Goal: Task Accomplishment & Management: Complete application form

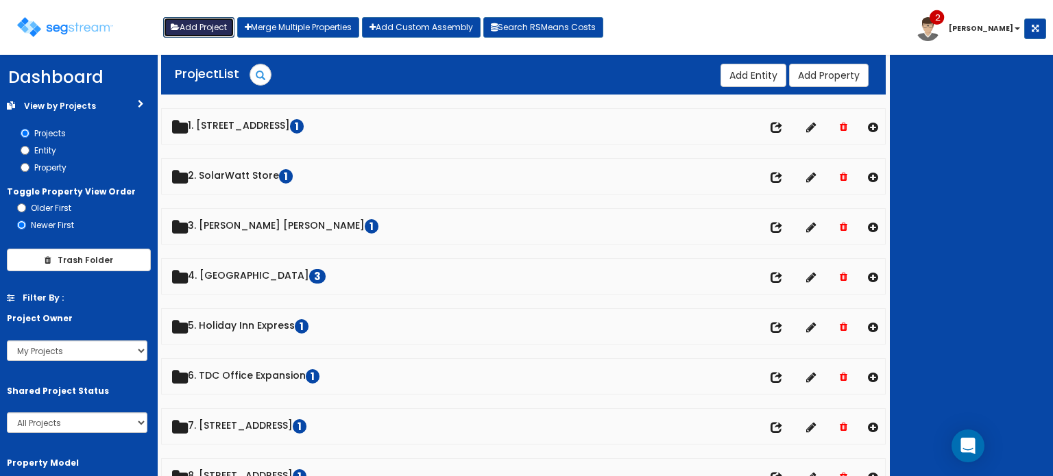
click at [204, 27] on button "Add Project" at bounding box center [198, 27] width 71 height 21
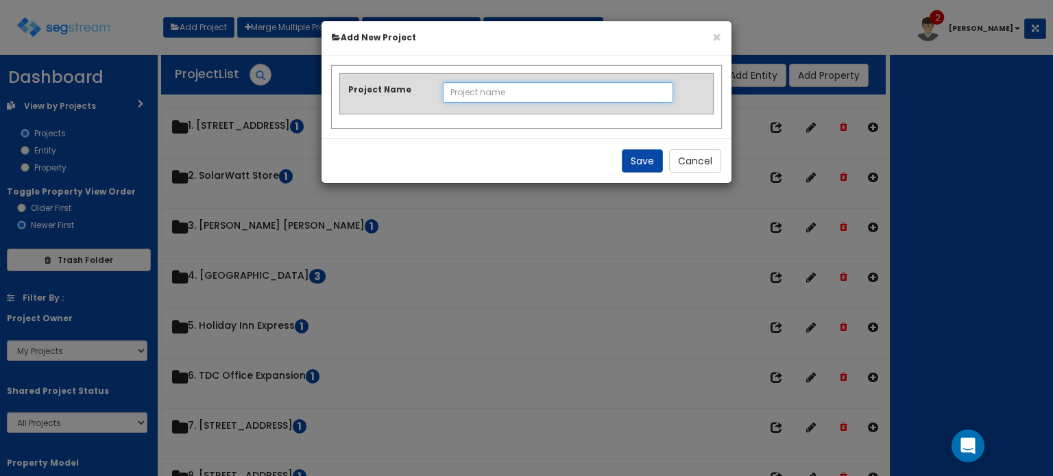
click at [507, 95] on input "Project Name" at bounding box center [558, 92] width 231 height 21
click at [467, 89] on input "Project Name" at bounding box center [558, 92] width 231 height 21
type input "2"
type input "6458 Service Road - 2024"
click at [636, 164] on button "Save" at bounding box center [642, 160] width 41 height 23
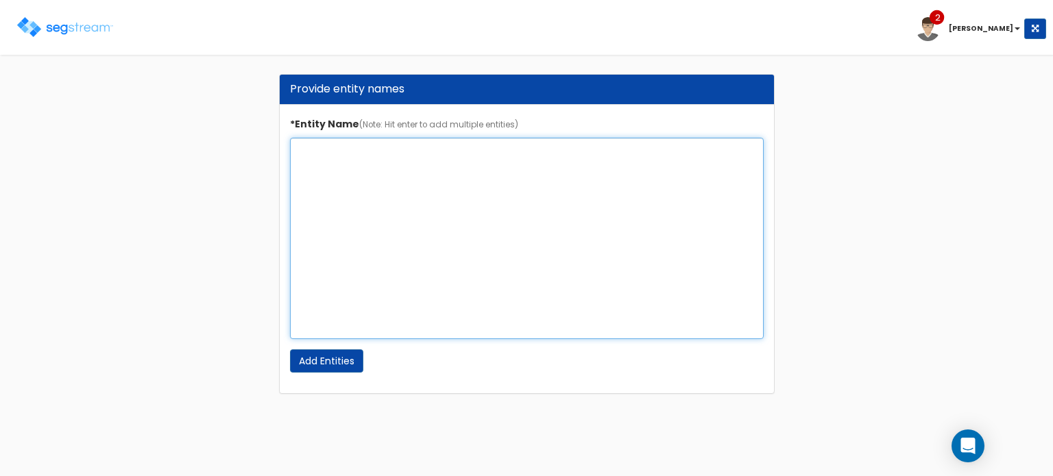
click at [361, 157] on textarea "*Entity Name (Note: Hit enter to add multiple entities)" at bounding box center [527, 238] width 474 height 201
type textarea "6458 Service Road - 2024"
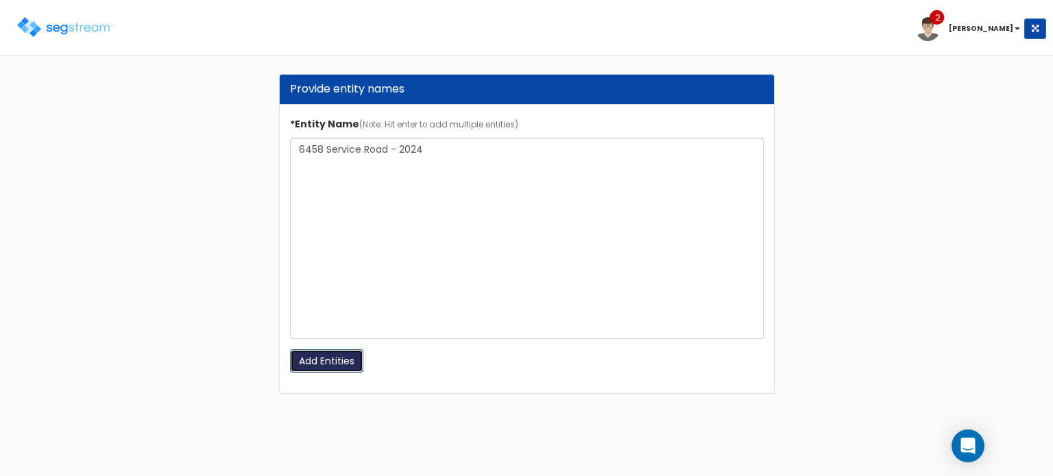
click at [321, 367] on input "Add Entities" at bounding box center [326, 361] width 73 height 23
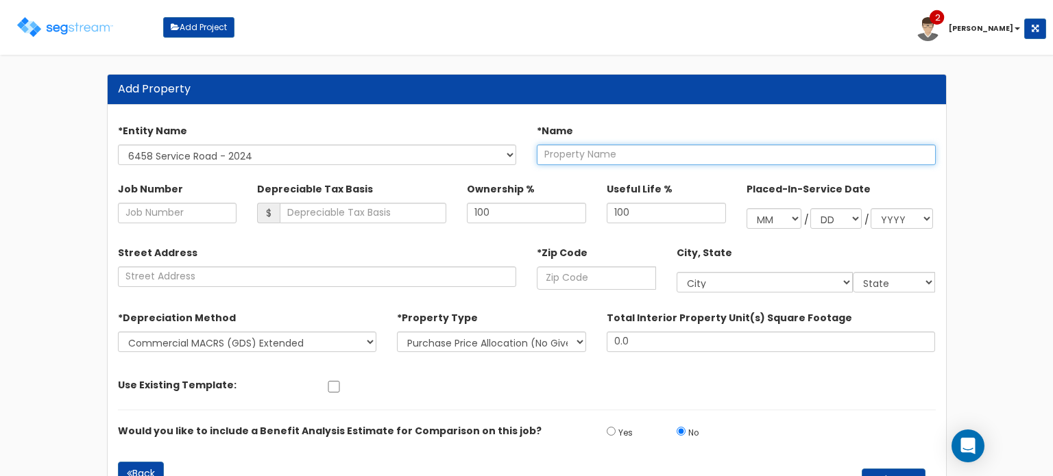
click at [570, 154] on input "text" at bounding box center [736, 155] width 399 height 21
type input "6458 Service Road - 2024"
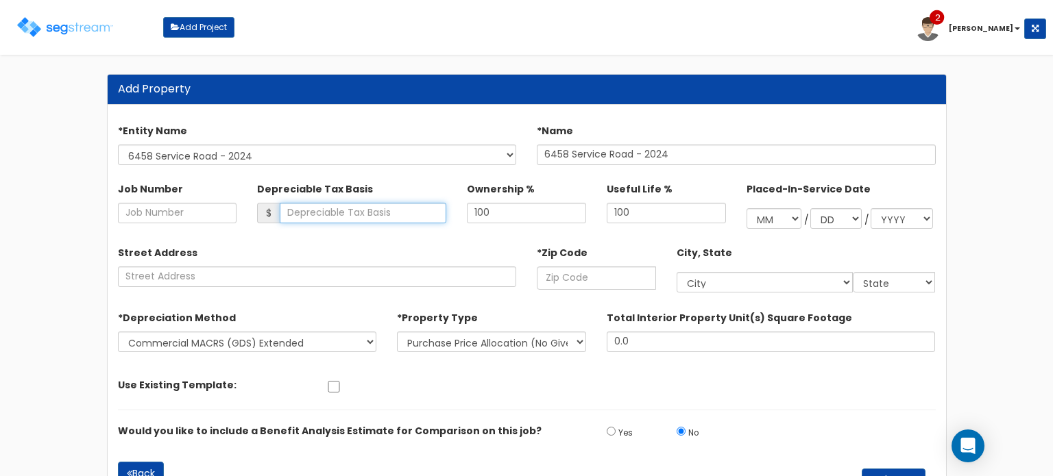
click at [332, 216] on input "Depreciable Tax Basis" at bounding box center [363, 213] width 167 height 21
type input "437,198.45"
click at [584, 284] on input "text" at bounding box center [596, 278] width 119 height 23
type input "27"
select select "DC"
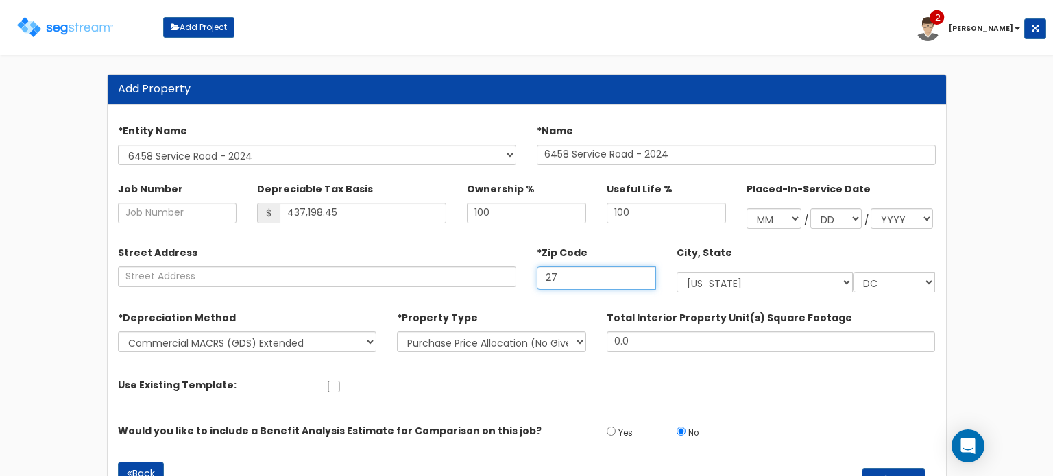
type input "270"
select select "NC"
type input "27055"
click at [550, 337] on select "New Construction / Reno / TI's (Given Costs) Purchase Price Allocation (No Give…" at bounding box center [491, 342] width 189 height 21
select select "NEW"
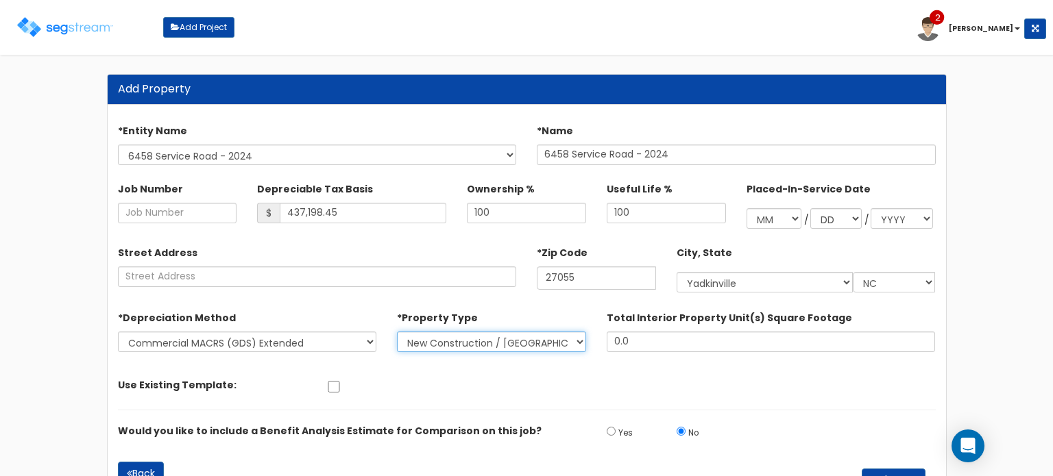
click at [397, 332] on select "New Construction / Reno / TI's (Given Costs) Purchase Price Allocation (No Give…" at bounding box center [491, 342] width 189 height 21
click at [519, 384] on div "Use Existing Template: Select 145 S Poplar Dr SolarSatoshi - Solar Farm LekBenD…" at bounding box center [527, 383] width 838 height 25
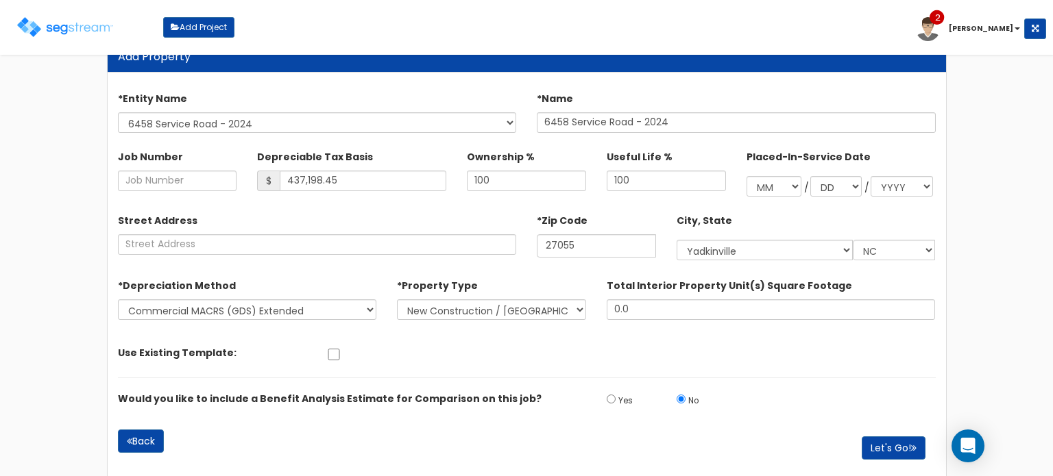
scroll to position [49, 0]
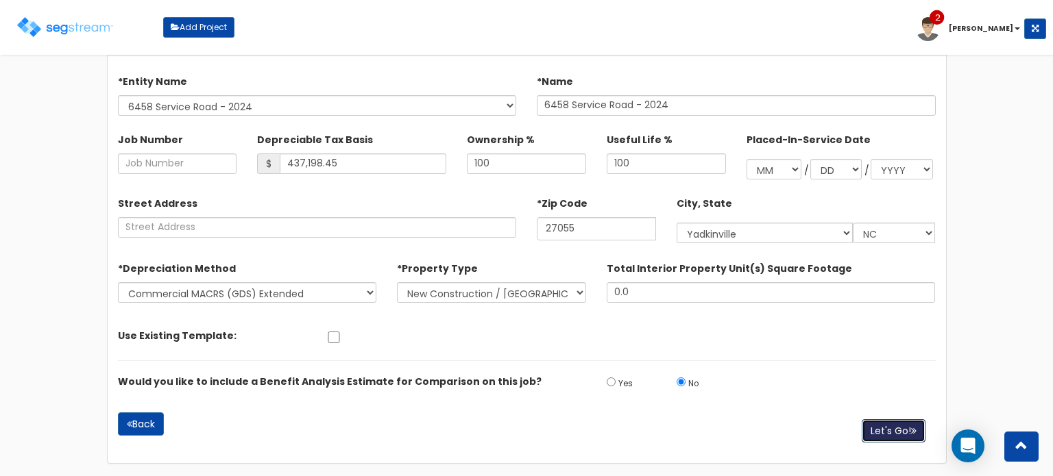
click at [899, 429] on button "Let's Go!" at bounding box center [894, 430] width 64 height 23
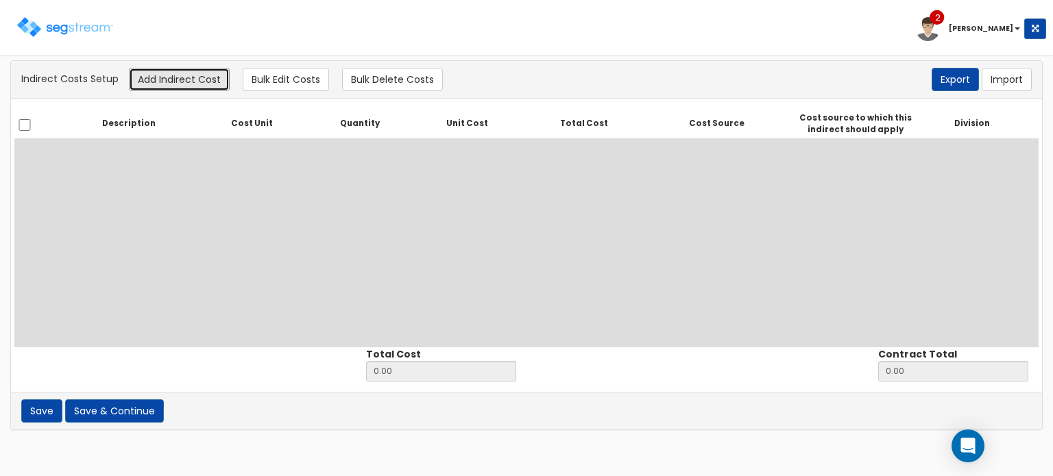
click at [178, 82] on button "Add Indirect Cost" at bounding box center [179, 79] width 101 height 23
select select
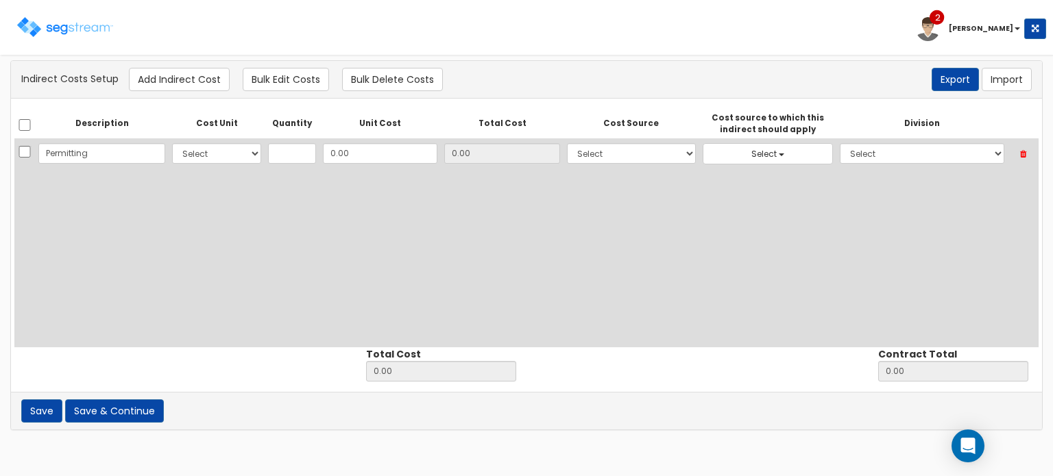
type input "Permitting"
click at [186, 151] on select "Select CF Custo Custo Custo Custo Custo Custo Custo Custo Custo Custo Custo Cus…" at bounding box center [216, 153] width 89 height 21
select select "10"
click at [172, 143] on select "Select CF Custo Custo Custo Custo Custo Custo Custo Custo Custo Custo Custo Cus…" at bounding box center [216, 153] width 89 height 21
type input "1"
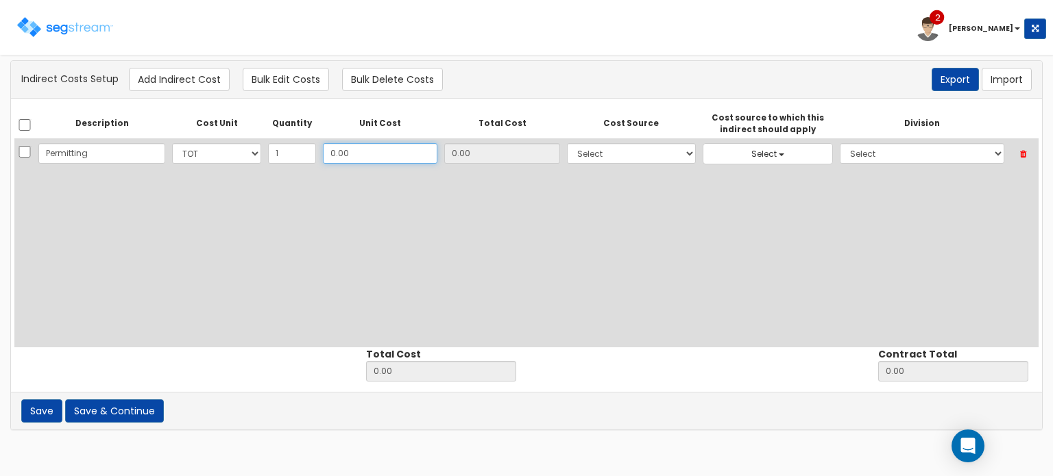
type input "1"
type input "1.00"
type input "11"
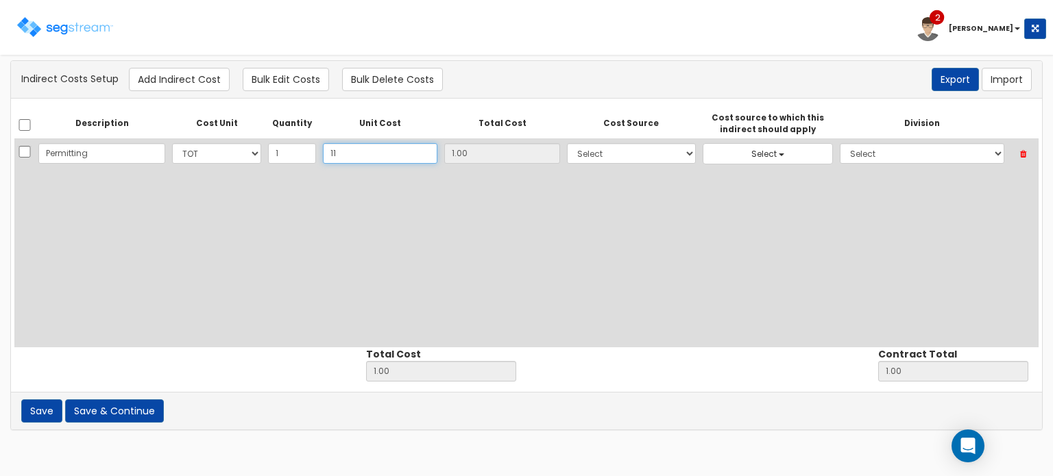
type input "11.00"
type input "119"
type input "119.00"
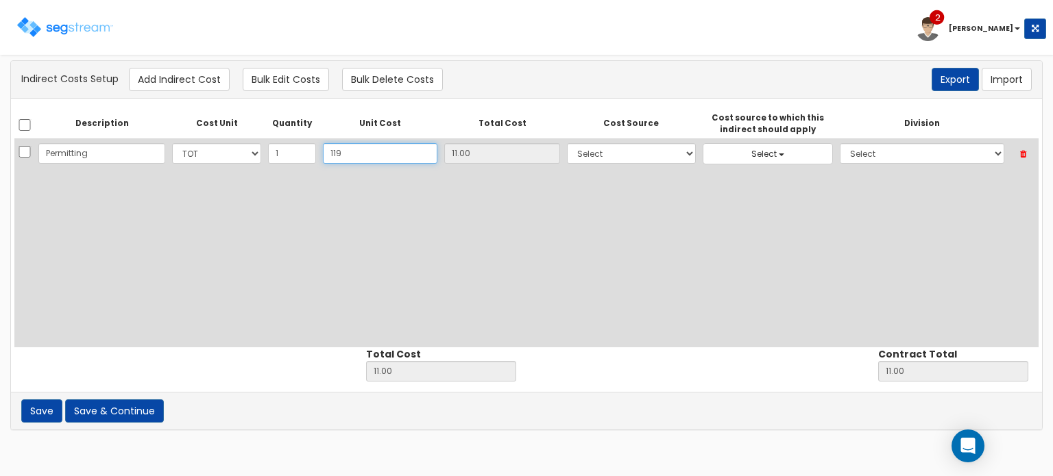
type input "119.00"
type input "1198"
type input "1,198.00"
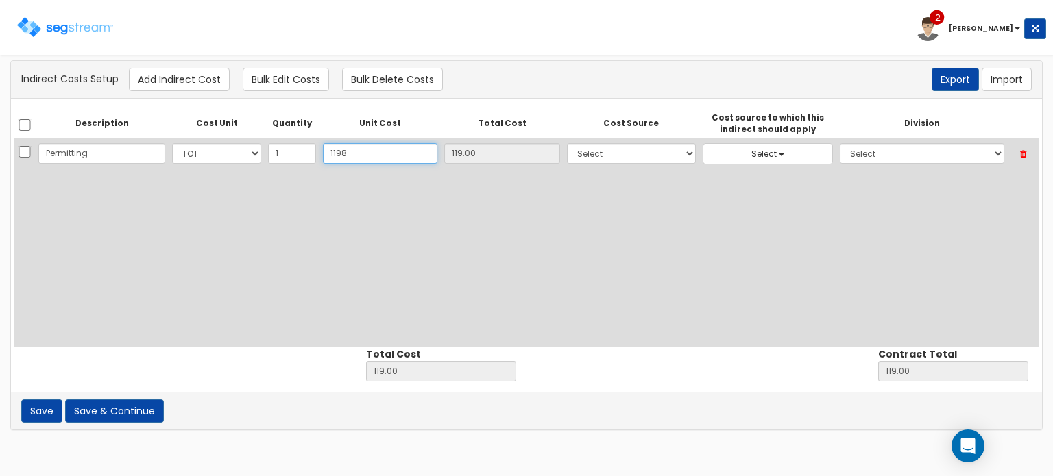
type input "1,198"
type input "1,198.00"
type input "1,198"
click at [592, 156] on select "Select 86 Sheppard Building Client Cost Client Cost - Equipment Client Costs - …" at bounding box center [631, 153] width 129 height 21
select select "6"
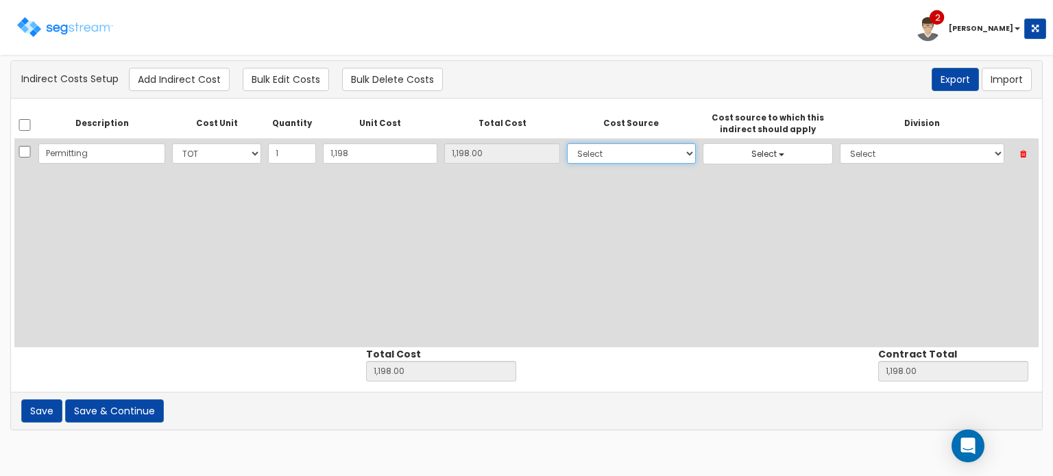
click at [567, 143] on select "Select 86 Sheppard Building Client Cost Client Cost - Equipment Client Costs - …" at bounding box center [631, 153] width 129 height 21
click at [751, 151] on span "Select" at bounding box center [763, 154] width 25 height 12
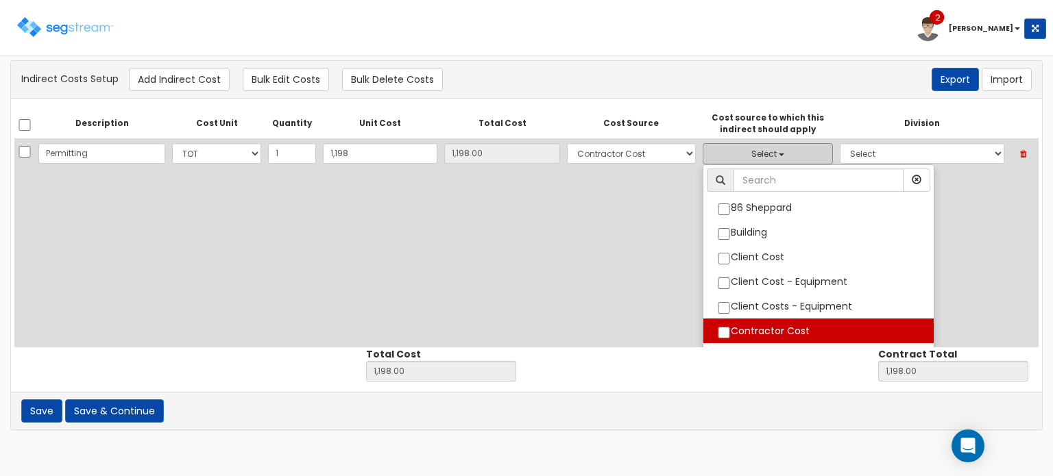
click at [772, 324] on label "Contractor Cost" at bounding box center [818, 331] width 230 height 18
click at [731, 327] on input "Contractor Cost" at bounding box center [724, 333] width 14 height 12
checkbox input "true"
select select "6"
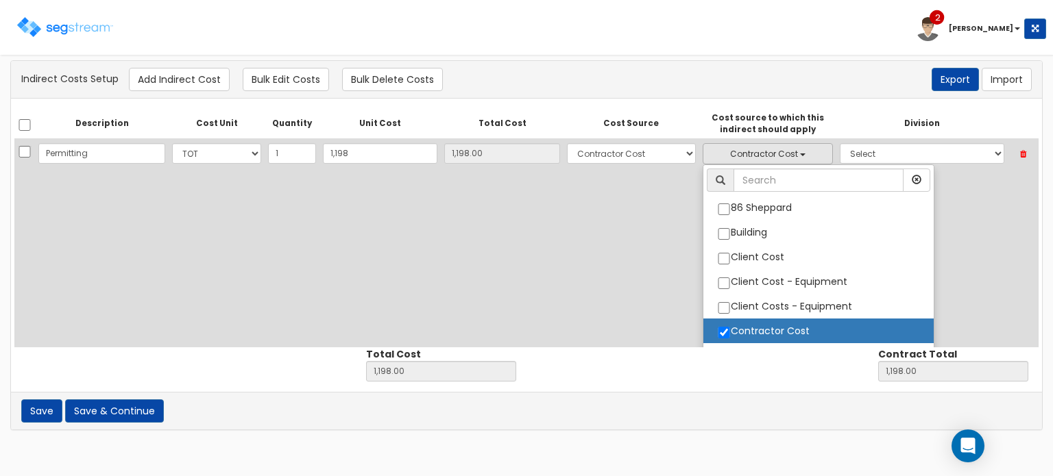
scroll to position [66, 0]
click at [918, 229] on div "Description Cost Unit Quantity Unit Cost Total Cost Cost Source Cost source to …" at bounding box center [526, 228] width 1024 height 239
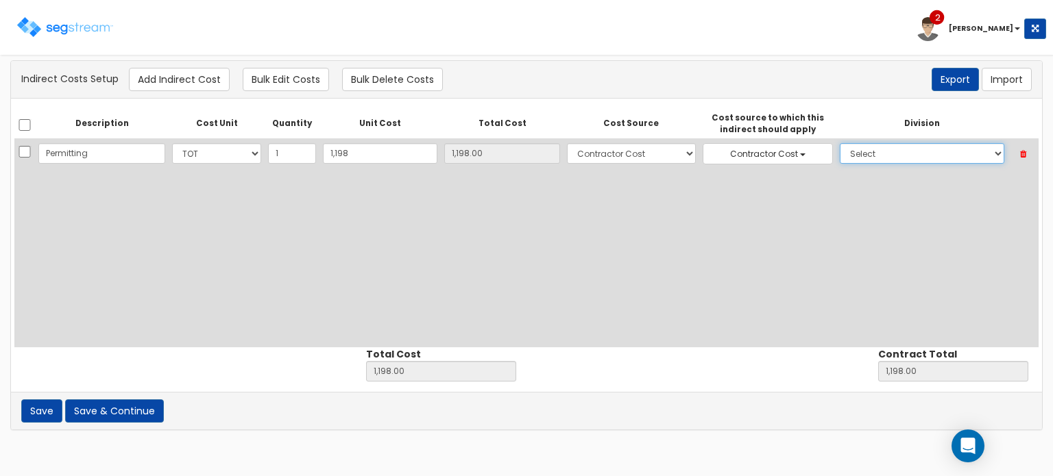
click at [885, 153] on select "Select 1. General Requirements 2. Existing Conditions 3. Concrete 4. Masonry 5.…" at bounding box center [922, 153] width 164 height 21
select select "1"
click at [840, 143] on select "Select 1. General Requirements 2. Existing Conditions 3. Concrete 4. Masonry 5.…" at bounding box center [922, 153] width 164 height 21
click at [443, 259] on div "Description Cost Unit Quantity Unit Cost Total Cost Cost Source Cost source to …" at bounding box center [526, 228] width 1024 height 239
click at [202, 62] on div "Indirect Costs Setup Add Indirect Cost Bulk Edit Costs Bulk Delete Costs Export…" at bounding box center [526, 80] width 1031 height 38
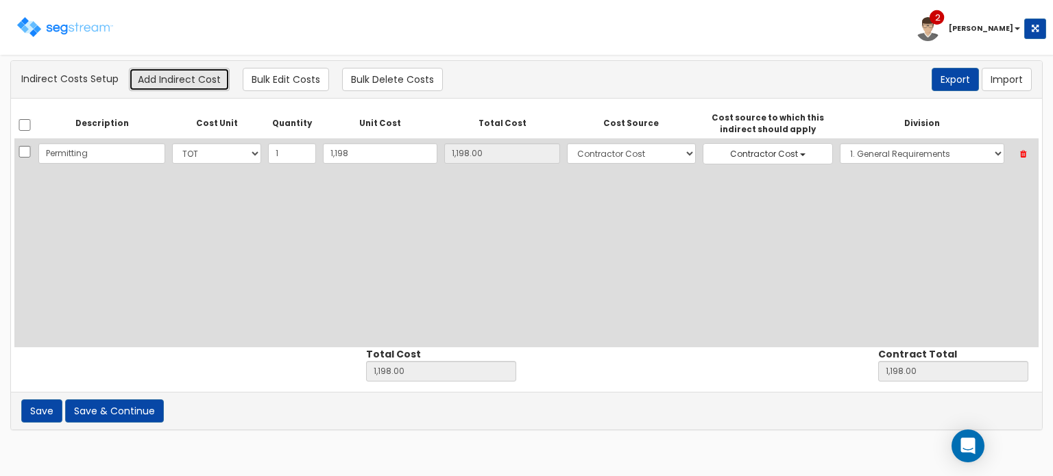
click at [207, 68] on button "Add Indirect Cost" at bounding box center [179, 79] width 101 height 23
select select "10"
select select "6"
select select "1"
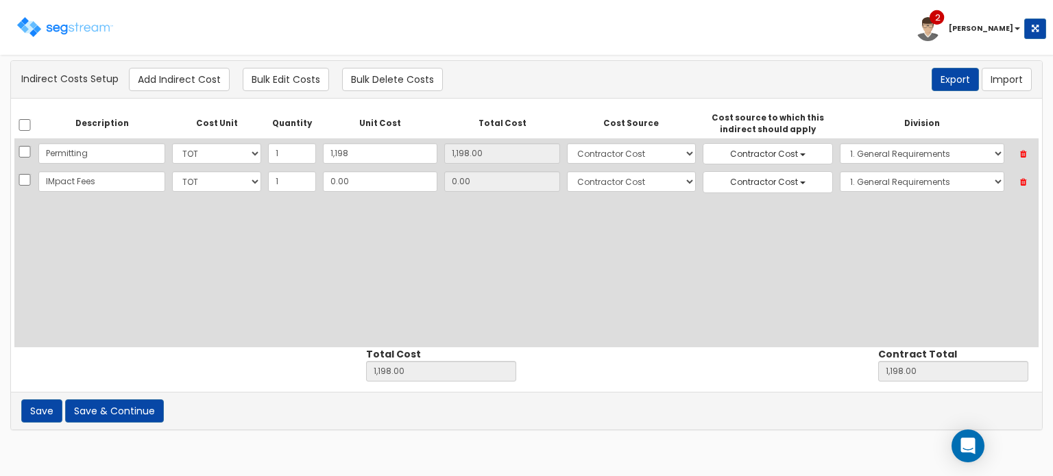
type input "IMpact Fees"
type input "8"
type input "1,206.00"
type input "8.00"
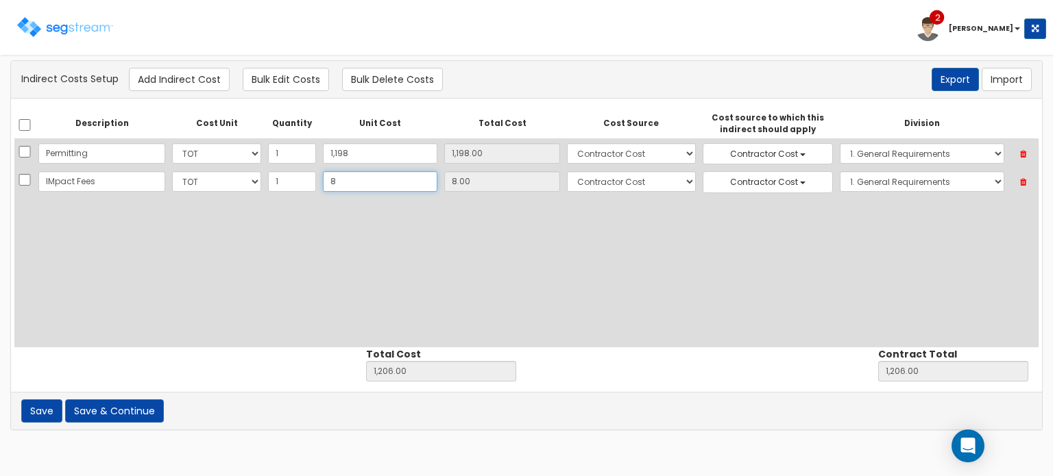
type input "80"
type input "1,278.00"
type input "80.00"
type input "800"
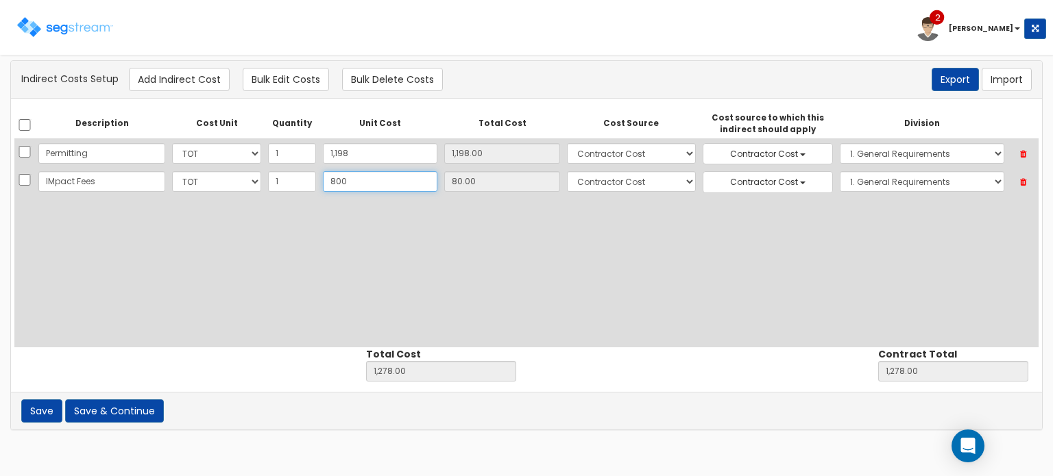
type input "1,998.00"
type input "800.00"
type input "8000"
type input "9,198.00"
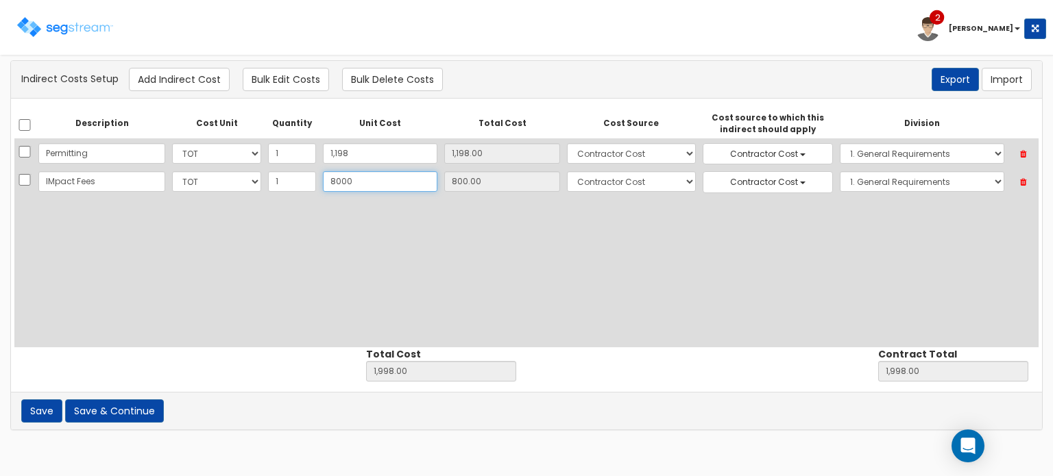
type input "9,198.00"
type input "8,000"
type input "8,000.00"
type input "8,000"
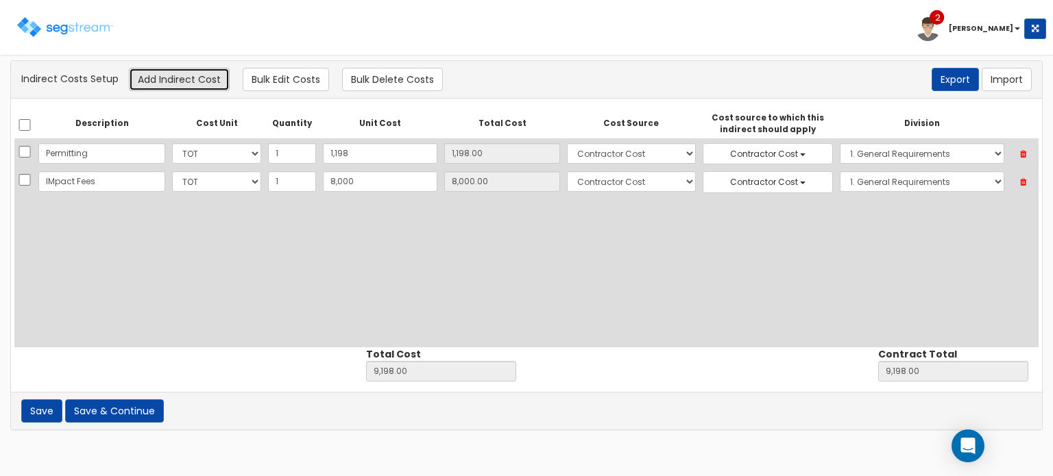
click at [164, 80] on button "Add Indirect Cost" at bounding box center [179, 79] width 101 height 23
select select "10"
select select "6"
select select "1"
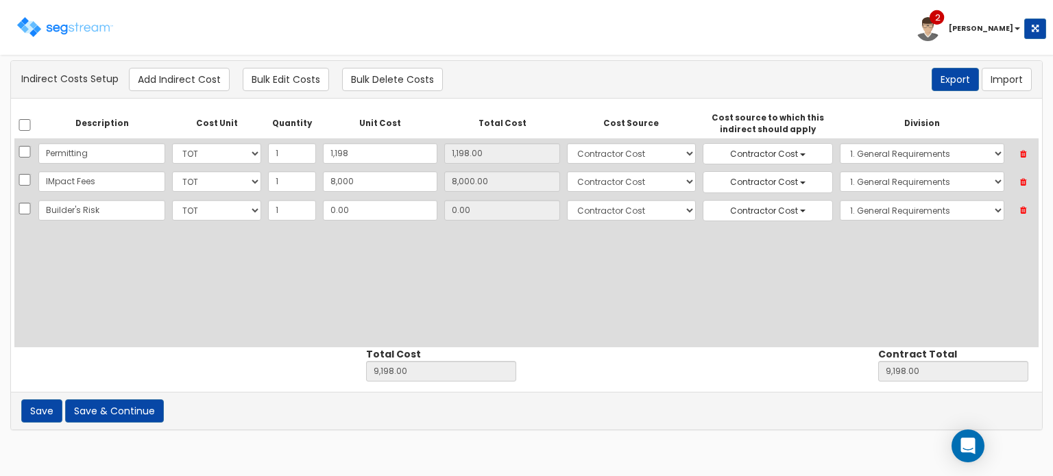
type input "Builder's Risk"
type input "1"
type input "9,199.00"
type input "1.00"
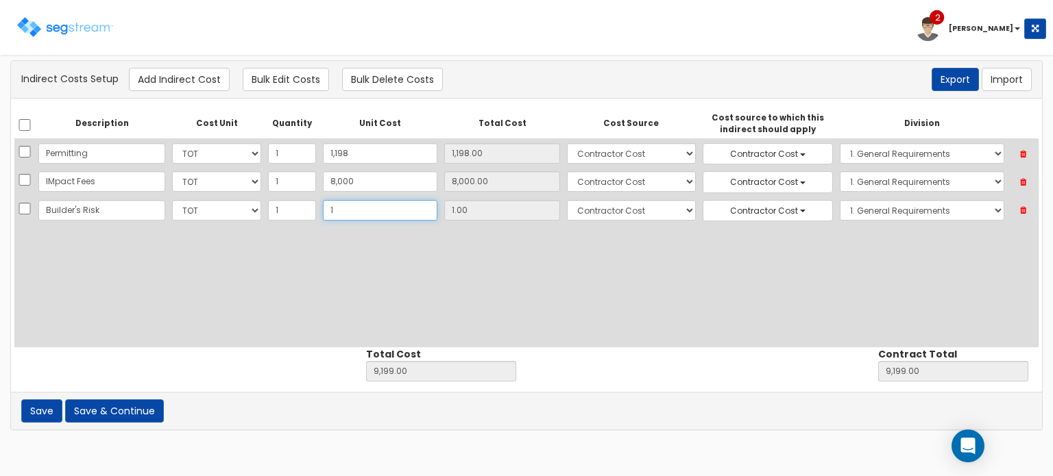
type input "15"
type input "9,213.00"
type input "15.00"
type input "152"
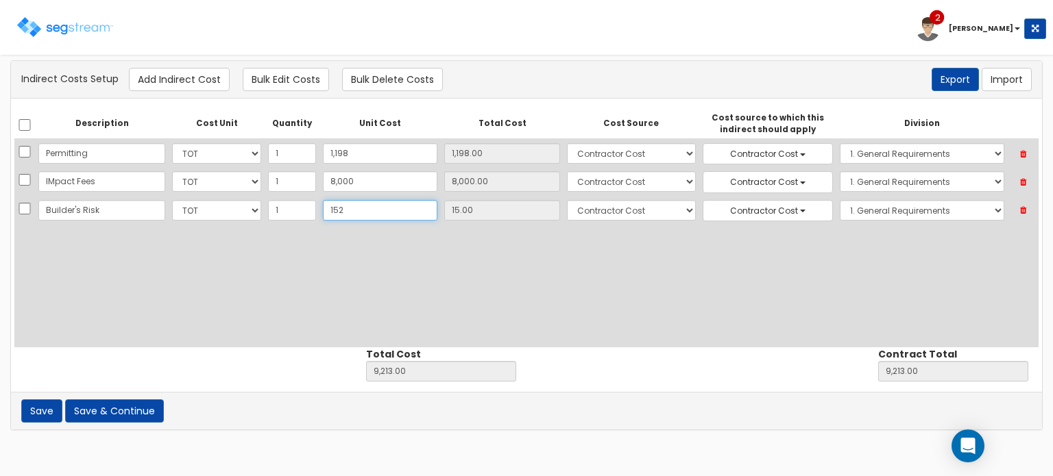
type input "9,350.00"
type input "152.00"
type input "1521"
type input "10,719.00"
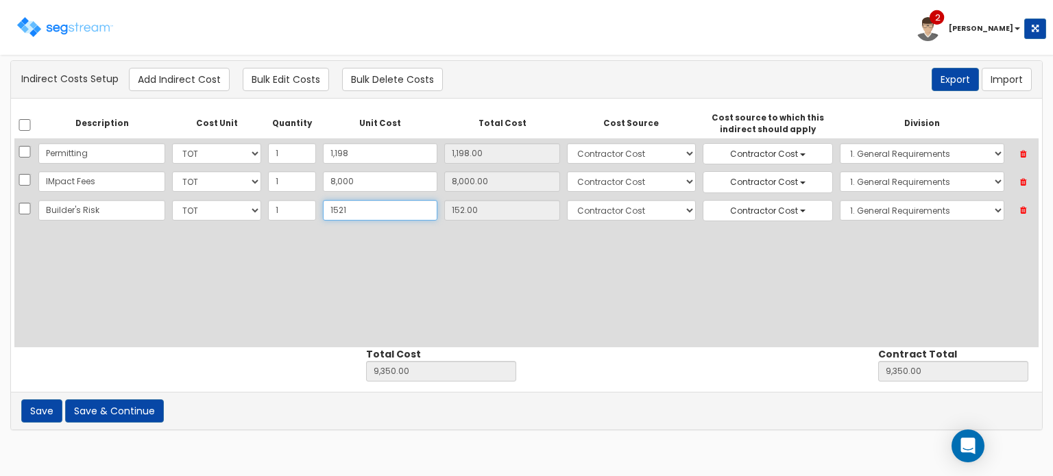
type input "10,719.00"
type input "1,521"
type input "1,521.00"
type input "1,521.16"
type input "10,719.16"
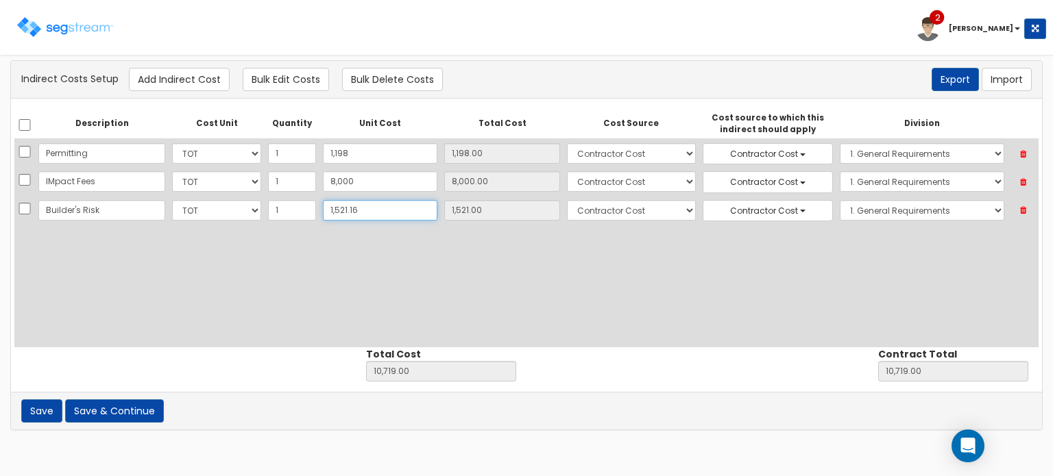
type input "10,719.16"
type input "1,521.16"
click at [56, 179] on input "IMpact Fees" at bounding box center [101, 181] width 127 height 21
type input "Impact Fees"
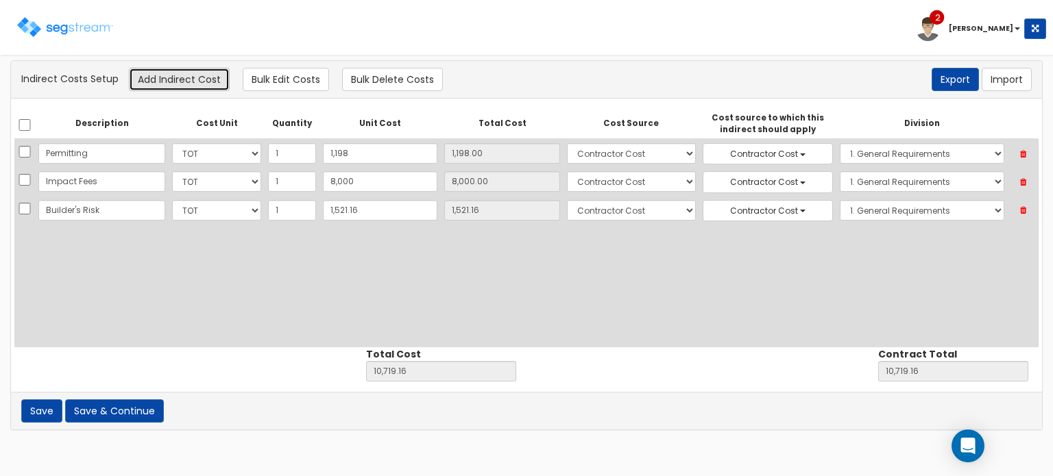
click at [187, 81] on button "Add Indirect Cost" at bounding box center [179, 79] width 101 height 23
select select "10"
select select "6"
select select "1"
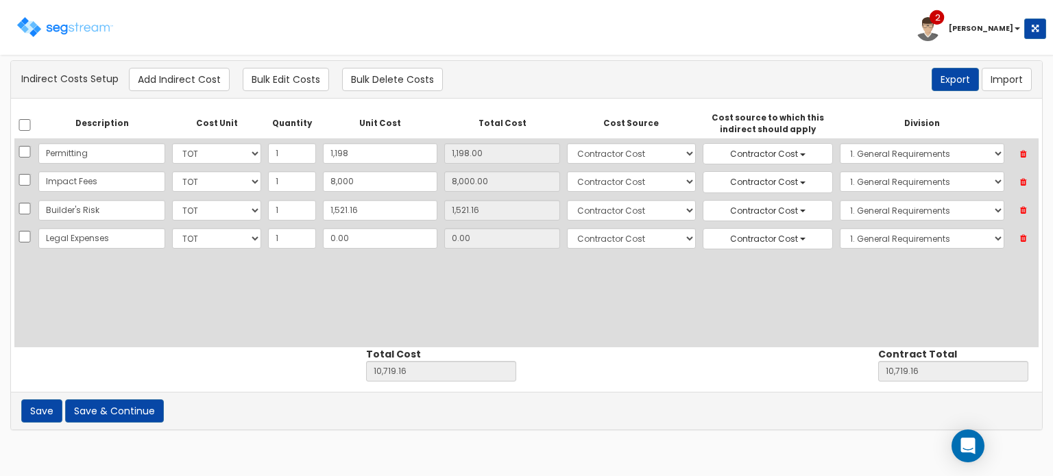
type input "Legal Expenses"
click at [376, 239] on input "0.00" at bounding box center [380, 238] width 114 height 21
type input "4"
type input "10,723.16"
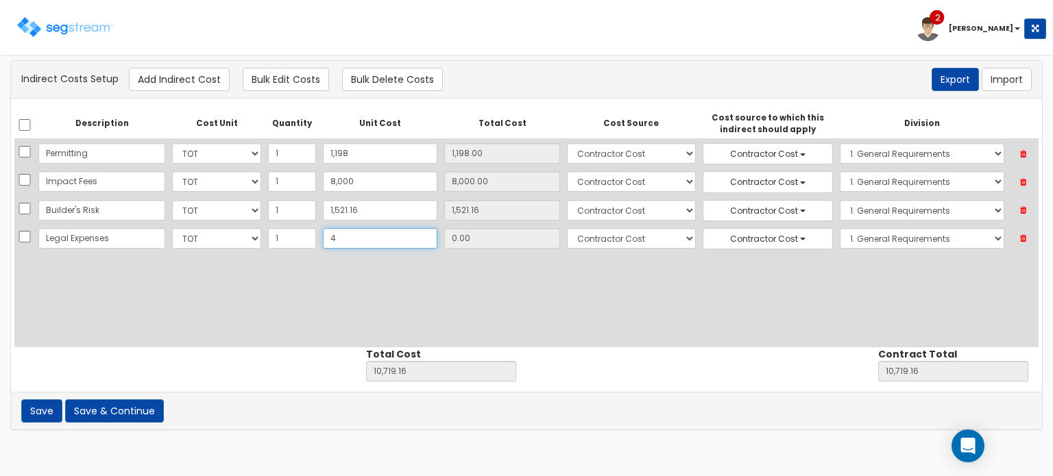
type input "4.00"
type input "43"
type input "10,762.16"
type input "43.00"
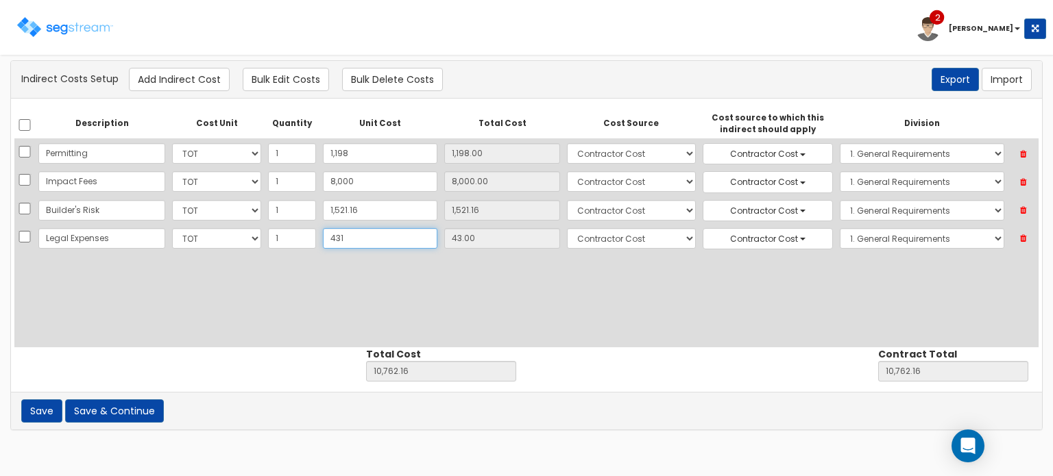
type input "4318"
type input "15,037.16"
type input "4,318"
type input "4,318.00"
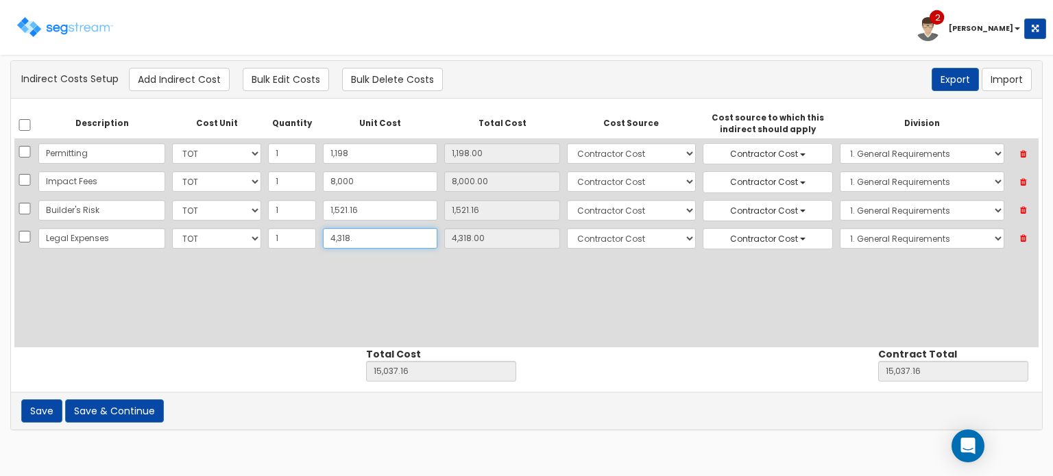
type input "4,318.3"
type input "15,037.46"
type input "4,318.30"
type input "4,318.35"
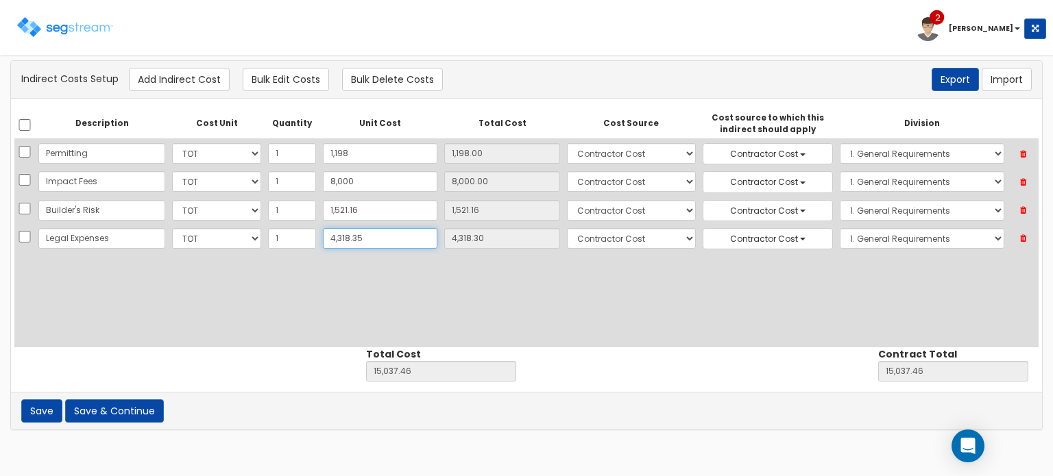
type input "15,037.51"
type input "4,318.35"
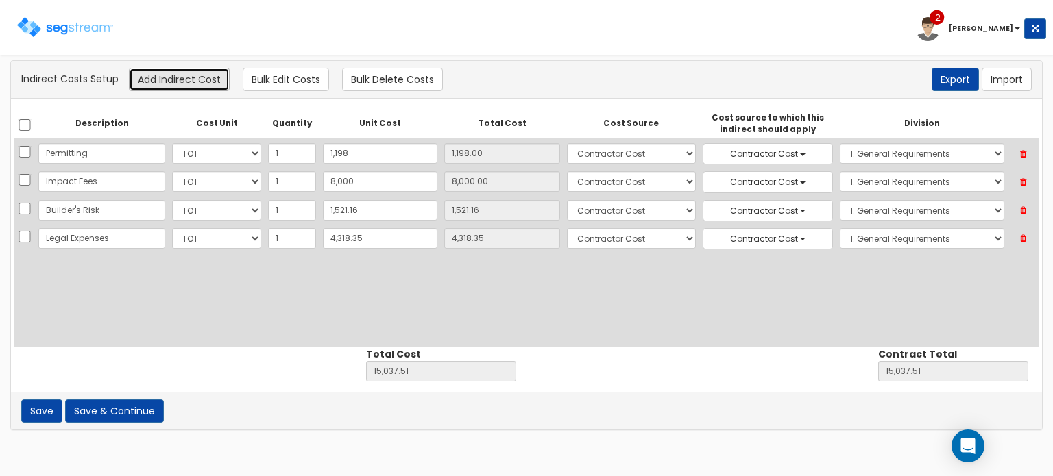
click at [178, 82] on button "Add Indirect Cost" at bounding box center [179, 79] width 101 height 23
select select "10"
select select "6"
select select "1"
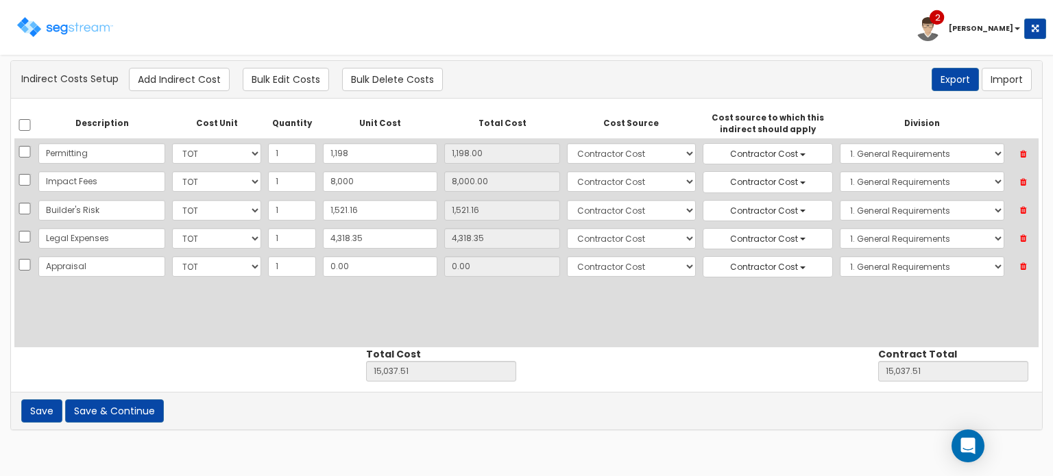
type input "Appraisal"
type input "5"
type input "15,042.51"
type input "5.00"
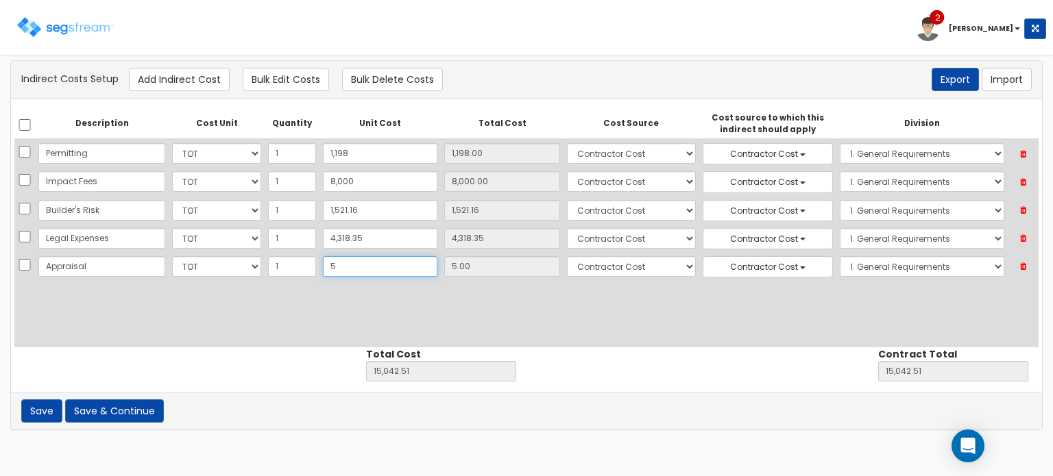
type input "55"
type input "15,092.51"
type input "55.00"
type input "553"
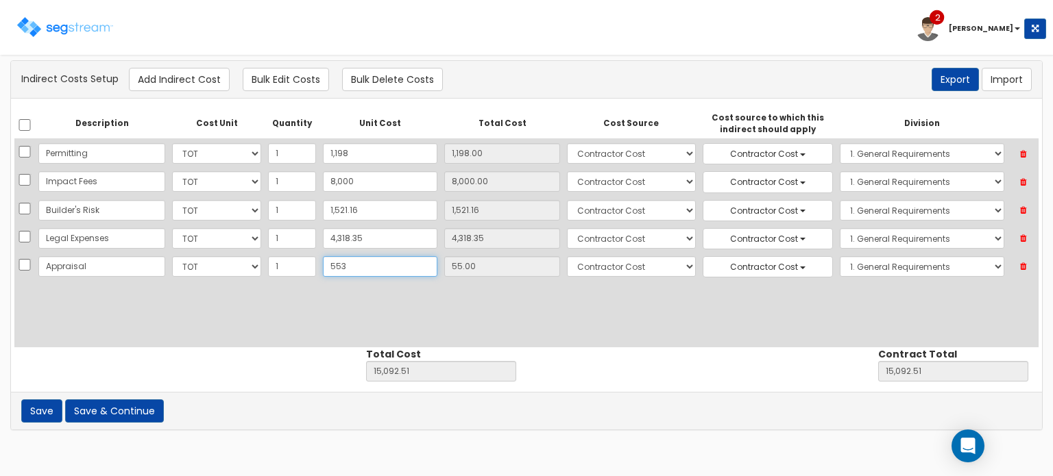
type input "15,590.51"
type input "553.00"
type input "5539."
type input "20,576.51"
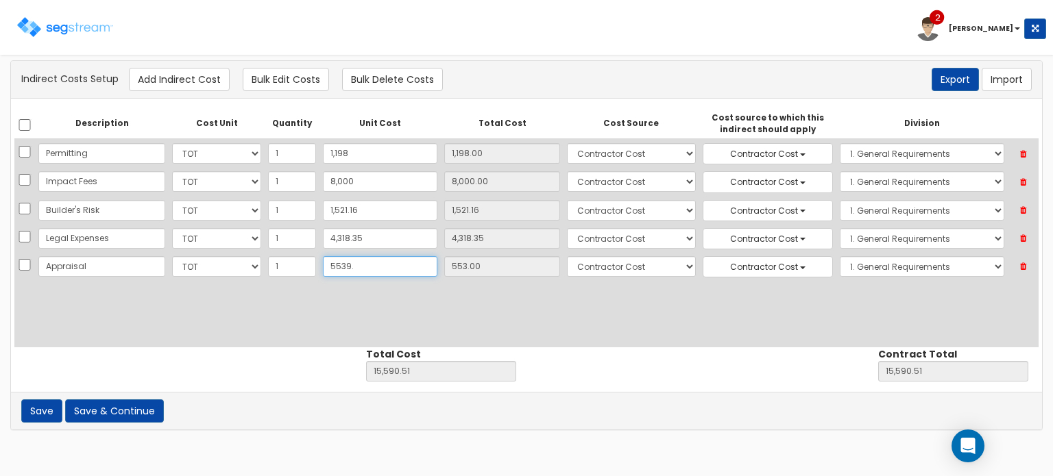
type input "20,576.51"
type input "5,539."
type input "5,539.00"
type input "5,539.8"
type input "20,577.31"
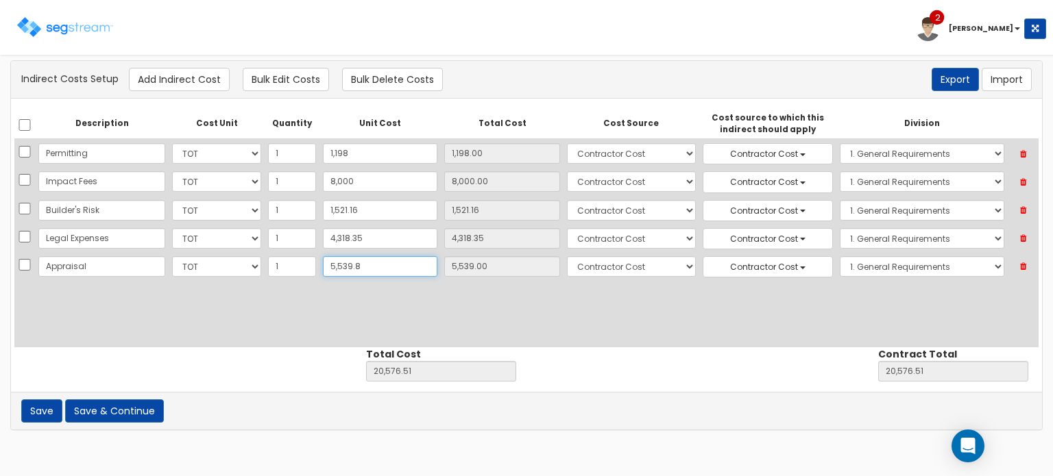
type input "20,577.31"
type input "5,539.80"
type input "5,539.85"
type input "20,577.36"
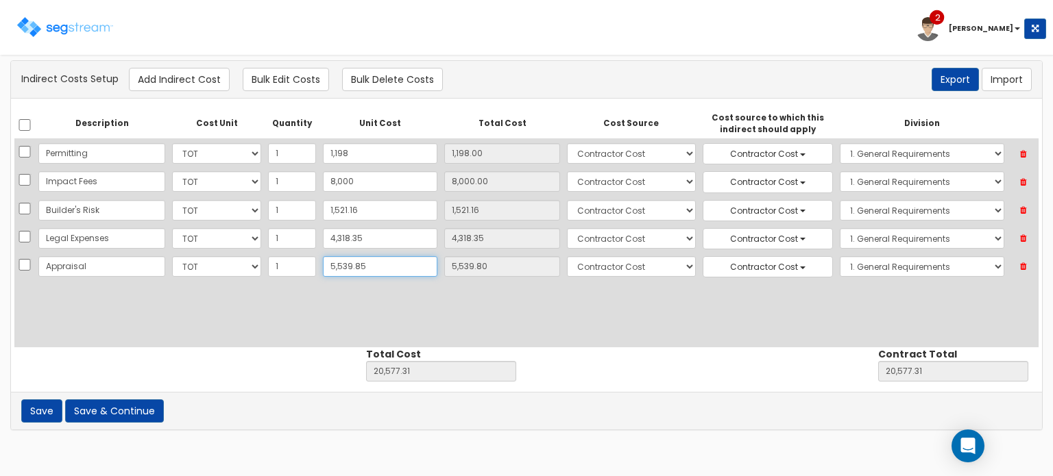
type input "5,539.85"
click at [181, 84] on button "Add Indirect Cost" at bounding box center [179, 79] width 101 height 23
select select "10"
select select "6"
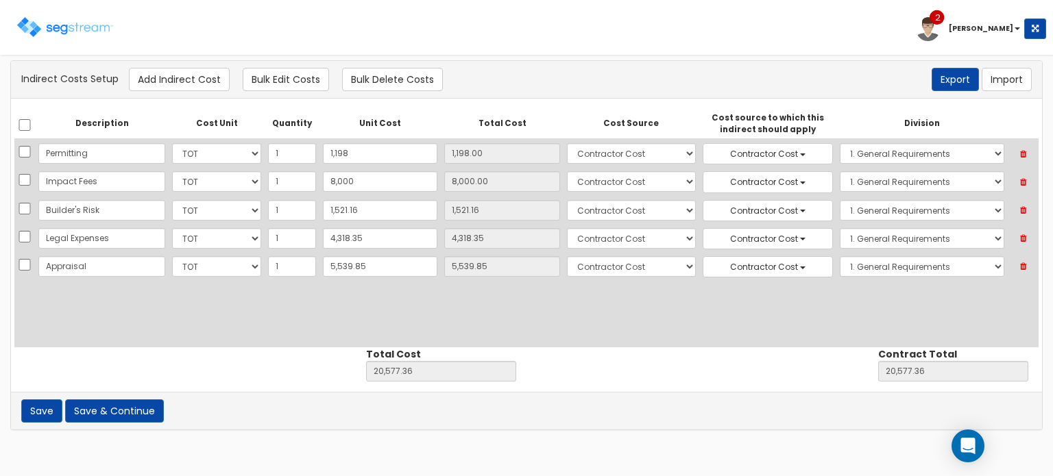
select select "6"
select select "1"
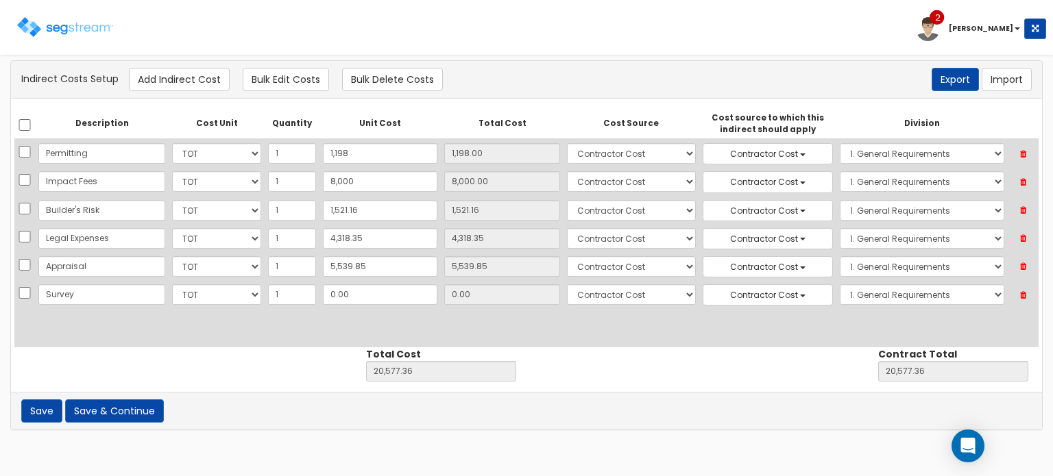
type input "Survey"
type input "10"
type input "20,587.36"
type input "10.00"
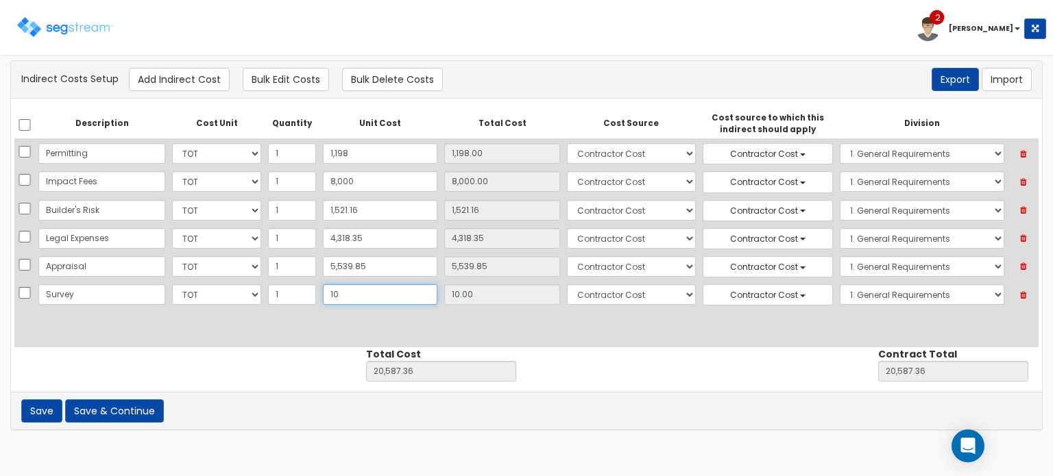
type input "100"
type input "20,677.36"
type input "100.00"
type input "1000"
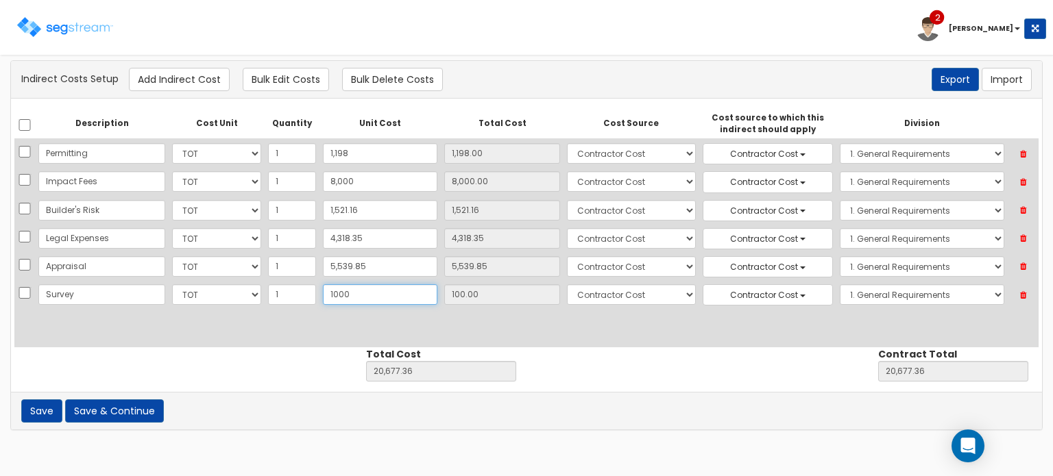
type input "21,577.36"
type input "1,000"
type input "1,000.00"
type input "1,000"
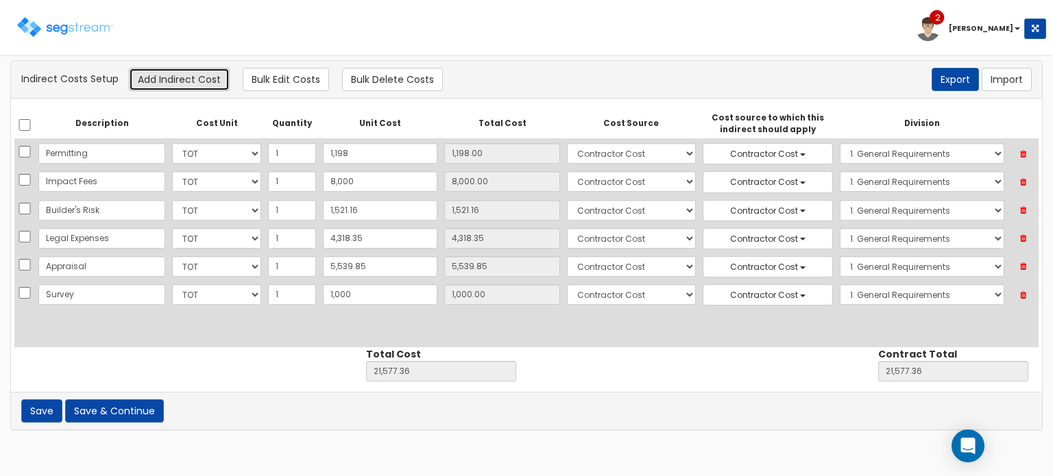
click at [205, 78] on button "Add Indirect Cost" at bounding box center [179, 79] width 101 height 23
select select "10"
select select "6"
select select "1"
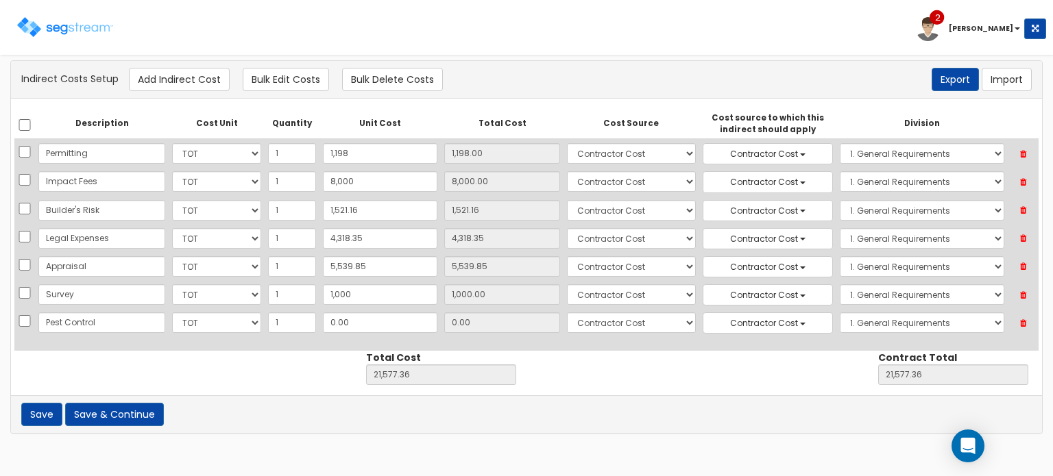
type input "Pest Control"
type input "31"
type input "21,608.36"
type input "31.00"
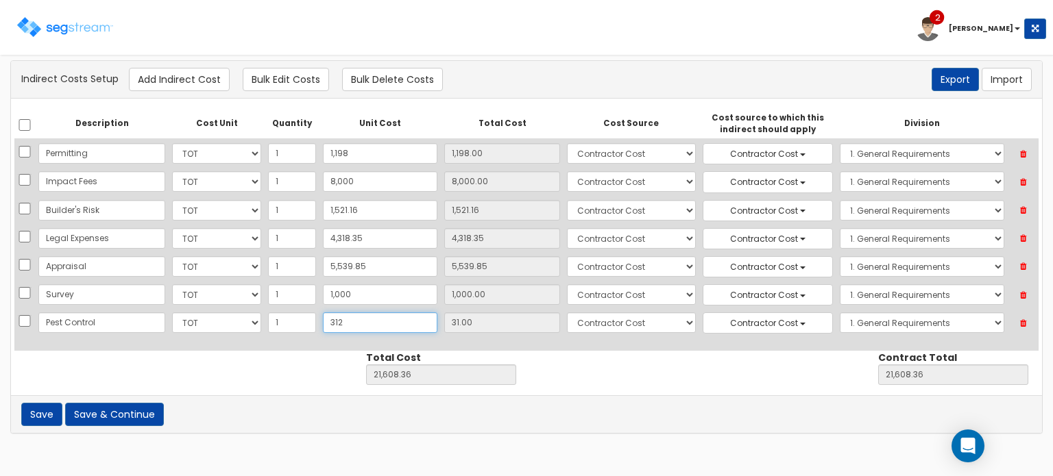
type input "3120"
type input "24,697.36"
type input "3,120"
type input "3,120.00"
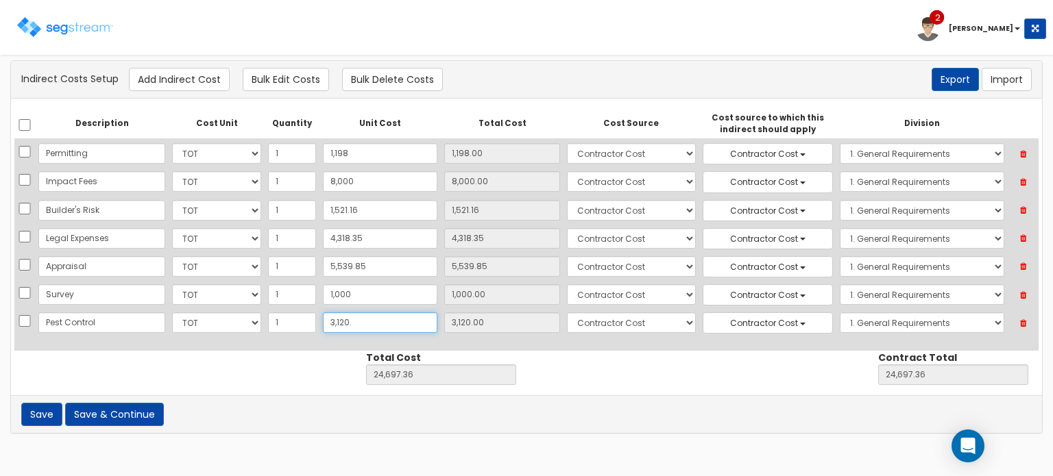
scroll to position [0, 0]
type input "3"
type input "21,577.36"
type input "0.00"
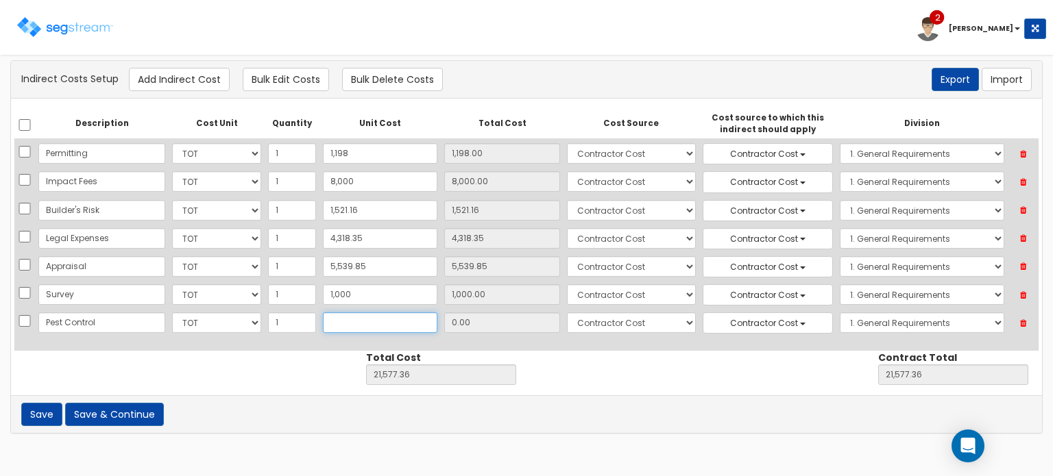
type input "3"
type input "21,580.36"
type input "3.00"
type input "21,577.36"
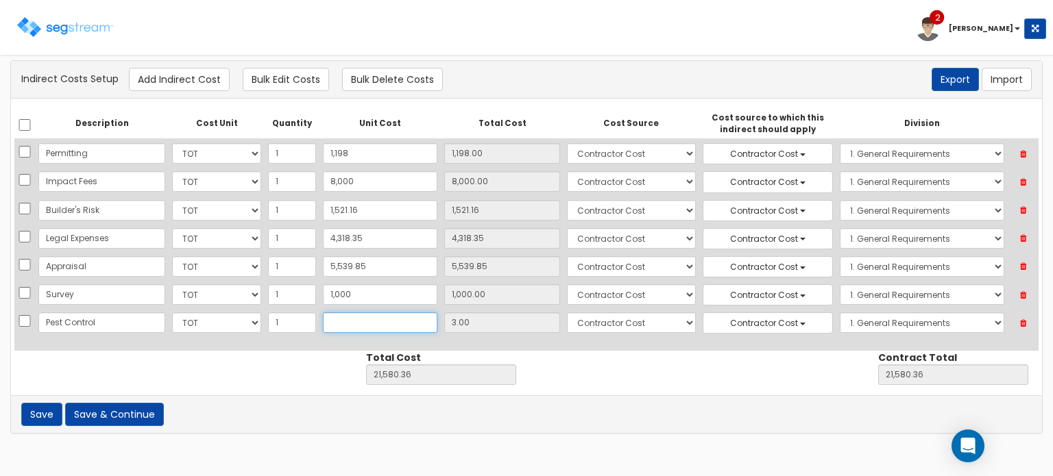
type input "21,577.36"
type input "0.00"
type input "13"
type input "21,590.36"
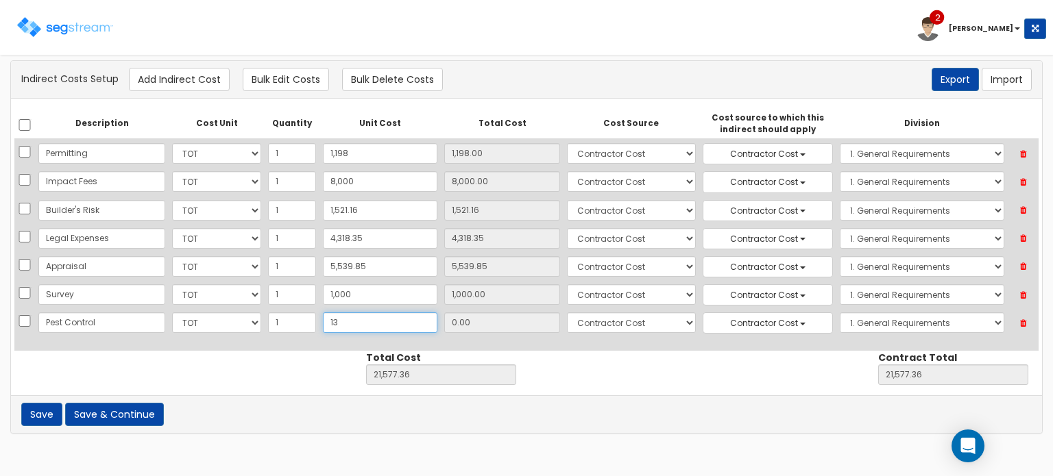
type input "13.00"
type input "1320"
type input "22,897.36"
type input "1,320"
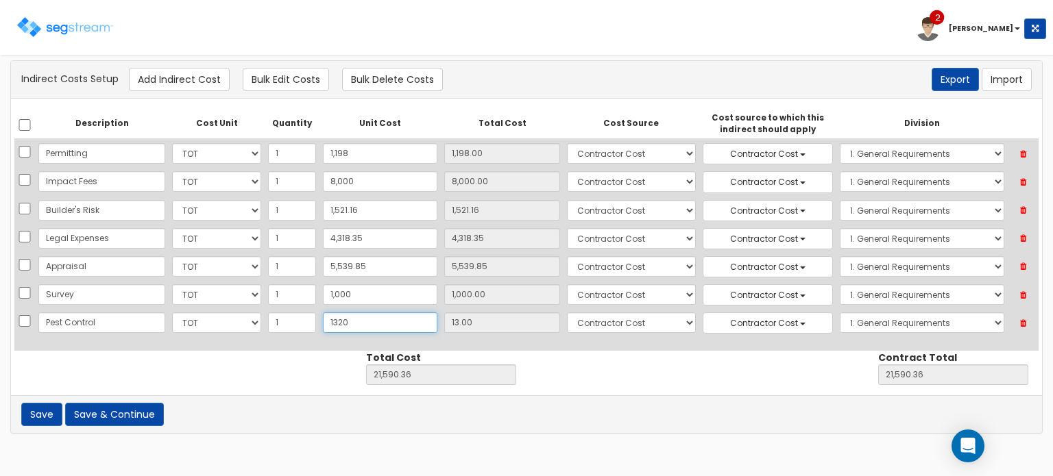
type input "1,320.00"
type input "1,320"
click at [130, 407] on button "Save & Continue" at bounding box center [114, 414] width 99 height 23
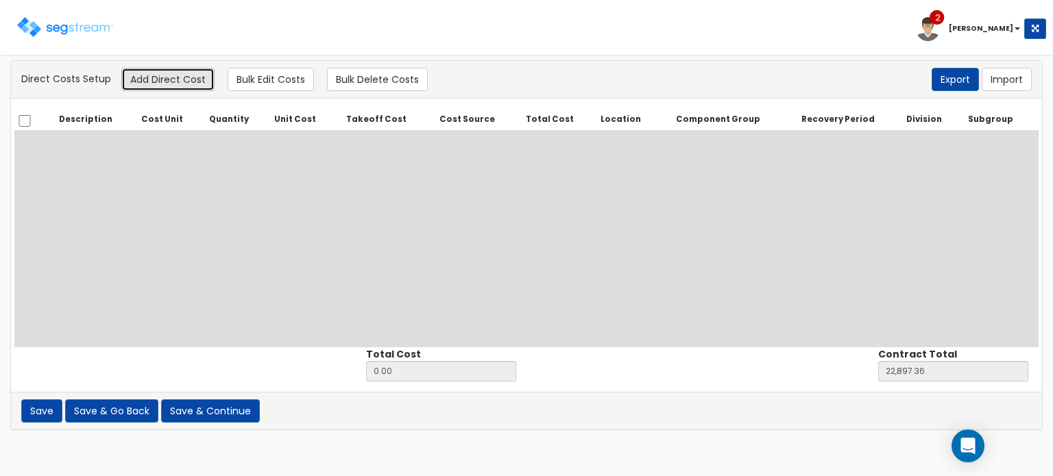
click at [175, 82] on button "Add Direct Cost" at bounding box center [167, 79] width 93 height 23
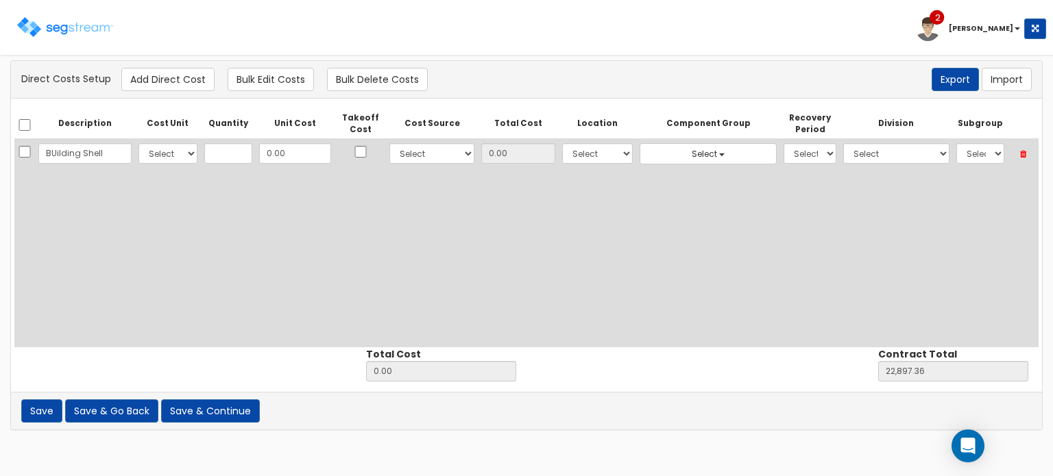
type input "BUilding Shell"
click at [162, 150] on select "Select CF Custo Custo Custo Custo Custo Custo Custo Custo Custo Custo Custo Cus…" at bounding box center [167, 153] width 58 height 21
select select "10"
click at [138, 143] on select "Select CF Custo Custo Custo Custo Custo Custo Custo Custo Custo Custo Custo Cus…" at bounding box center [167, 153] width 58 height 21
type input "1"
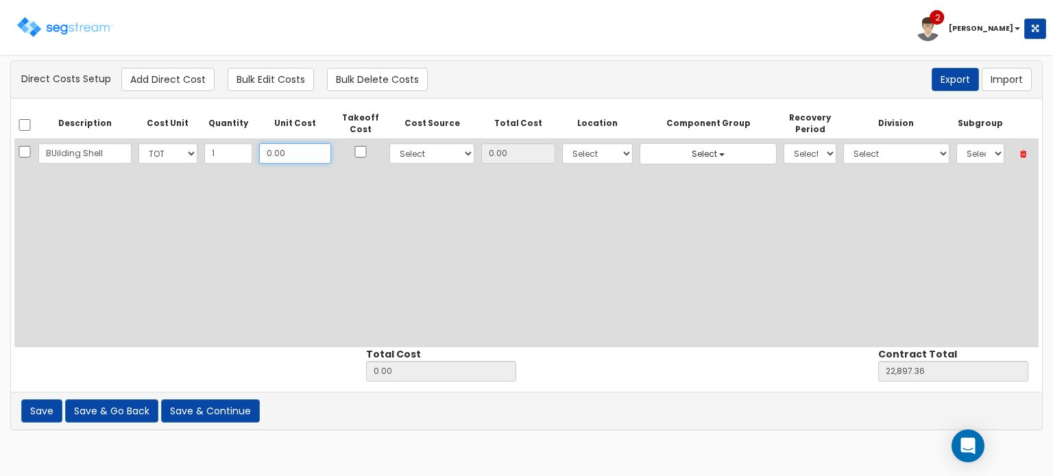
type input "6"
type input "6.00"
type input "22,903.36"
type input "6.00"
type input "69"
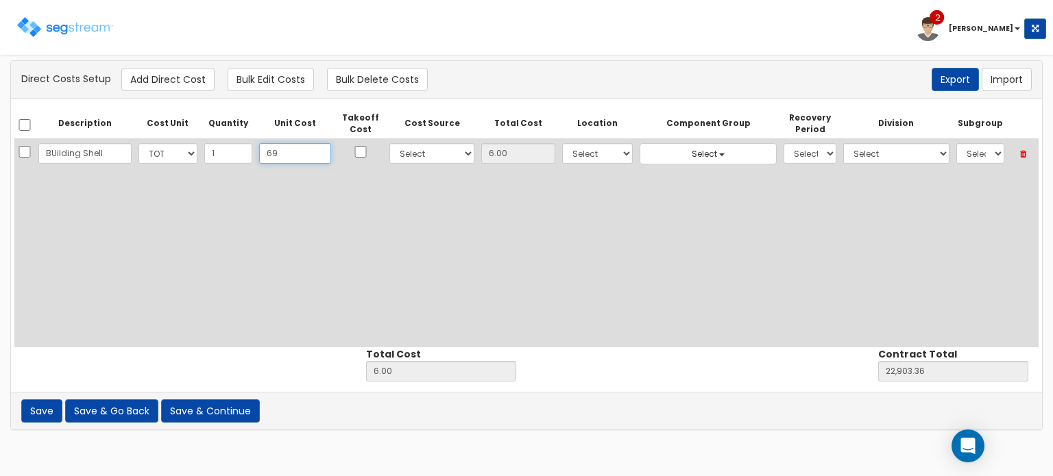
type input "69.00"
type input "22,966.36"
type input "69.00"
type input "697"
type input "697.00"
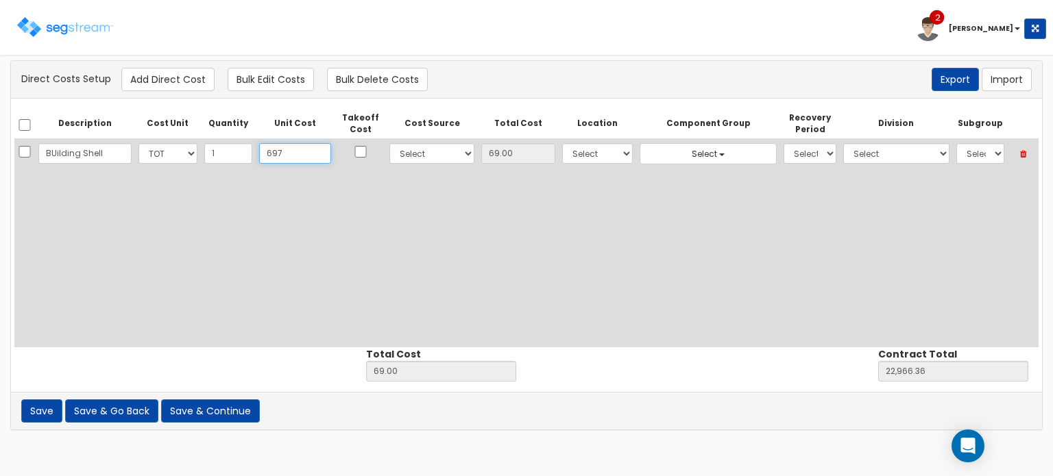
type input "23,594.36"
type input "697.00"
type input "6978"
type input "6,978.00"
type input "29,875.36"
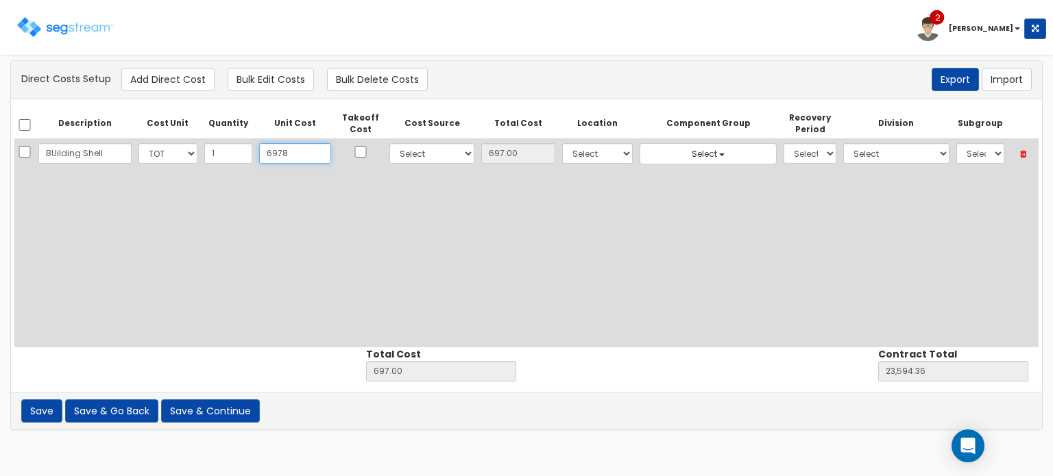
type input "6,978"
type input "6,978.00"
type input "6,9782."
type input "69,782.00"
type input "92,679.36"
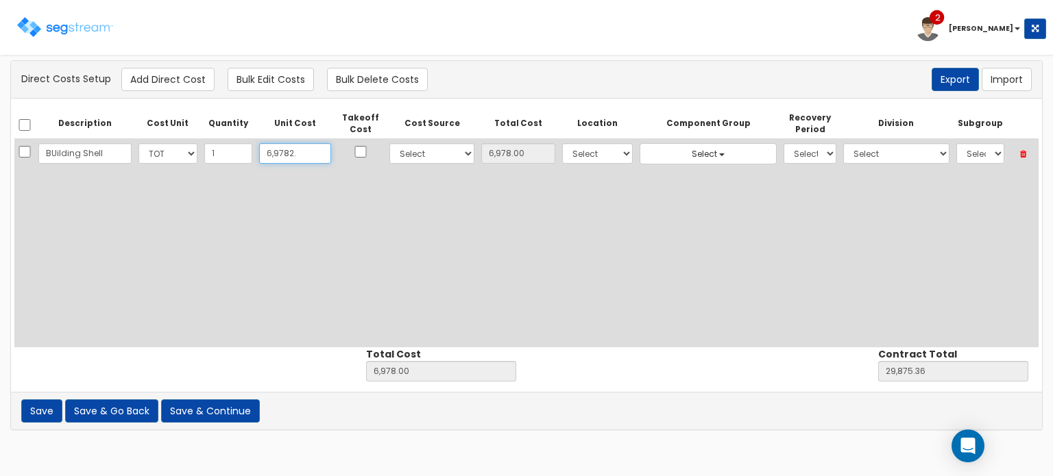
type input "69,782."
type input "69,782.00"
type input "69,782.9"
type input "69,782.90"
type input "92,680.26"
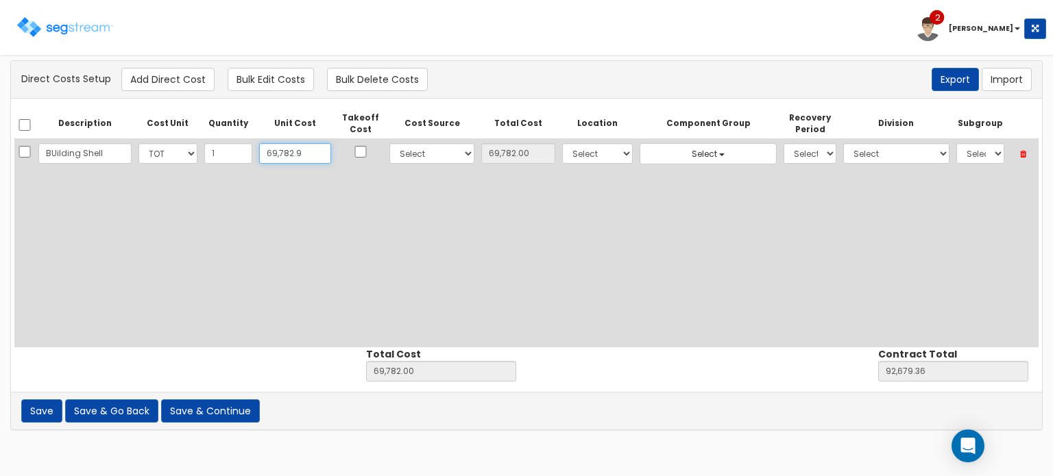
type input "69,782.90"
type input "69,782.91"
type input "92,680.27"
type input "69,782.91"
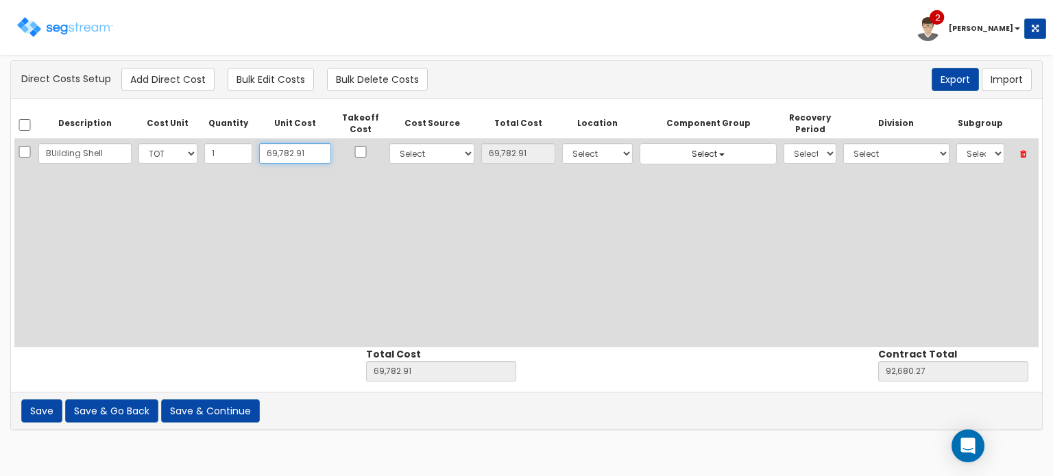
type input "69,782.91"
click at [408, 147] on select "Select 86 Sheppard Building Client Cost Client Cost - Equipment Client Costs - …" at bounding box center [431, 153] width 85 height 21
select select "6"
click at [389, 143] on select "Select 86 Sheppard Building Client Cost Client Cost - Equipment Client Costs - …" at bounding box center [431, 153] width 85 height 21
click at [588, 154] on select "Select Building Building Interior Site Improvements Add Additional Location" at bounding box center [597, 153] width 71 height 21
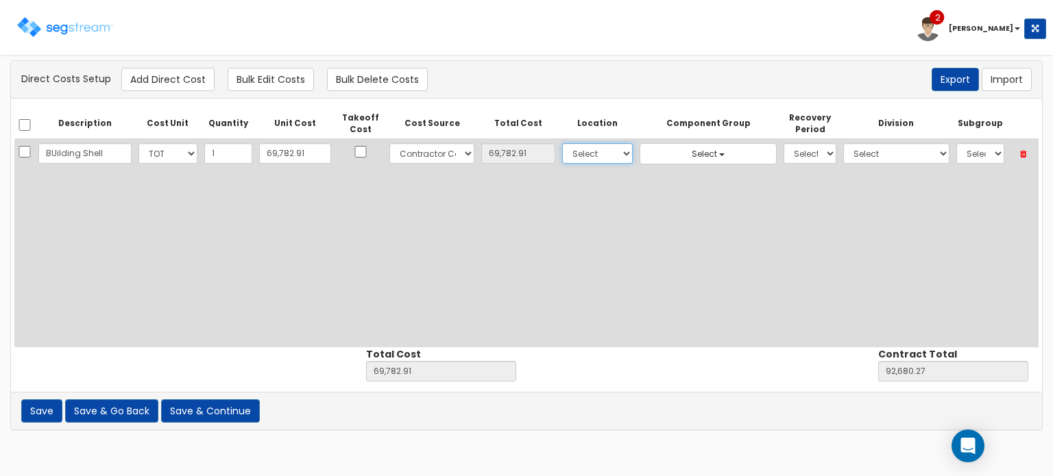
select select "6"
click at [562, 143] on select "Select Building Building Interior Site Improvements Add Additional Location" at bounding box center [597, 153] width 71 height 21
click at [692, 150] on span "Select" at bounding box center [704, 154] width 25 height 12
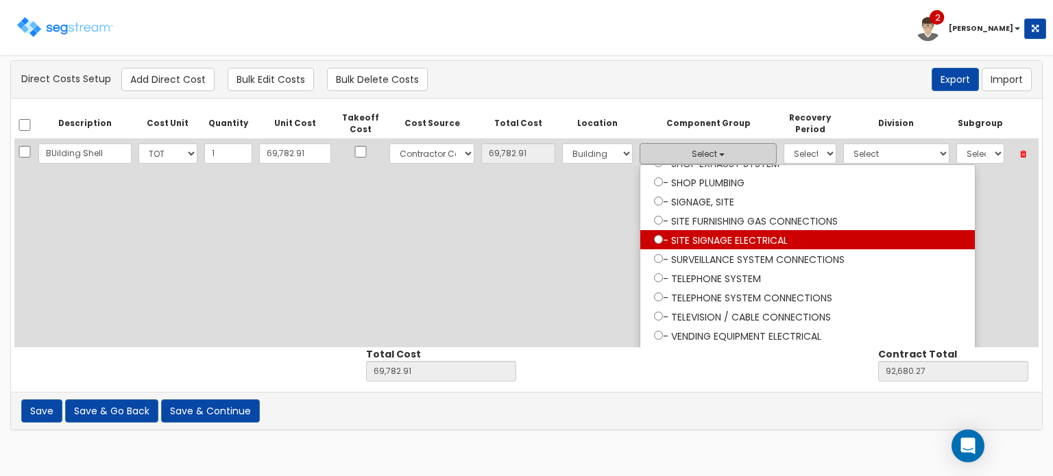
scroll to position [891, 0]
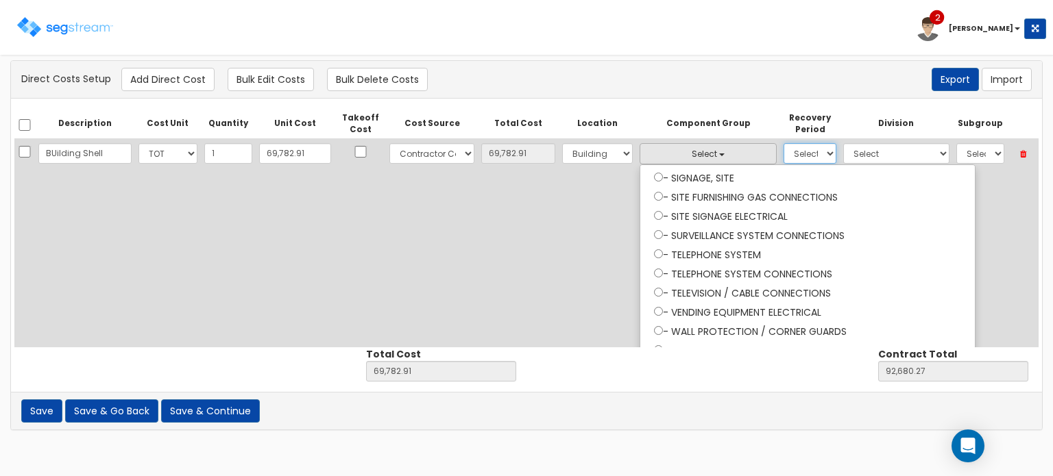
click at [786, 157] on select "Select 5 Years 7 Years 9 Years 10 Years 15 Years 15 Year QLI 15 Year QRP 15 Yea…" at bounding box center [809, 153] width 53 height 21
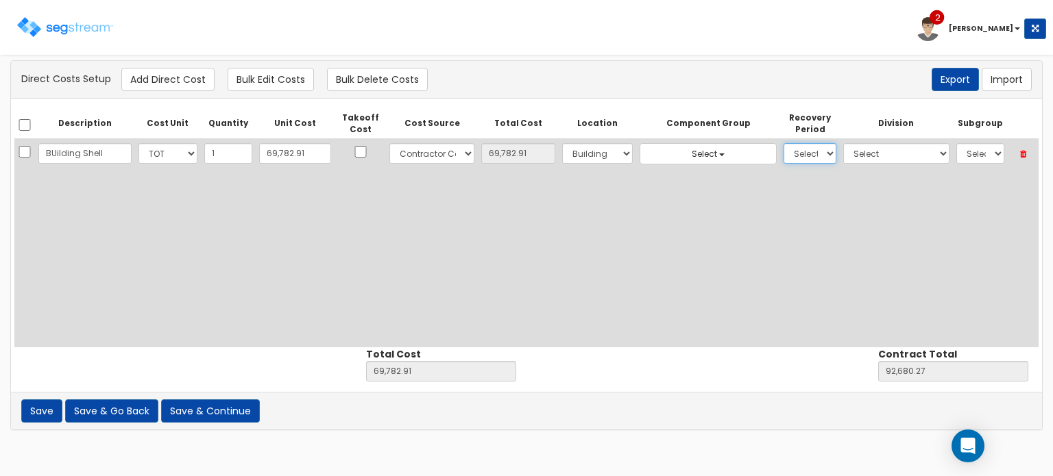
select select "39Y"
click at [783, 143] on select "Select 5 Years 7 Years 9 Years 10 Years 15 Years 15 Year QLI 15 Year QRP 15 Yea…" at bounding box center [809, 153] width 53 height 21
click at [888, 153] on select "Select 1. General Requirements 2. Existing Conditions 3. Concrete 4. Masonry 5.…" at bounding box center [896, 153] width 106 height 21
select select "13"
click at [843, 143] on select "Select 1. General Requirements 2. Existing Conditions 3. Concrete 4. Masonry 5.…" at bounding box center [896, 153] width 106 height 21
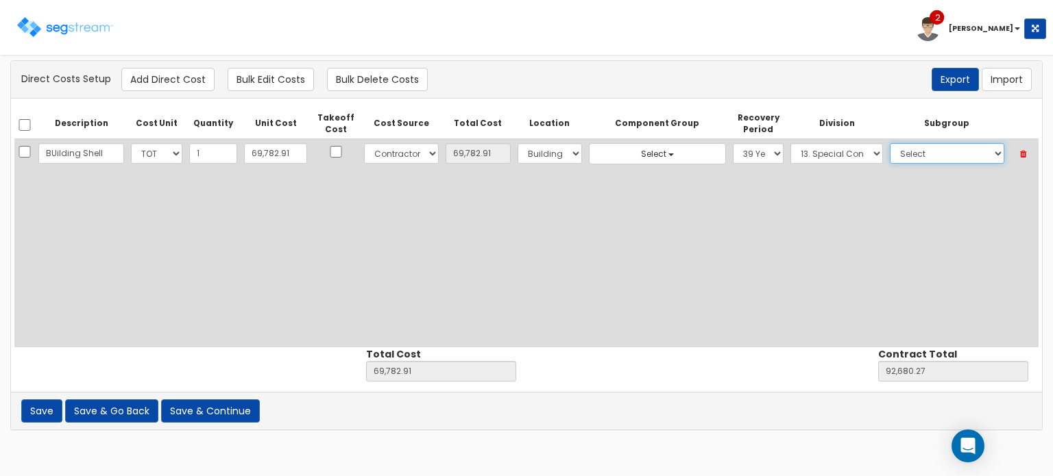
click at [898, 147] on select "Select 1. Selective Demolition, Air Supported Structures (13050510) 2. Selectiv…" at bounding box center [947, 153] width 114 height 21
select select "13341950"
click at [890, 143] on select "Select 1. Selective Demolition, Air Supported Structures (13050510) 2. Selectiv…" at bounding box center [947, 153] width 114 height 21
click at [861, 408] on div "Save Save & Go Back Save & Continue of errors" at bounding box center [526, 411] width 1031 height 38
click at [651, 149] on button "Select" at bounding box center [657, 153] width 137 height 21
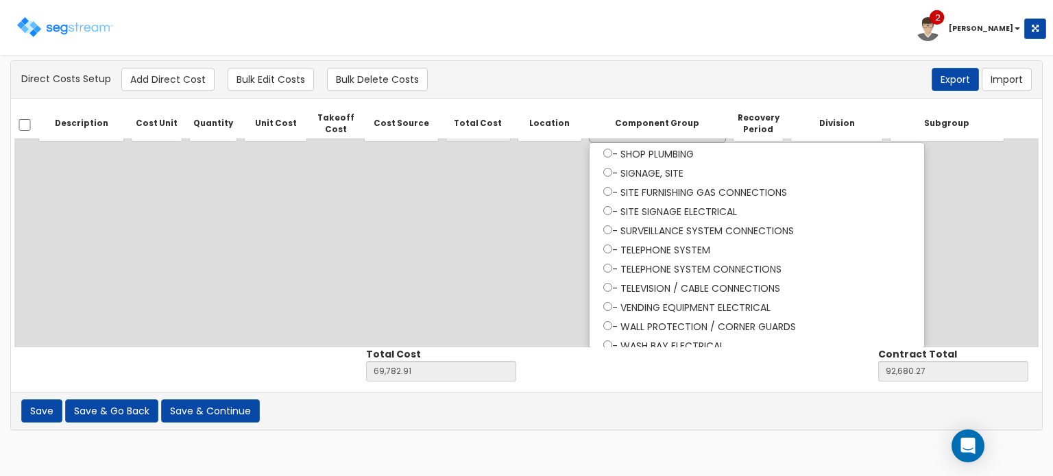
scroll to position [748, 0]
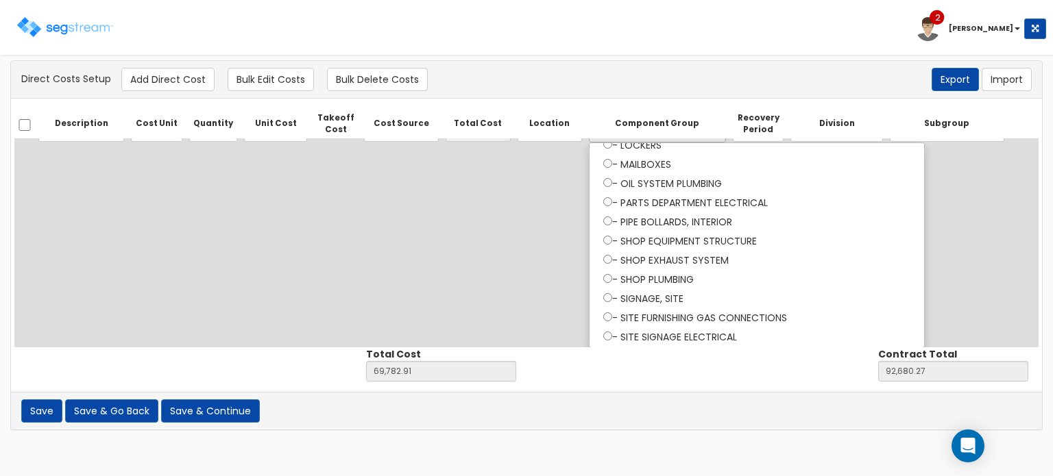
click at [520, 228] on div "Description Cost Unit Quantity Unit Cost Takeoff Cost Cost Source Total Cost Lo…" at bounding box center [526, 228] width 1024 height 239
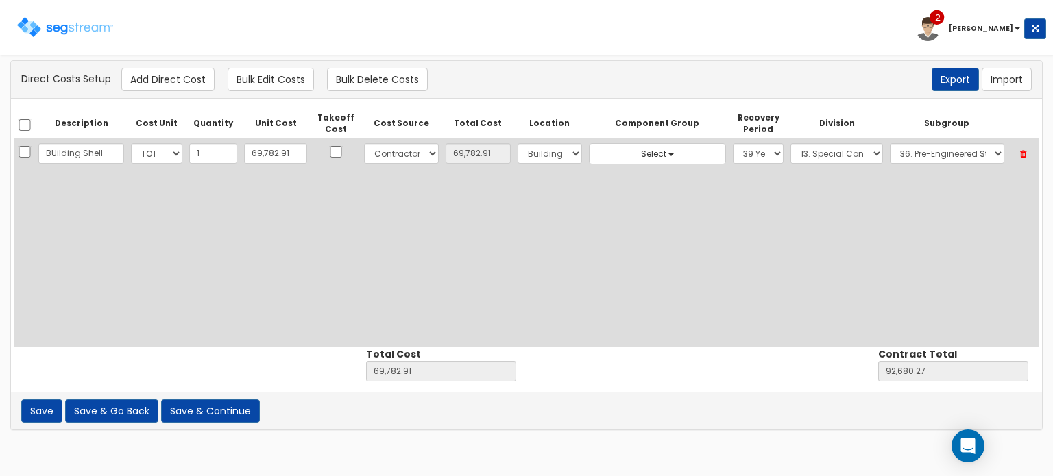
scroll to position [0, 0]
click at [164, 82] on button "Add Direct Cost" at bounding box center [167, 79] width 93 height 23
select select "10"
select select "6"
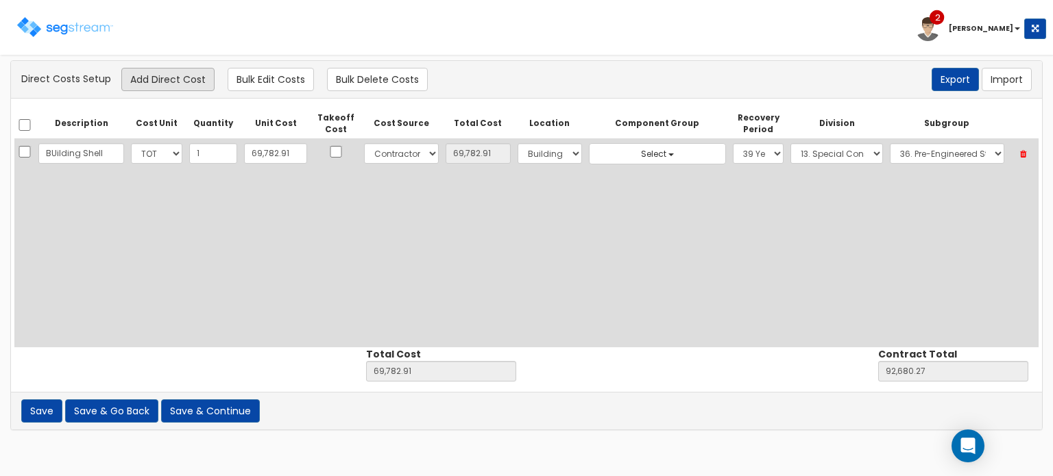
select select "39Y"
select select "13"
select select "13341950"
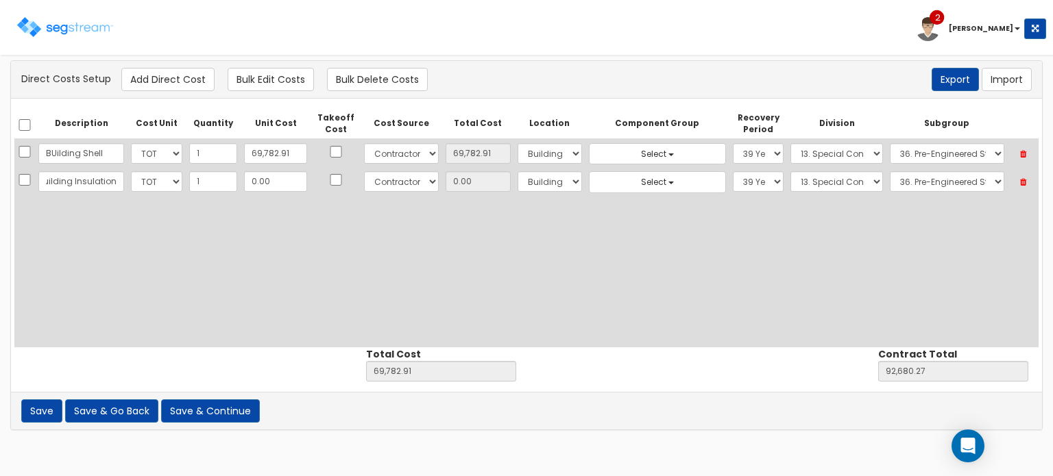
scroll to position [0, 19]
type input "Building Insulation"
click at [57, 149] on input "BUilding Shell" at bounding box center [81, 153] width 86 height 21
type input "Building Shell"
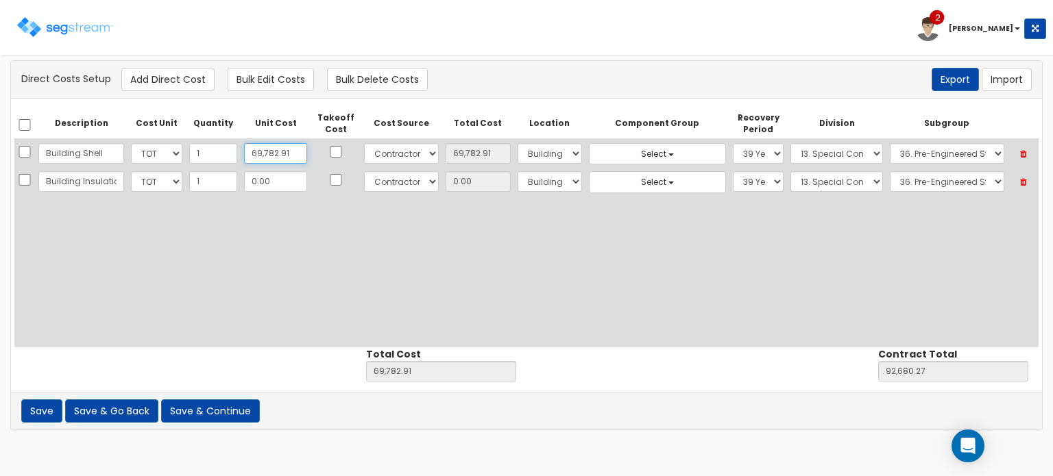
click at [271, 156] on input "69,782.91" at bounding box center [275, 153] width 63 height 21
type input "1"
type input "1.00"
type input "22,898.36"
type input "1.00"
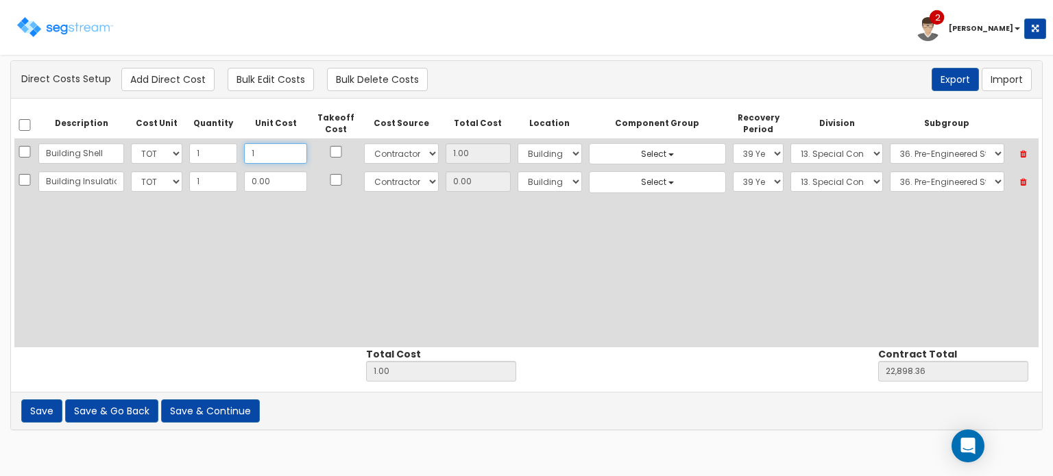
type input "11"
type input "11.00"
type input "22,908.36"
type input "11.00"
type input "118"
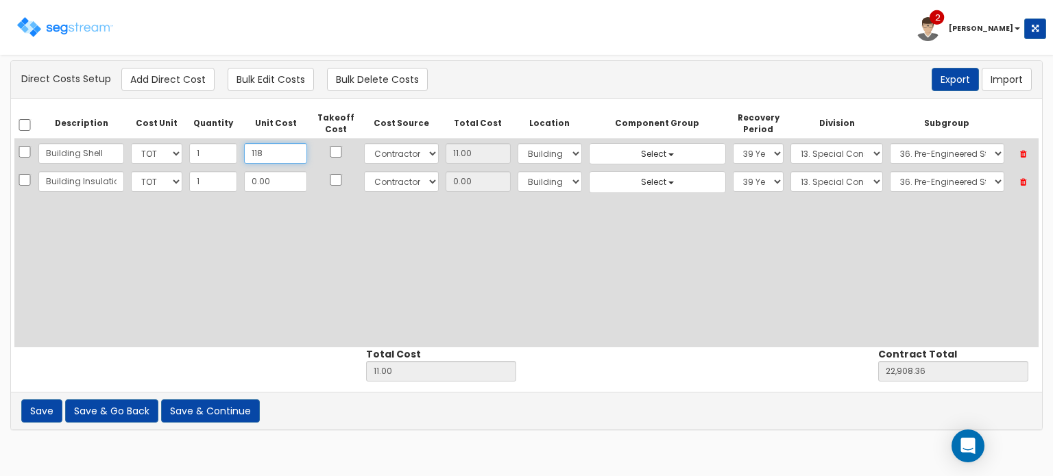
type input "118.00"
type input "23,015.36"
type input "118.00"
type input "11849"
type input "11,849.00"
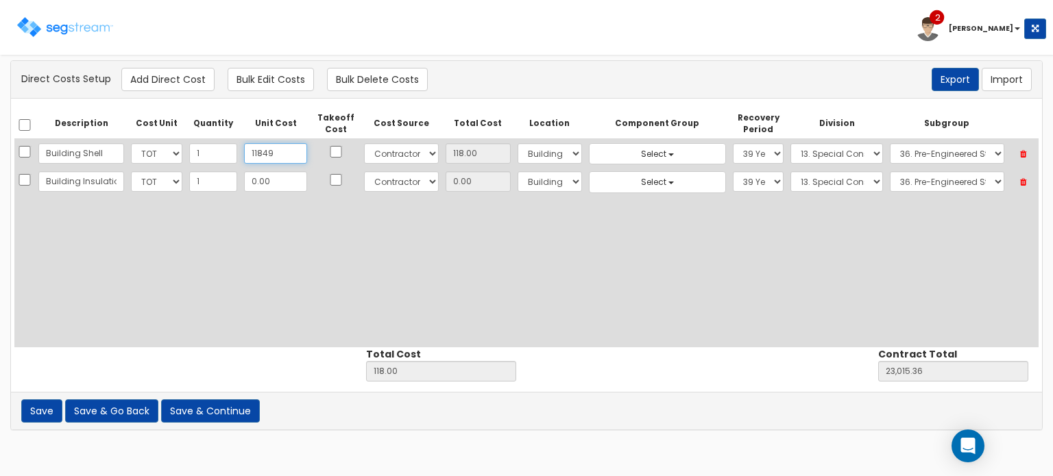
type input "34,746.36"
type input "11,849"
type input "11,849.00"
type input "11,84"
type input "1,184.00"
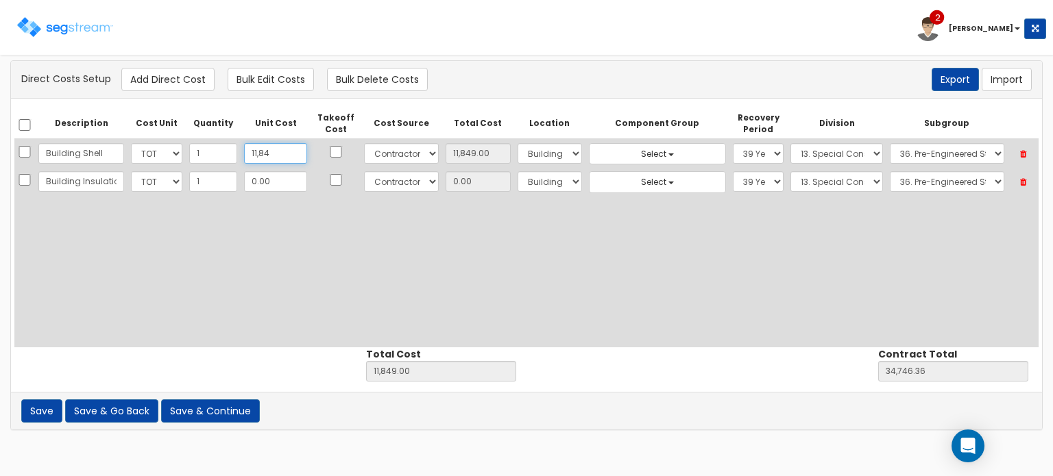
type input "24,081.36"
type input "1,184"
type input "1,184.00"
type input "1,18"
type input "118.00"
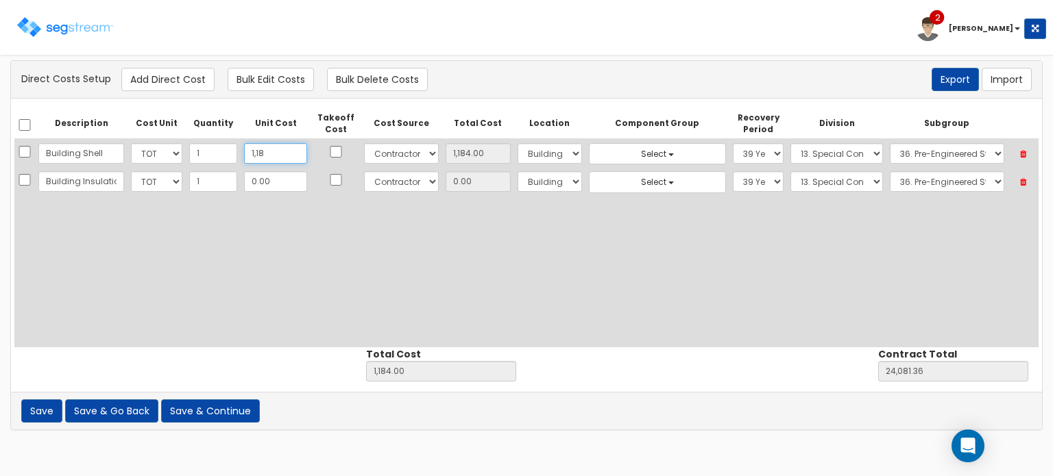
type input "23,015.36"
type input "118"
type input "118.00"
type input "1189"
type input "1,189.00"
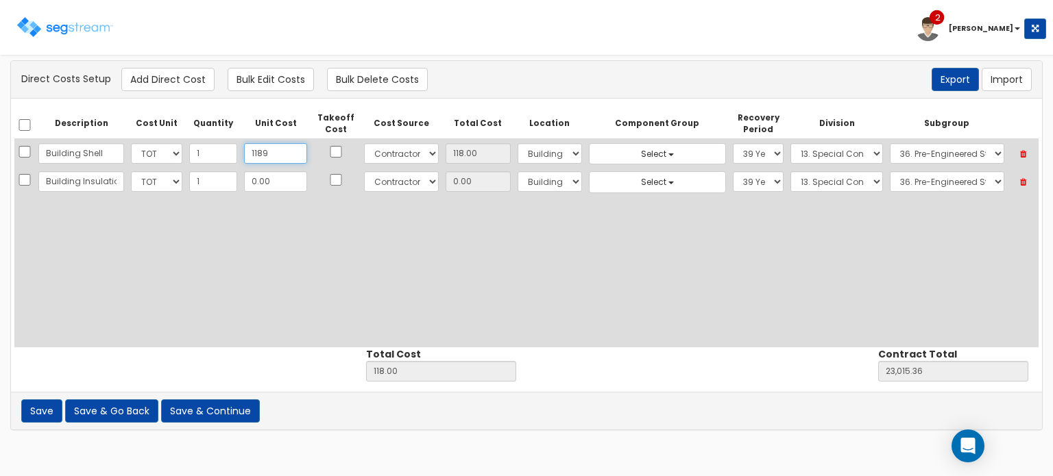
type input "24,086.36"
type input "1,189"
type input "1,189.00"
type input "1,1891"
type input "11,891.00"
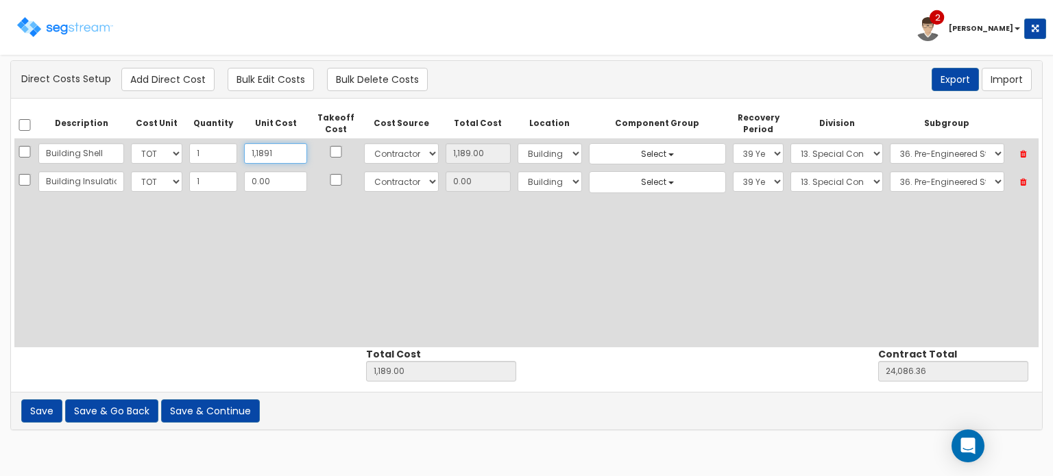
type input "34,788.36"
type input "11,891"
type input "11,891.00"
type input "11,8914"
type input "118,914.00"
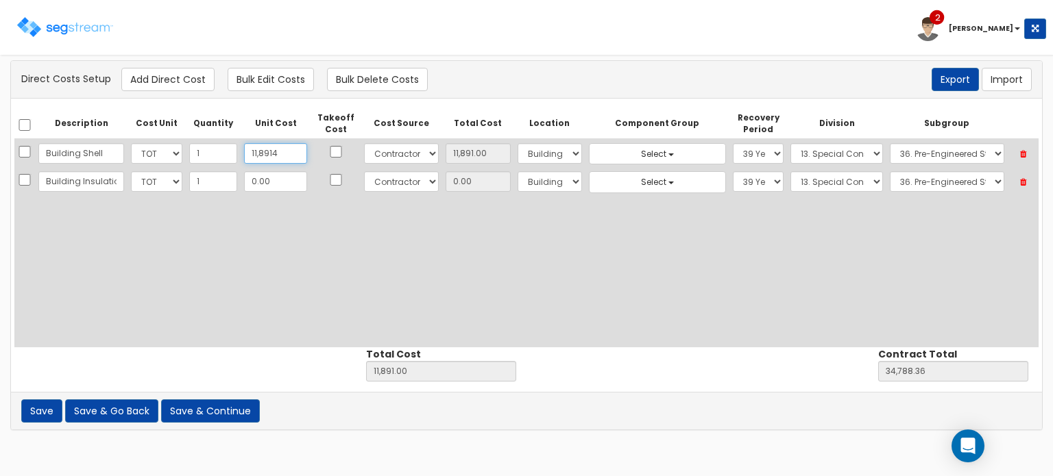
type input "141,811.36"
type input "118,914"
type input "118,914.00"
type input "118,914.9"
type input "118,914.90"
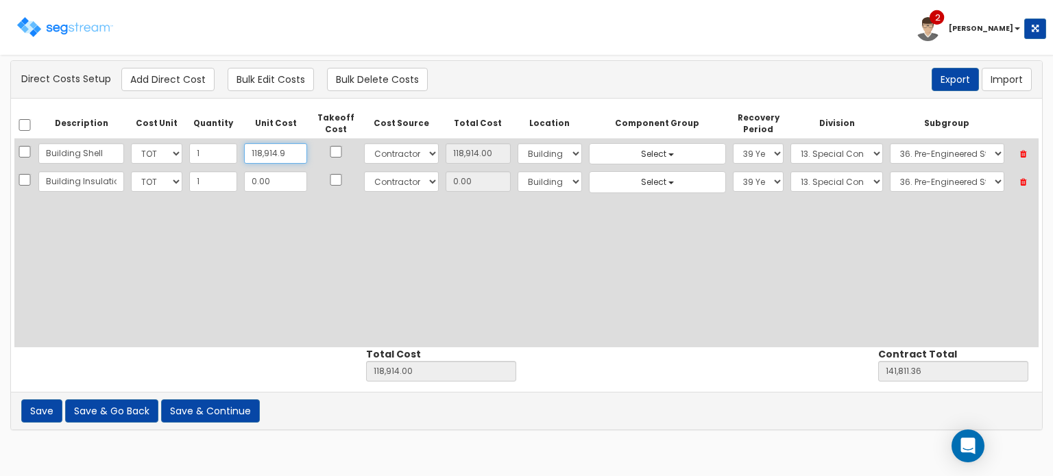
type input "141,812.26"
type input "118,914.90"
type input "118,914.91"
type input "141,812.27"
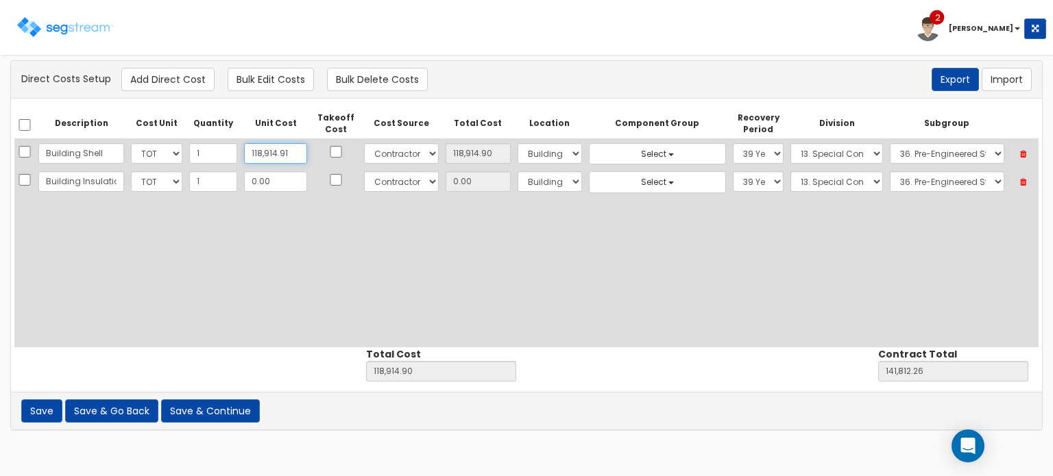
type input "118,914.91"
click at [271, 184] on input "0.00" at bounding box center [275, 181] width 63 height 21
type input "97"
type input "119,011.91"
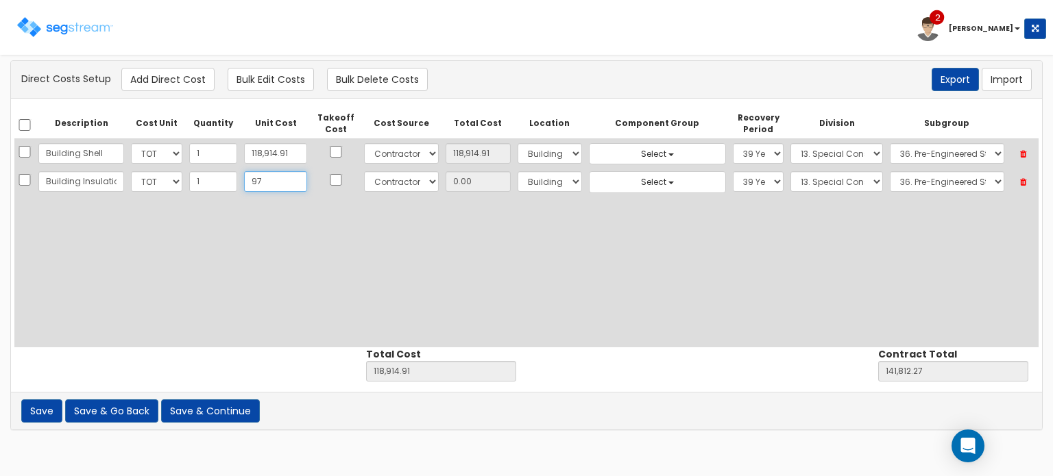
type input "141,909.27"
type input "97.00"
type input "974"
type input "119,888.91"
type input "142,786.27"
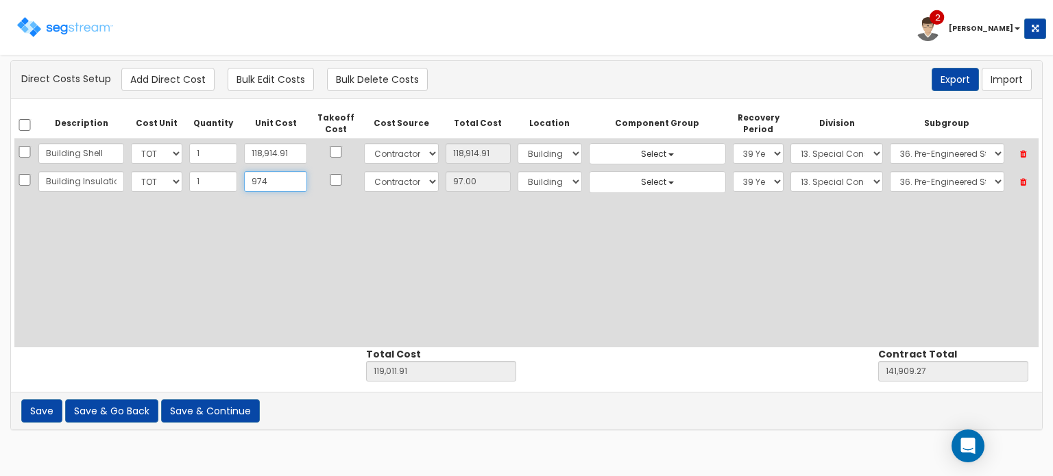
type input "974.00"
type input "9744"
type input "128,658.91"
type input "151,556.27"
type input "9,744"
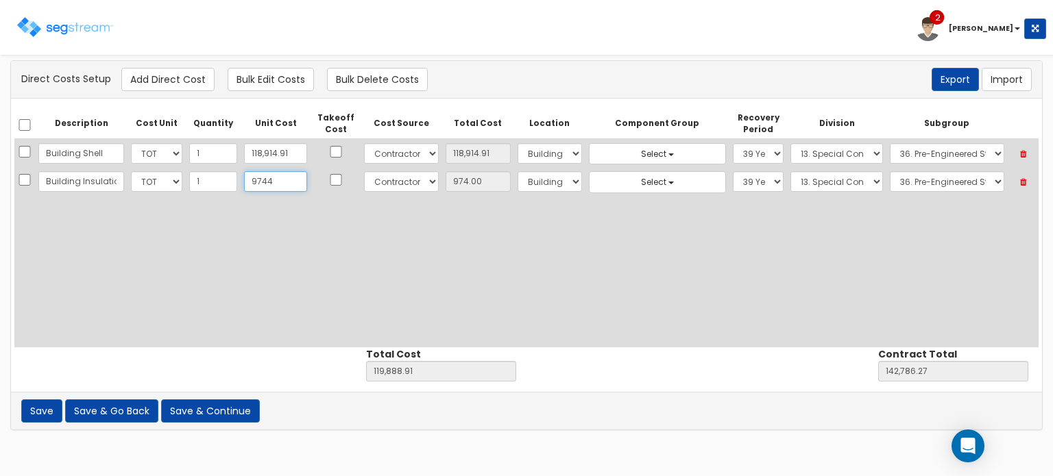
type input "9,744.00"
type input "9,744.60"
type input "128,659.51"
type input "151,556.87"
type input "9,744.60"
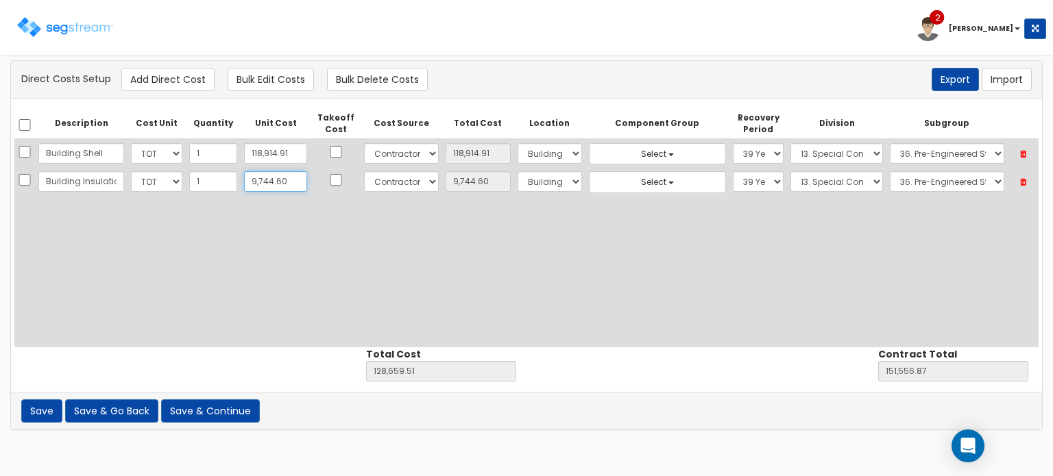
type input "9,744.60"
click at [807, 178] on select "Select 1. General Requirements 2. Existing Conditions 3. Concrete 4. Masonry 5.…" at bounding box center [836, 181] width 93 height 21
select select "7"
click at [790, 171] on select "Select 1. General Requirements 2. Existing Conditions 3. Concrete 4. Masonry 5.…" at bounding box center [836, 181] width 93 height 21
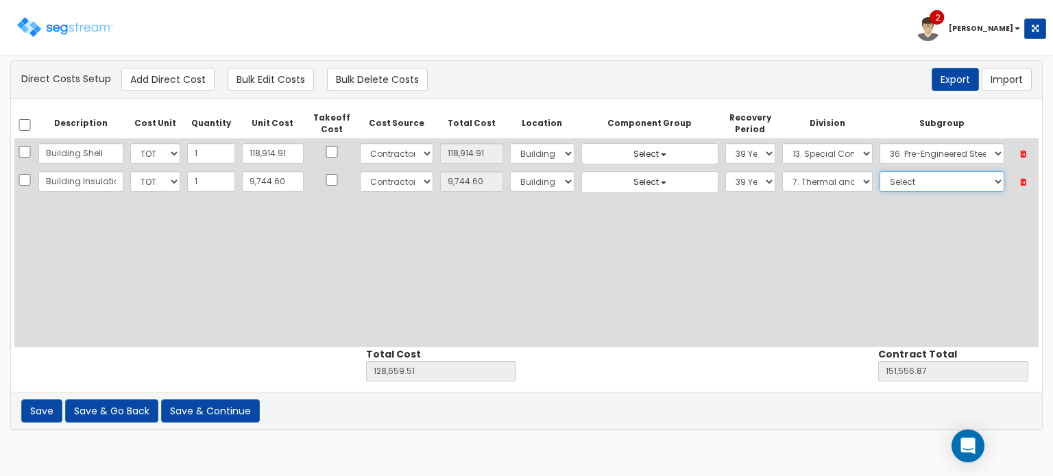
click at [921, 173] on select "Select 1. Roof Coatings (7015010) 2. Joint Sealant Replacement (7019081) 3. Sel…" at bounding box center [941, 181] width 125 height 21
select select "7211620"
click at [879, 171] on select "Select 1. Roof Coatings (7015010) 2. Joint Sealant Replacement (7019081) 3. Sel…" at bounding box center [941, 181] width 125 height 21
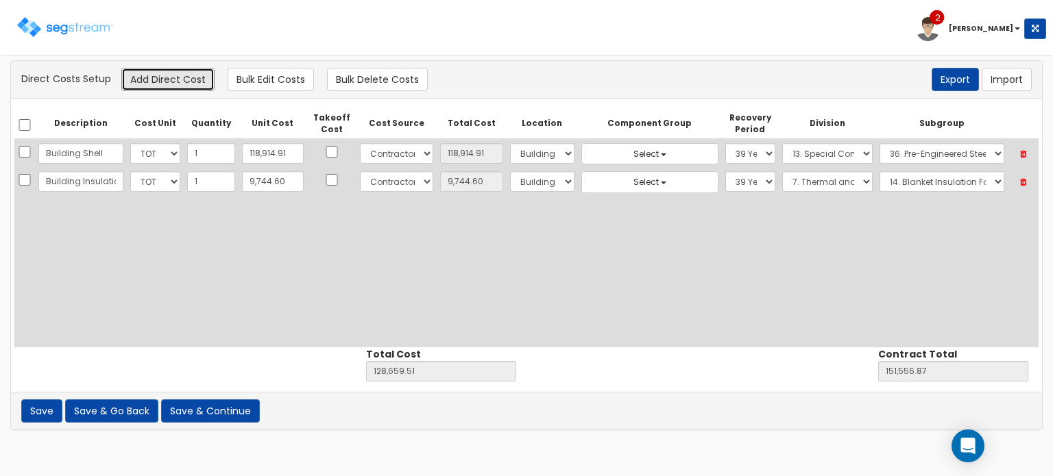
drag, startPoint x: 167, startPoint y: 75, endPoint x: 184, endPoint y: 105, distance: 34.1
click at [167, 75] on button "Add Direct Cost" at bounding box center [167, 79] width 93 height 23
select select "10"
select select "6"
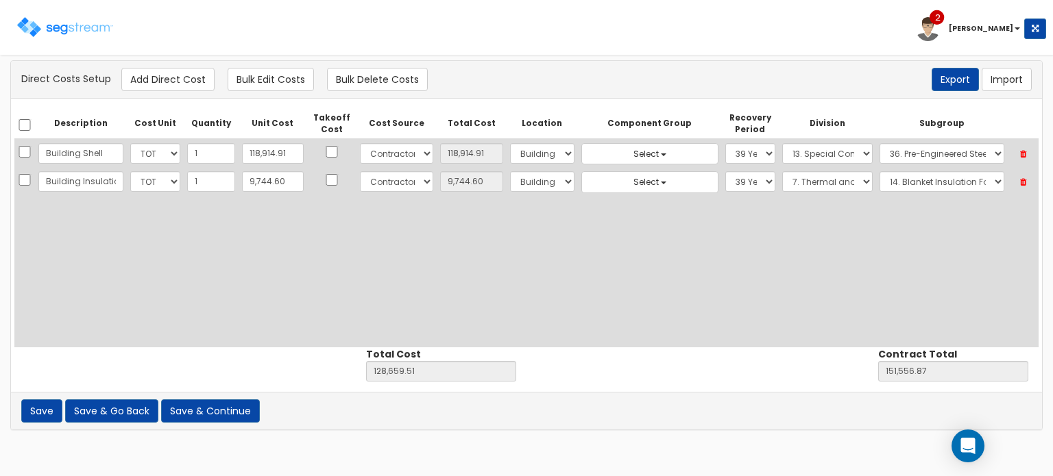
select select "39Y"
select select "7"
select select "7211620"
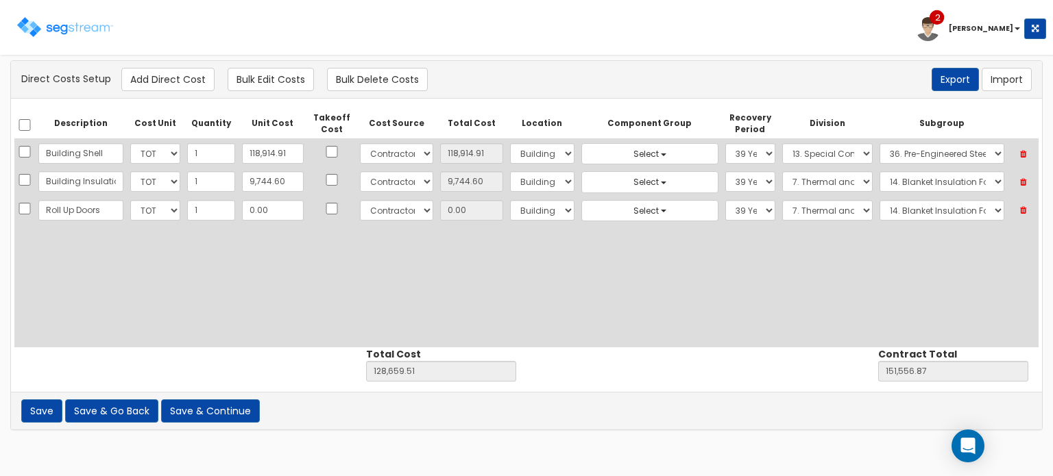
type input "Roll Up Doors"
type input "1"
type input "128,660.51"
type input "151,557.87"
type input "1.00"
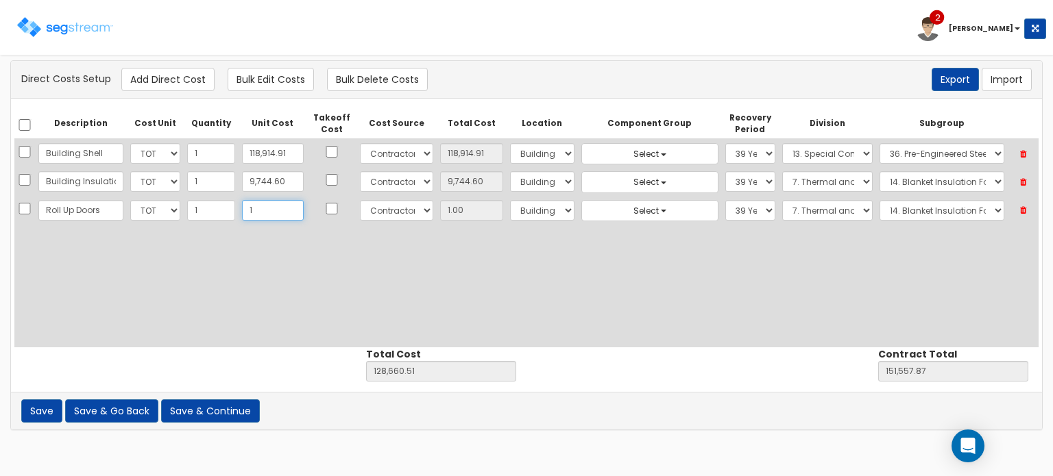
type input "14"
type input "128,673.51"
type input "151,570.87"
type input "14.00"
type input "144"
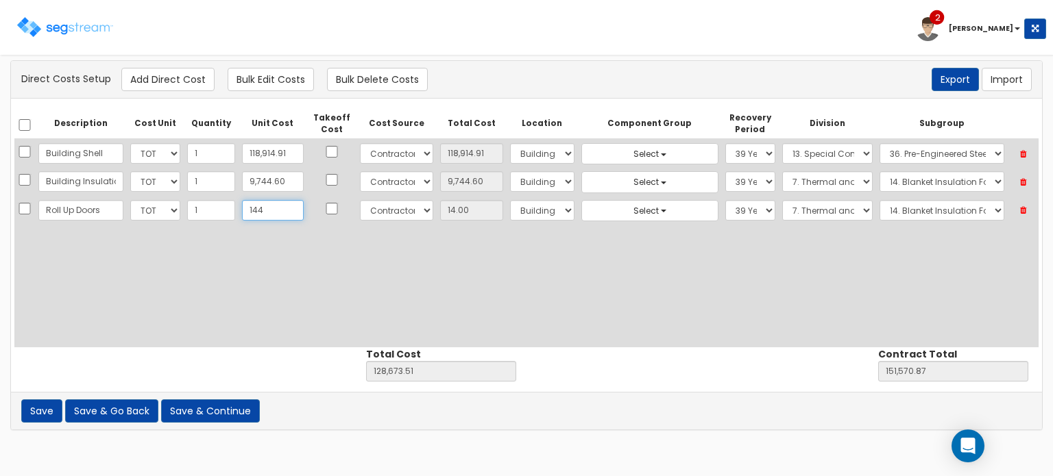
type input "128,803.51"
type input "151,700.87"
type input "144.00"
type input "14415"
type input "143,074.51"
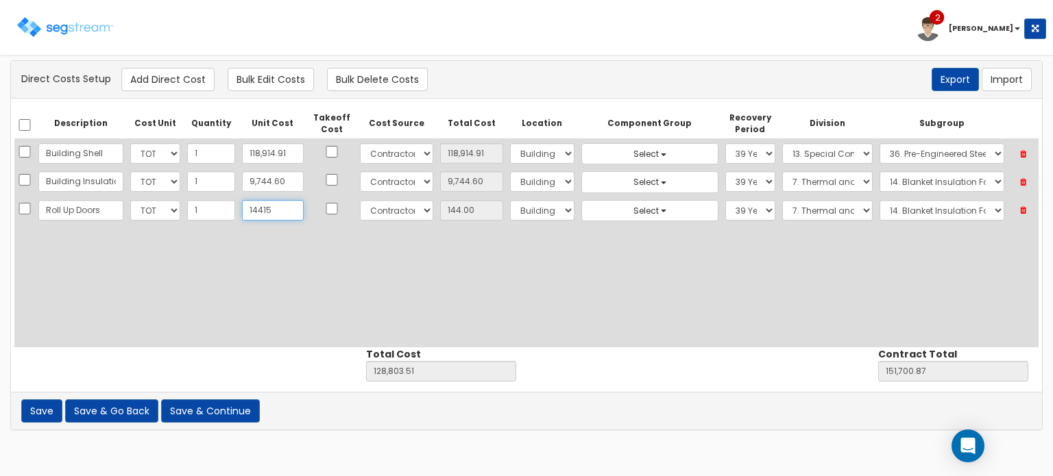
type input "165,971.87"
type input "14,415"
type input "14,415.00"
type input "14,415"
click at [788, 208] on select "Select 1. General Requirements 2. Existing Conditions 3. Concrete 4. Masonry 5.…" at bounding box center [827, 210] width 90 height 21
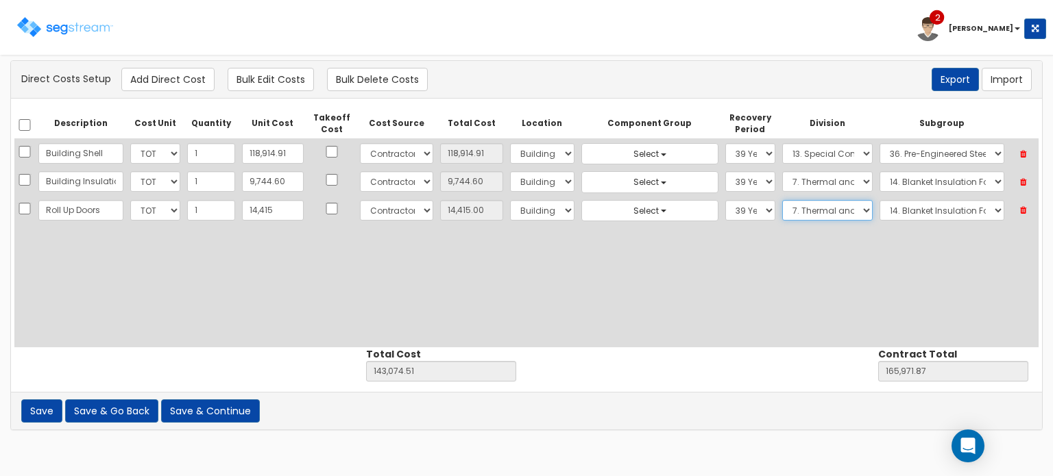
select select "8"
click at [782, 200] on select "Select 1. General Requirements 2. Existing Conditions 3. Concrete 4. Masonry 5.…" at bounding box center [827, 210] width 90 height 21
click at [921, 201] on select "Select 1. Selective Demolition Doors (8050510) 2. Selective Demolition Of Windo…" at bounding box center [941, 210] width 125 height 21
select select "8361310"
click at [879, 200] on select "Select 1. Selective Demolition Doors (8050510) 2. Selective Demolition Of Windo…" at bounding box center [941, 210] width 125 height 21
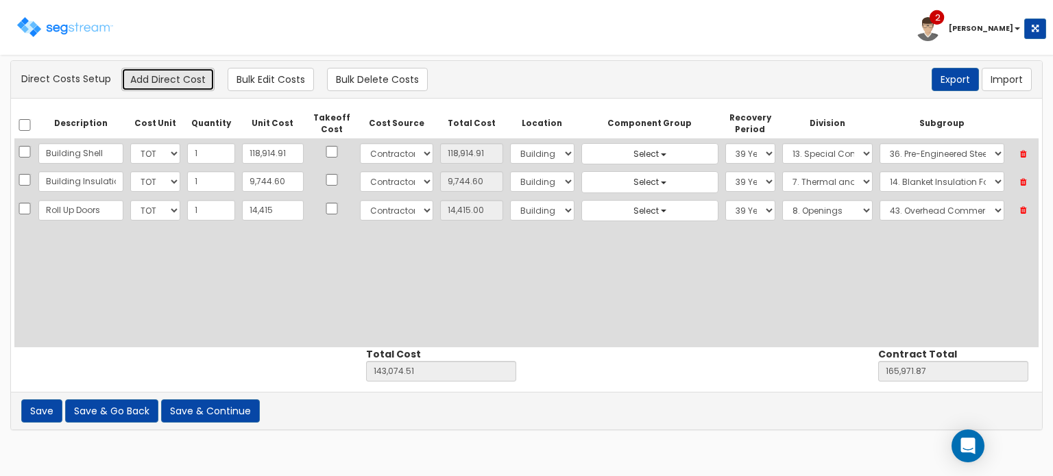
click at [158, 75] on button "Add Direct Cost" at bounding box center [167, 79] width 93 height 23
select select "10"
select select "6"
select select "39Y"
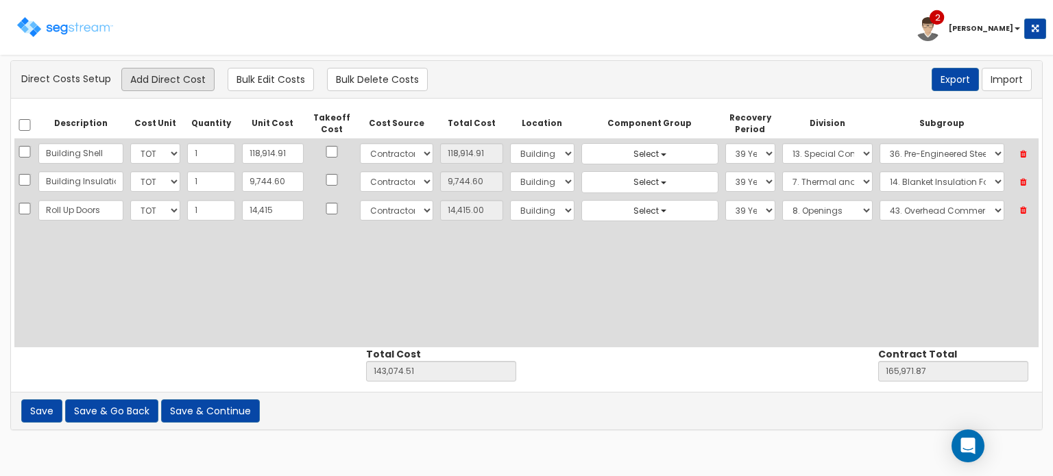
select select "8"
select select "8361310"
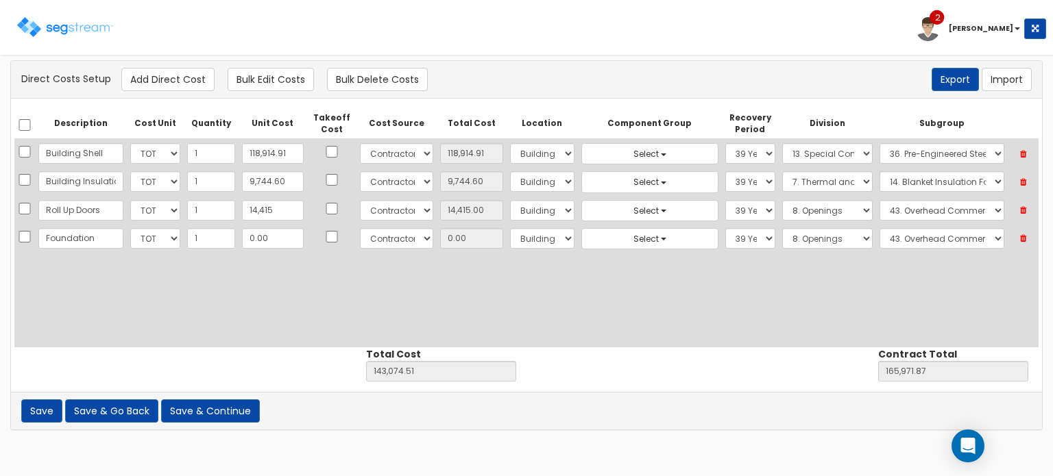
type input "Foundation"
type input "6"
type input "143,080.51"
type input "165,977.87"
type input "6.00"
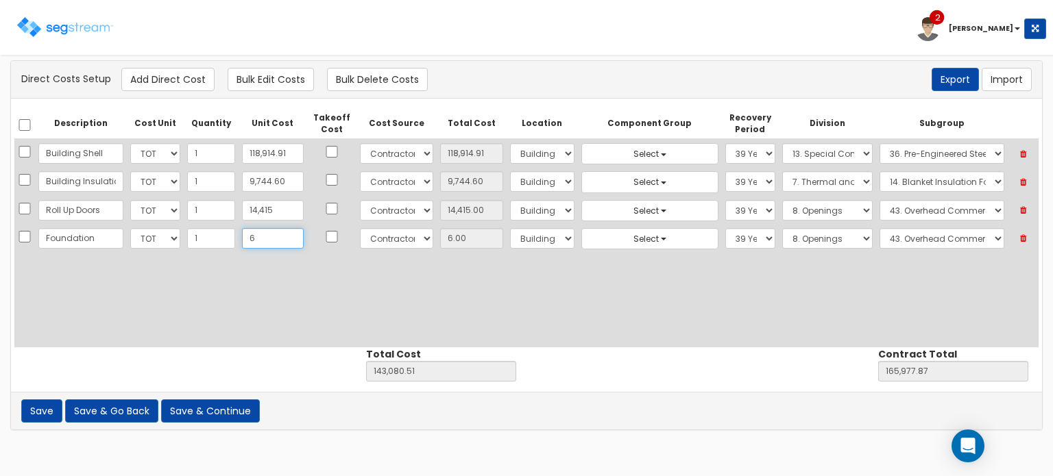
type input "62"
type input "143,136.51"
type input "166,033.87"
type input "62.00"
type input "627"
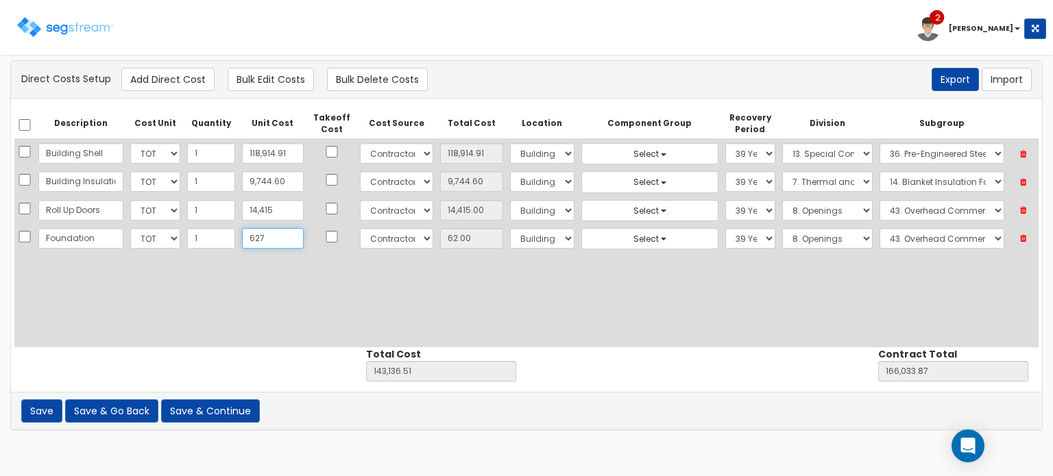
type input "143,701.51"
type input "166,598.87"
type input "627.00"
type input "6276"
type input "149,350.51"
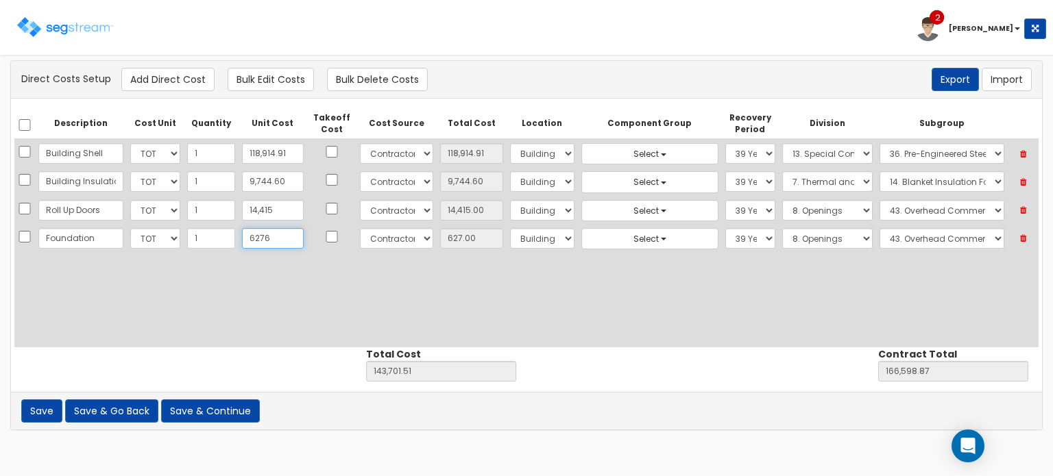
type input "172,247.87"
type input "6,276"
type input "6,276.00"
type input "6,2768"
type input "205,842.51"
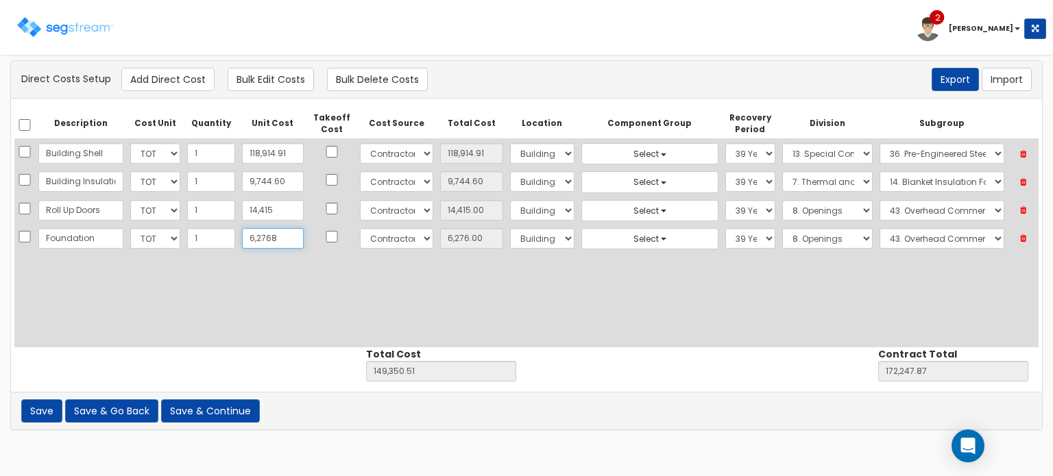
type input "228,739.87"
type input "62,768"
type input "62,768.00"
type input "62,768"
click at [794, 238] on select "Select 1. General Requirements 2. Existing Conditions 3. Concrete 4. Masonry 5.…" at bounding box center [827, 238] width 90 height 21
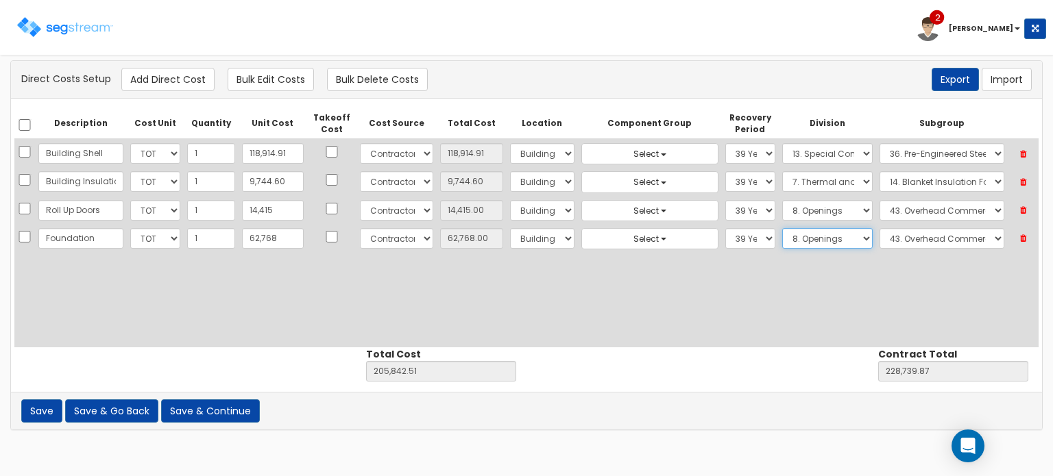
select select "3"
click at [782, 228] on select "Select 1. General Requirements 2. Existing Conditions 3. Concrete 4. Masonry 5.…" at bounding box center [827, 238] width 90 height 21
click at [913, 231] on select "Select 1. Concrete Patching (3013062) 2. Selective Demolition, Concrete (305051…" at bounding box center [941, 238] width 125 height 21
select select "3111365"
click at [879, 228] on select "Select 1. Concrete Patching (3013062) 2. Selective Demolition, Concrete (305051…" at bounding box center [941, 238] width 125 height 21
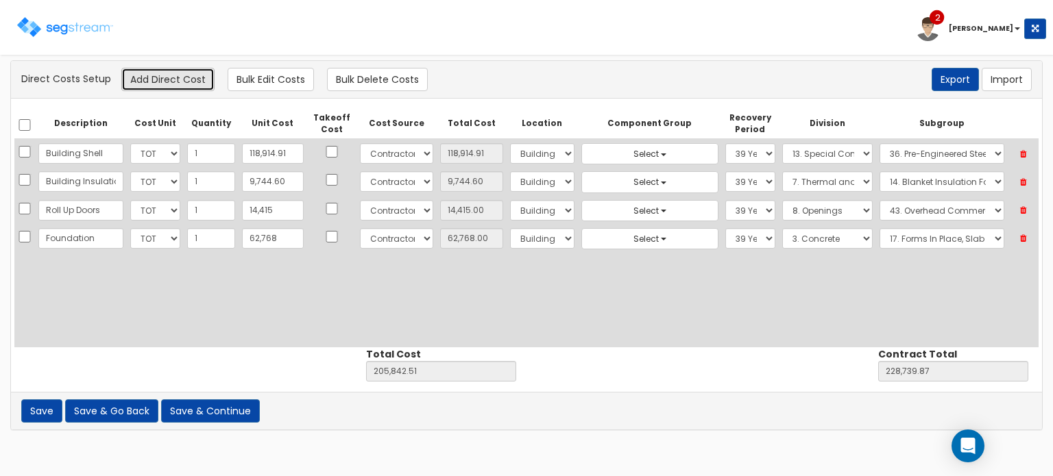
click at [173, 77] on button "Add Direct Cost" at bounding box center [167, 79] width 93 height 23
select select "10"
select select "6"
select select "39Y"
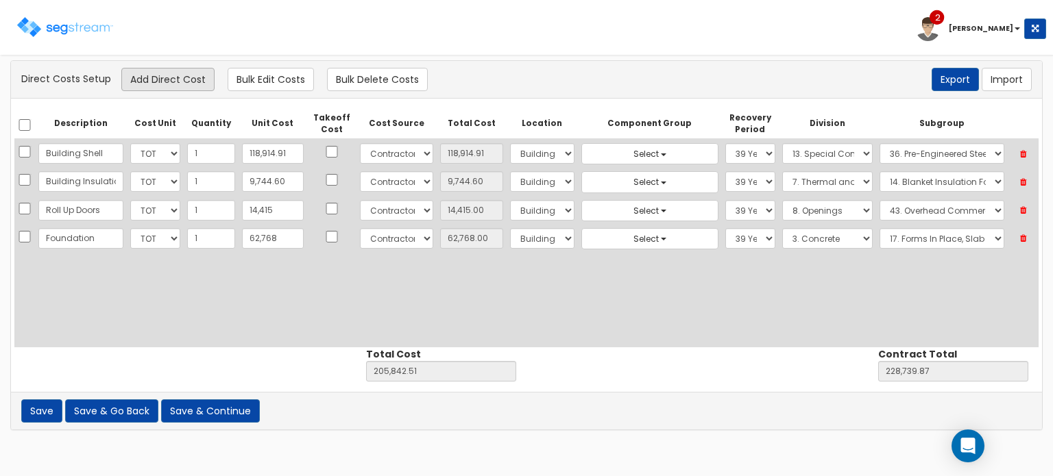
select select "3"
select select "3111365"
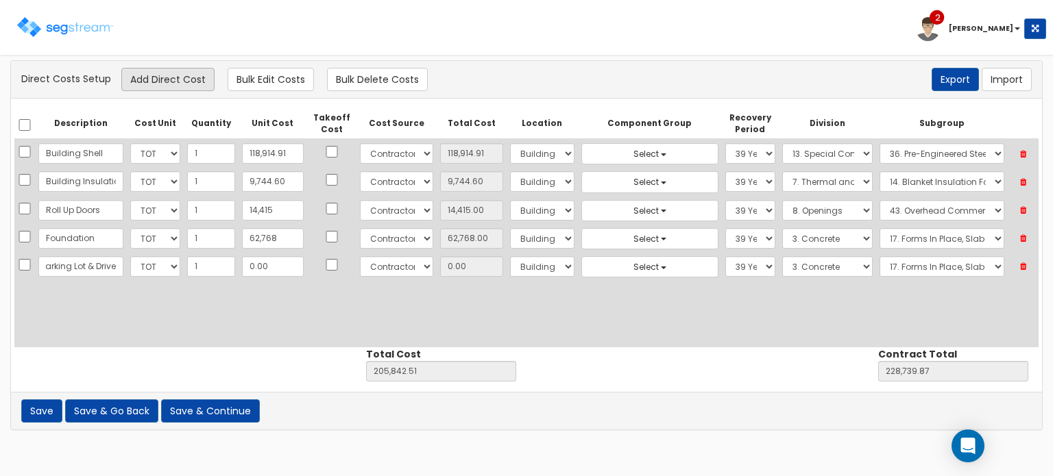
scroll to position [0, 19]
type input "Parking Lot & Drive"
type input "7"
type input "205,849.51"
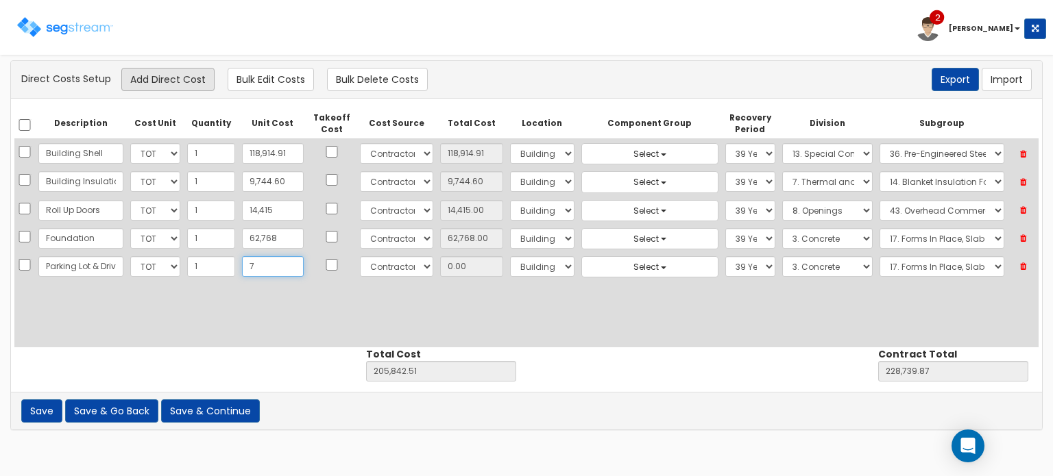
type input "228,746.87"
type input "7.00"
type input "74"
type input "205,916.51"
type input "228,813.87"
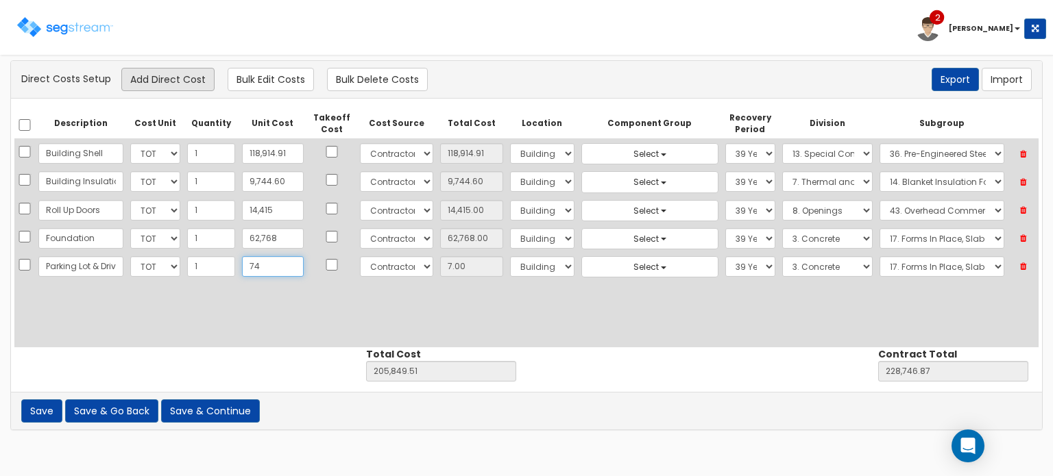
type input "74.00"
type input "7432"
type input "213,274.51"
type input "236,171.87"
type input "7,432"
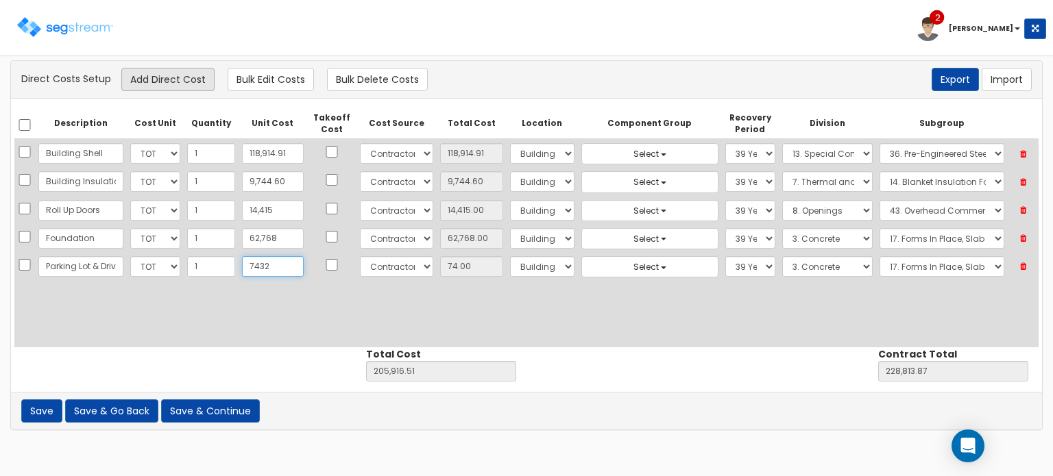
type input "7,432.00"
click at [512, 261] on select "Select Building Building Interior Site Improvements Add Additional Location" at bounding box center [542, 266] width 64 height 21
click at [510, 256] on select "Select Building Building Interior Site Improvements Add Additional Location" at bounding box center [542, 266] width 64 height 21
click at [746, 264] on select "Select 5 Years 7 Years 9 Years 10 Years 15 Years 15 Year QLI 15 Year QRP 15 Yea…" at bounding box center [750, 266] width 51 height 21
click at [725, 256] on select "Select 5 Years 7 Years 9 Years 10 Years 15 Years 15 Year QLI 15 Year QRP 15 Yea…" at bounding box center [750, 266] width 51 height 21
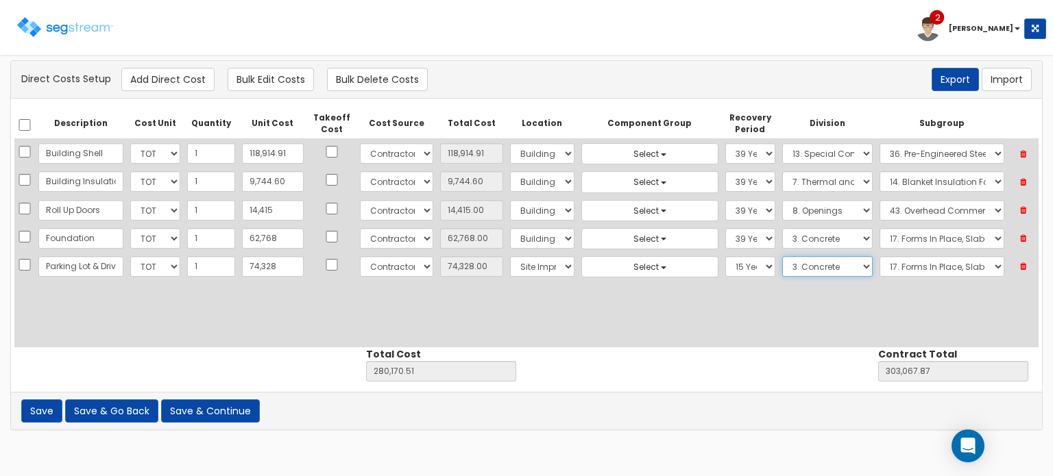
click at [814, 262] on select "Select 1. General Requirements 2. Existing Conditions 3. Concrete 4. Masonry 5.…" at bounding box center [827, 266] width 90 height 21
click at [782, 256] on select "Select 1. General Requirements 2. Existing Conditions 3. Concrete 4. Masonry 5.…" at bounding box center [827, 266] width 90 height 21
click at [916, 262] on select "Select 1. Landscaping (32011300) 2. Slurry Seal (Latex Modified) (32011361) 3. …" at bounding box center [941, 266] width 125 height 21
click at [879, 256] on select "Select 1. Landscaping (32011300) 2. Slurry Seal (Latex Modified) (32011361) 3. …" at bounding box center [941, 266] width 125 height 21
drag, startPoint x: 152, startPoint y: 80, endPoint x: 212, endPoint y: 205, distance: 138.6
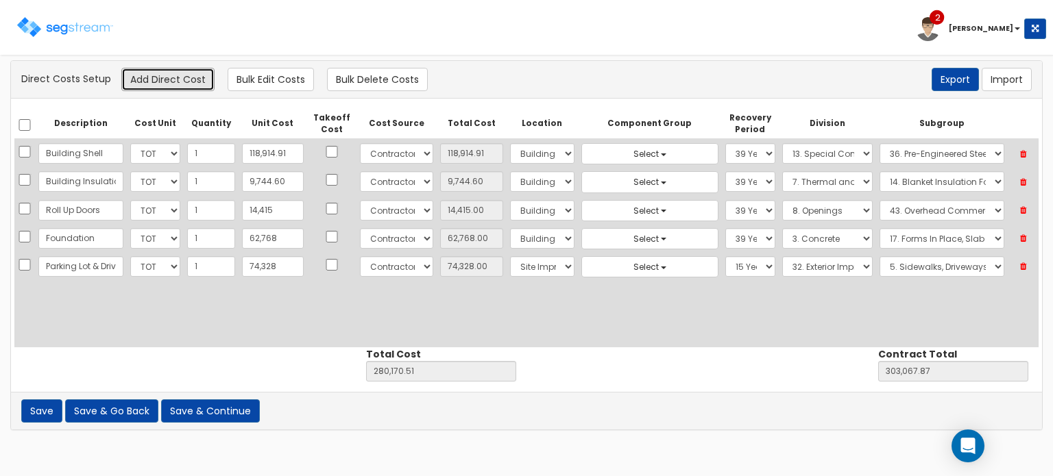
click at [152, 80] on button "Add Direct Cost" at bounding box center [167, 79] width 93 height 23
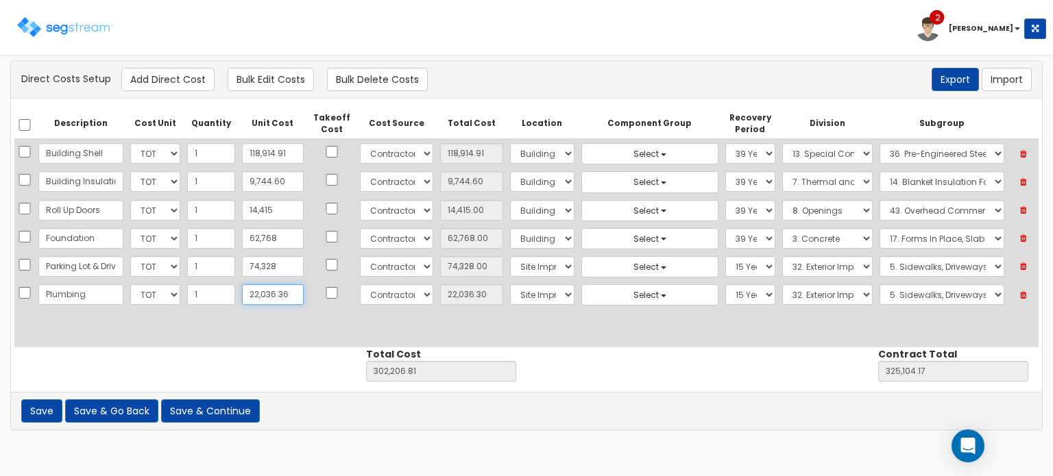
scroll to position [0, 1]
click at [325, 288] on input "checkbox" at bounding box center [332, 293] width 14 height 12
click at [542, 287] on select "Select Building Building Interior Site Improvements Add Additional Location" at bounding box center [542, 294] width 64 height 21
click at [510, 284] on select "Select Building Building Interior Site Improvements Add Additional Location" at bounding box center [542, 294] width 64 height 21
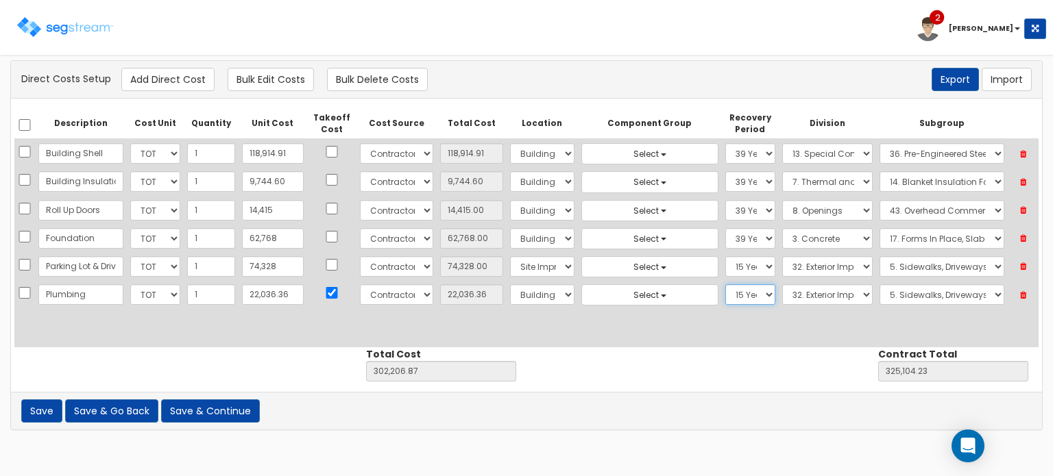
click at [744, 289] on select "Select 5 Years 7 Years 9 Years 10 Years 15 Years 15 Year QLI 15 Year QRP 15 Yea…" at bounding box center [750, 294] width 51 height 21
click at [725, 284] on select "Select 5 Years 7 Years 9 Years 10 Years 15 Years 15 Year QLI 15 Year QRP 15 Yea…" at bounding box center [750, 294] width 51 height 21
click at [792, 294] on select "Select 1. General Requirements 2. Existing Conditions 3. Concrete 4. Masonry 5.…" at bounding box center [827, 294] width 90 height 21
click at [782, 284] on select "Select 1. General Requirements 2. Existing Conditions 3. Concrete 4. Masonry 5.…" at bounding box center [827, 294] width 90 height 21
click at [884, 286] on select "Select 1. Plumbing Demolition (22050510) 2. Valves, Brass (22052310) 3. Valves,…" at bounding box center [941, 294] width 125 height 21
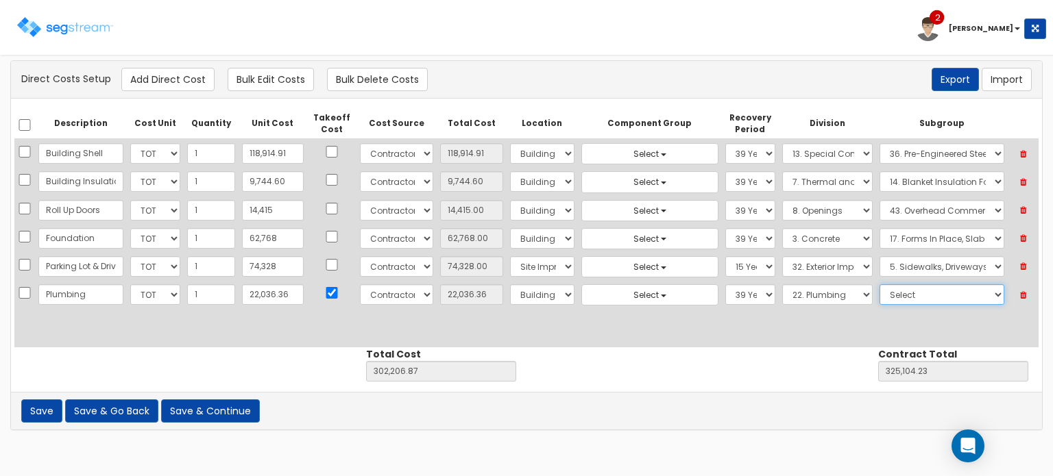
click at [879, 284] on select "Select 1. Plumbing Demolition (22050510) 2. Valves, Brass (22052310) 3. Valves,…" at bounding box center [941, 294] width 125 height 21
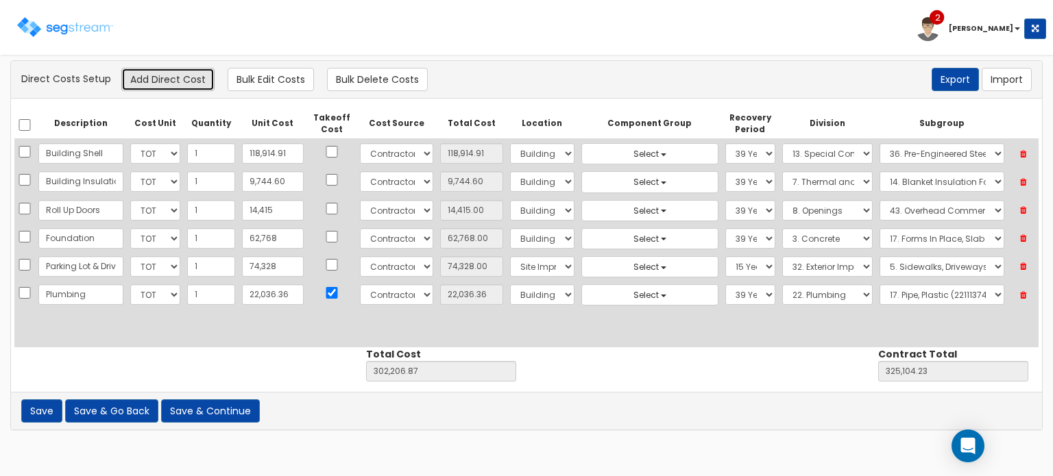
click at [168, 81] on button "Add Direct Cost" at bounding box center [167, 79] width 93 height 23
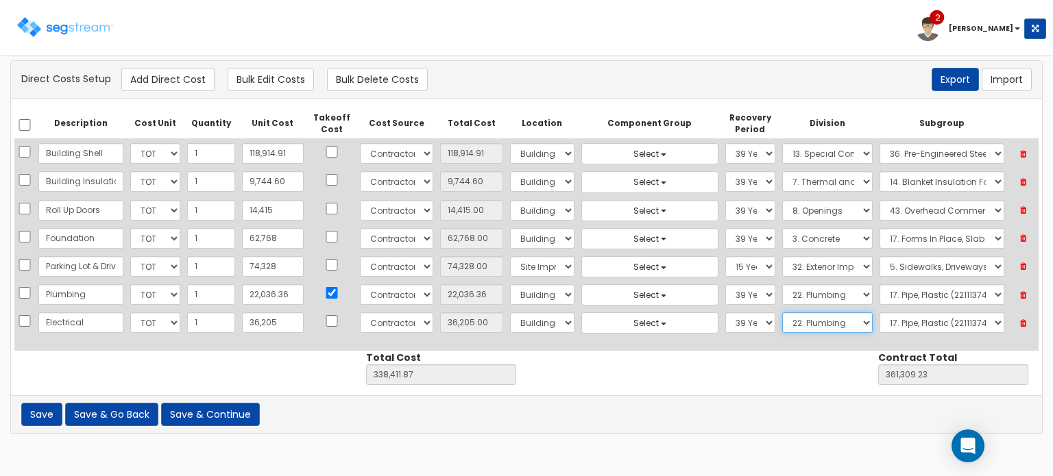
click at [795, 326] on select "Select 1. General Requirements 2. Existing Conditions 3. Concrete 4. Masonry 5.…" at bounding box center [827, 323] width 90 height 21
click at [782, 313] on select "Select 1. General Requirements 2. Existing Conditions 3. Concrete 4. Masonry 5.…" at bounding box center [827, 323] width 90 height 21
click at [883, 317] on select "Select 1. Electrical Demolition (26050510) 2. Medium-Voltage, Single Cable (260…" at bounding box center [941, 323] width 125 height 21
click at [879, 313] on select "Select 1. Electrical Demolition (26050510) 2. Medium-Voltage, Single Cable (260…" at bounding box center [941, 323] width 125 height 21
click at [325, 319] on input "checkbox" at bounding box center [332, 321] width 14 height 12
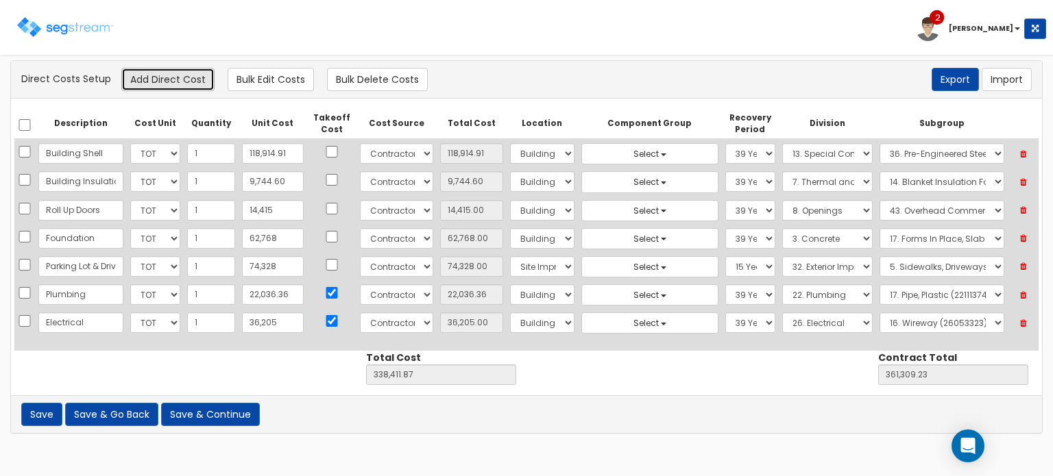
click at [164, 84] on button "Add Direct Cost" at bounding box center [167, 79] width 93 height 23
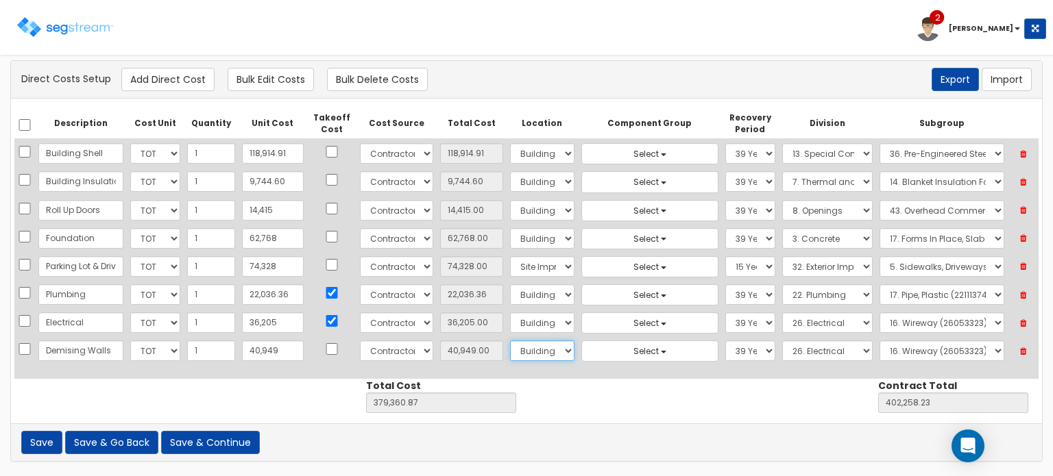
click at [525, 343] on select "Select Building Building Interior Site Improvements Add Additional Location" at bounding box center [542, 351] width 64 height 21
click at [510, 341] on select "Select Building Building Interior Site Improvements Add Additional Location" at bounding box center [542, 351] width 64 height 21
drag, startPoint x: 788, startPoint y: 350, endPoint x: 795, endPoint y: 344, distance: 8.8
click at [788, 350] on select "Select 1. General Requirements 2. Existing Conditions 3. Concrete 4. Masonry 5.…" at bounding box center [827, 351] width 90 height 21
click at [631, 79] on div "Direct Costs Setup Add Direct Cost Bulk Edit Costs Bulk Delete Costs Export Imp…" at bounding box center [526, 79] width 1010 height 23
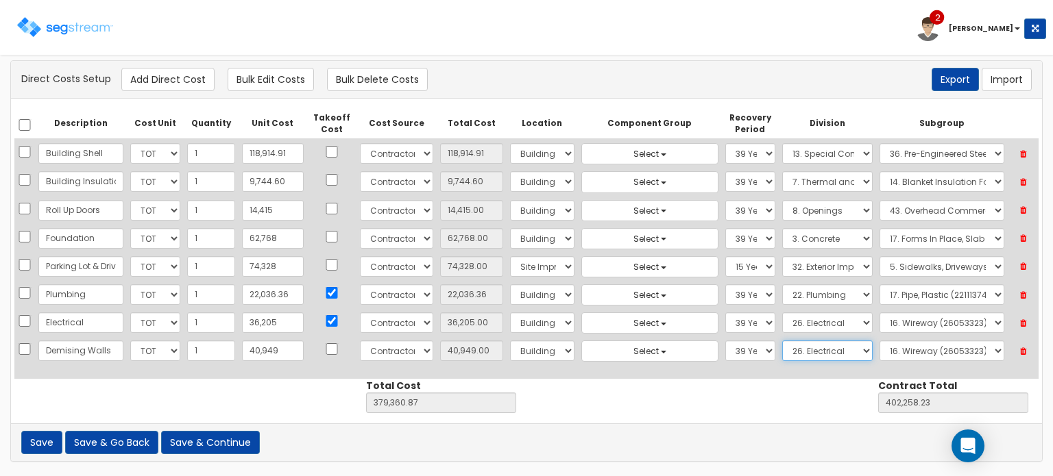
click at [814, 350] on select "Select 1. General Requirements 2. Existing Conditions 3. Concrete 4. Masonry 5.…" at bounding box center [827, 351] width 90 height 21
click at [782, 341] on select "Select 1. General Requirements 2. Existing Conditions 3. Concrete 4. Masonry 5.…" at bounding box center [827, 351] width 90 height 21
click at [913, 347] on select "Select 1. Selective Demolition, Air Supported Structures (13050510) 2. Selectiv…" at bounding box center [941, 351] width 125 height 21
click at [879, 341] on select "Select 1. Selective Demolition, Air Supported Structures (13050510) 2. Selectiv…" at bounding box center [941, 351] width 125 height 21
drag, startPoint x: 167, startPoint y: 83, endPoint x: 172, endPoint y: 97, distance: 15.2
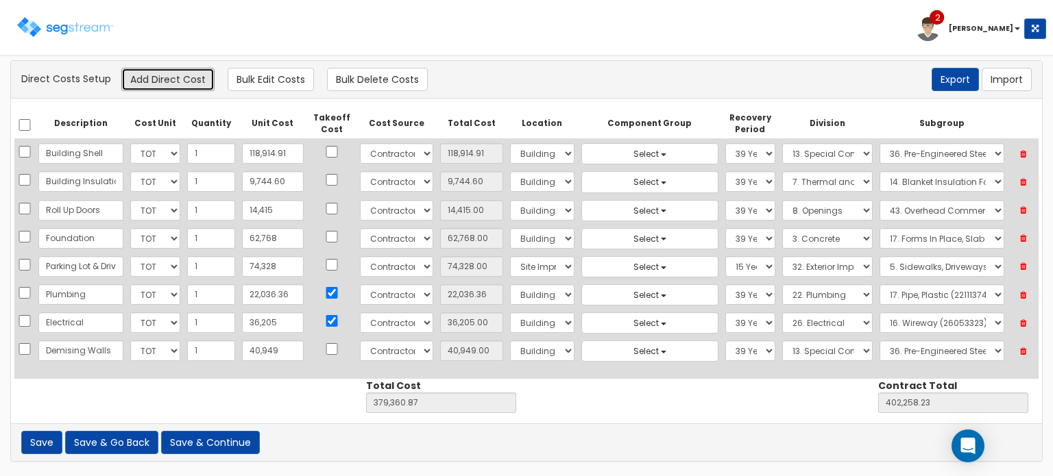
click at [167, 83] on button "Add Direct Cost" at bounding box center [167, 79] width 93 height 23
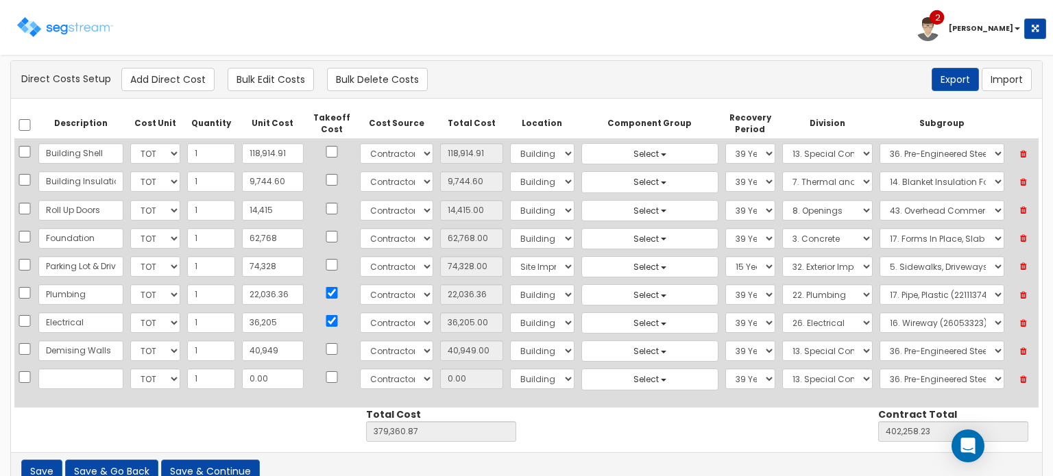
scroll to position [23, 0]
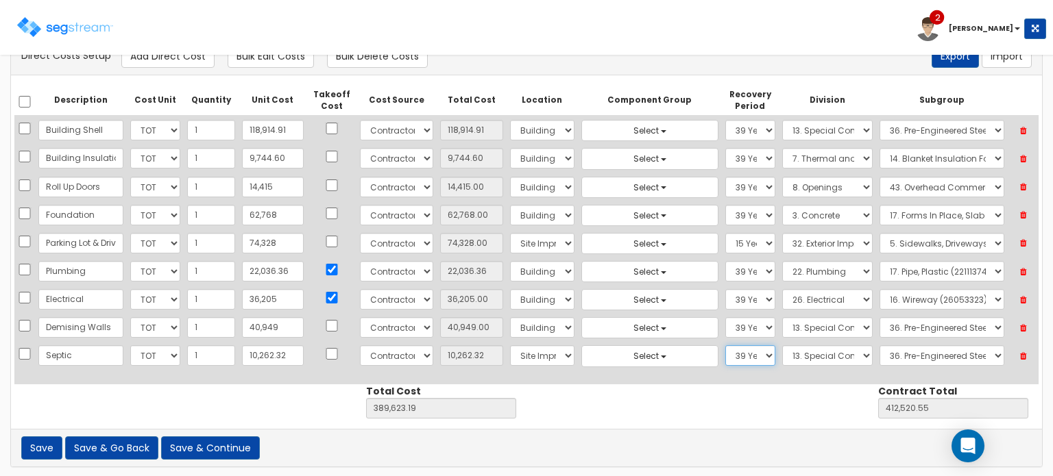
click at [725, 358] on select "Select 5 Years 7 Years 9 Years 10 Years 15 Years 15 Year QLI 15 Year QRP 15 Yea…" at bounding box center [750, 355] width 51 height 21
click at [725, 345] on select "Select 5 Years 7 Years 9 Years 10 Years 15 Years 15 Year QLI 15 Year QRP 15 Yea…" at bounding box center [750, 355] width 51 height 21
click at [796, 345] on select "Select 1. General Requirements 2. Existing Conditions 3. Concrete 4. Masonry 5.…" at bounding box center [827, 355] width 90 height 21
click at [782, 345] on select "Select 1. General Requirements 2. Existing Conditions 3. Concrete 4. Masonry 5.…" at bounding box center [827, 355] width 90 height 21
click at [896, 349] on select "Select 1. Corrosion Resistance (33011010) 2. Relining Sewers (33013072) 3. Prec…" at bounding box center [940, 355] width 128 height 21
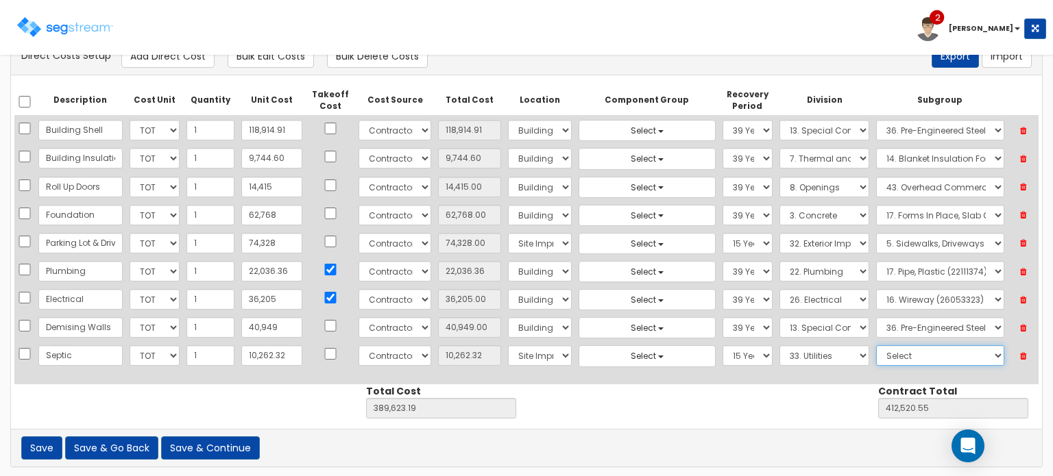
click at [876, 345] on select "Select 1. Corrosion Resistance (33011010) 2. Relining Sewers (33013072) 3. Prec…" at bounding box center [940, 355] width 128 height 21
click at [179, 61] on button "Add Direct Cost" at bounding box center [167, 56] width 93 height 23
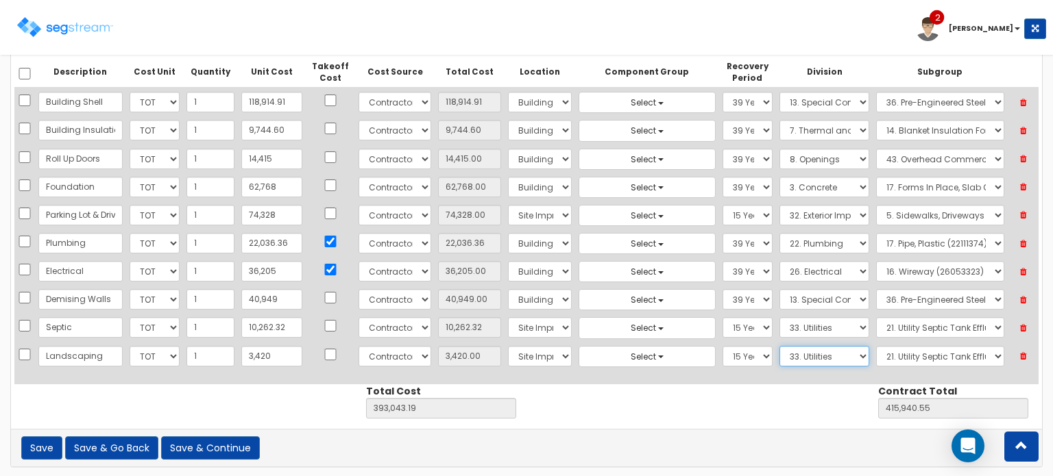
click at [790, 350] on select "Select 1. General Requirements 2. Existing Conditions 3. Concrete 4. Masonry 5.…" at bounding box center [824, 356] width 90 height 21
click at [779, 346] on select "Select 1. General Requirements 2. Existing Conditions 3. Concrete 4. Masonry 5.…" at bounding box center [824, 356] width 90 height 21
click at [899, 350] on select "Select 1. Landscaping (32011300) 2. Slurry Seal (Latex Modified) (32011361) 3. …" at bounding box center [940, 356] width 128 height 21
click at [876, 346] on select "Select 1. Landscaping (32011300) 2. Slurry Seal (Latex Modified) (32011361) 3. …" at bounding box center [940, 356] width 128 height 21
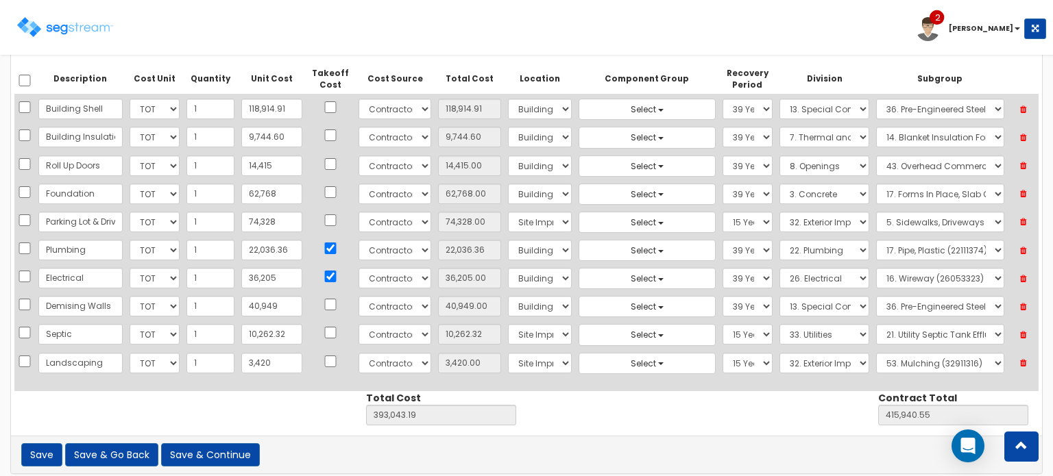
scroll to position [0, 0]
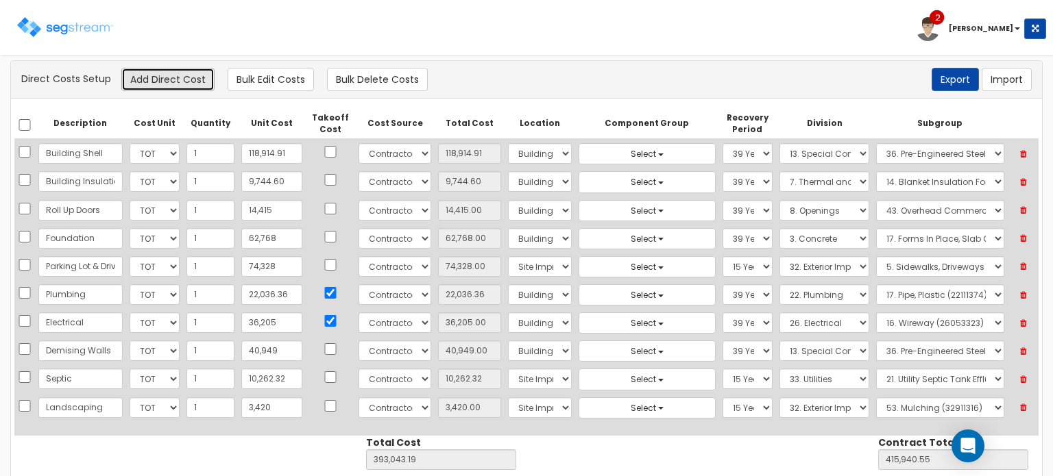
click at [156, 82] on button "Add Direct Cost" at bounding box center [167, 79] width 93 height 23
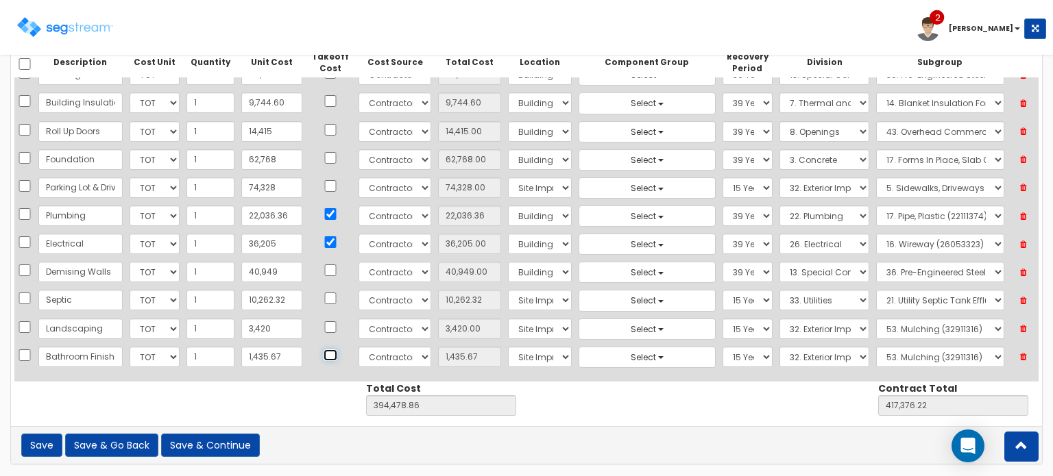
click at [323, 353] on input "checkbox" at bounding box center [330, 356] width 14 height 12
click at [526, 356] on select "Select Building Building Interior Site Improvements Add Additional Location" at bounding box center [540, 357] width 64 height 21
click at [508, 347] on select "Select Building Building Interior Site Improvements Add Additional Location" at bounding box center [540, 357] width 64 height 21
click at [722, 347] on select "Select 5 Years 7 Years 9 Years 10 Years 15 Years 15 Year QLI 15 Year QRP 15 Yea…" at bounding box center [747, 357] width 51 height 21
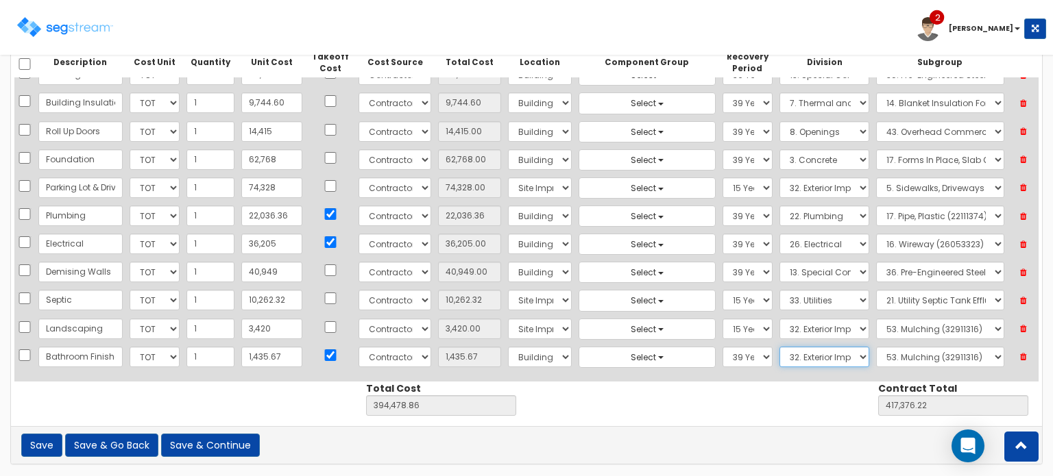
click at [803, 350] on select "Select 1. General Requirements 2. Existing Conditions 3. Concrete 4. Masonry 5.…" at bounding box center [824, 357] width 90 height 21
click at [779, 347] on select "Select 1. General Requirements 2. Existing Conditions 3. Concrete 4. Masonry 5.…" at bounding box center [824, 357] width 90 height 21
click at [909, 350] on select "Select 1. Carpet Maintenance (9016010) 2. Gypsum Wallboard Repairs (9017010) 3.…" at bounding box center [940, 357] width 128 height 21
click at [876, 347] on select "Select 1. Carpet Maintenance (9016010) 2. Gypsum Wallboard Repairs (9017010) 3.…" at bounding box center [940, 357] width 128 height 21
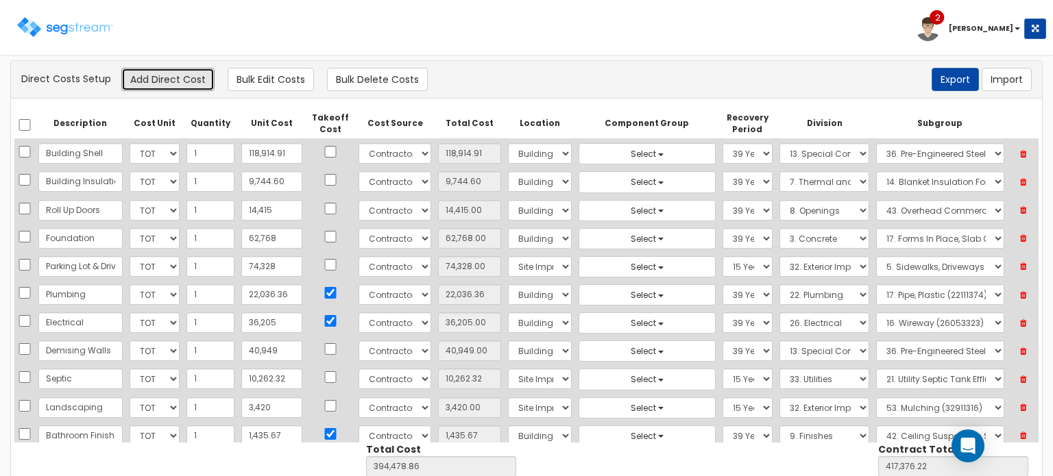
drag, startPoint x: 164, startPoint y: 77, endPoint x: 184, endPoint y: 104, distance: 32.9
click at [164, 77] on button "Add Direct Cost" at bounding box center [167, 79] width 93 height 23
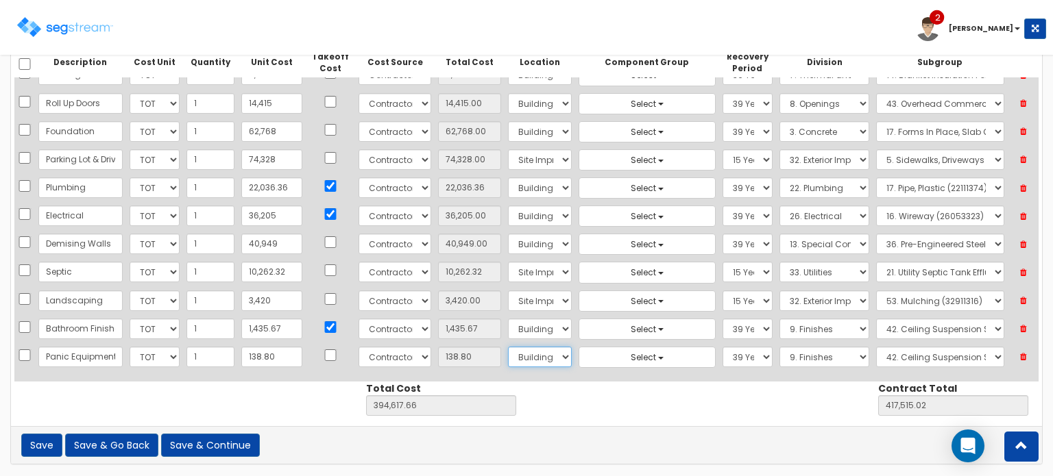
click at [510, 360] on select "Select Building Building Interior Site Improvements Add Additional Location" at bounding box center [540, 357] width 64 height 21
click at [508, 347] on select "Select Building Building Interior Site Improvements Add Additional Location" at bounding box center [540, 357] width 64 height 21
drag, startPoint x: 770, startPoint y: 345, endPoint x: 780, endPoint y: 343, distance: 9.8
click at [779, 347] on select "Select 1. General Requirements 2. Existing Conditions 3. Concrete 4. Masonry 5.…" at bounding box center [824, 357] width 90 height 21
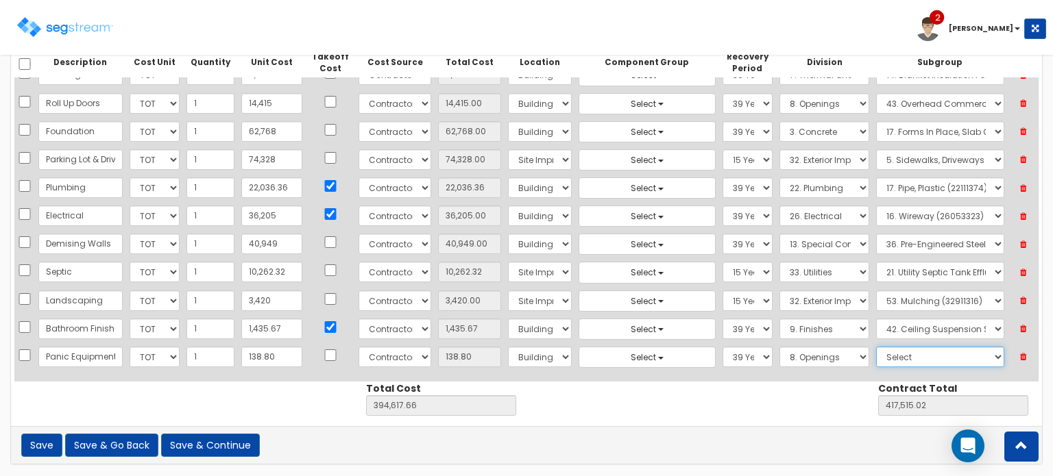
click at [896, 347] on select "Select 1. Selective Demolition Doors (8050510) 2. Selective Demolition Of Windo…" at bounding box center [940, 357] width 128 height 21
click at [876, 347] on select "Select 1. Selective Demolition Doors (8050510) 2. Selective Demolition Of Windo…" at bounding box center [940, 357] width 128 height 21
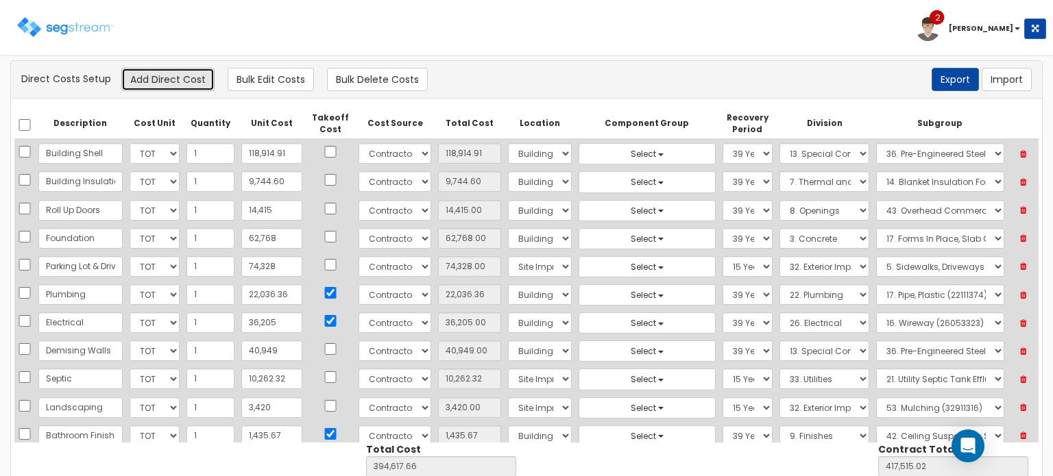
click at [164, 86] on button "Add Direct Cost" at bounding box center [167, 79] width 93 height 23
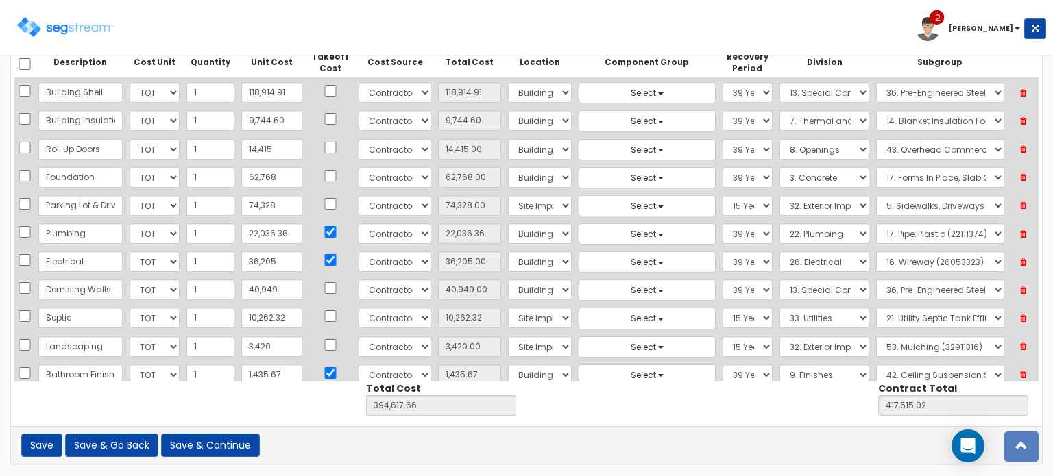
scroll to position [74, 0]
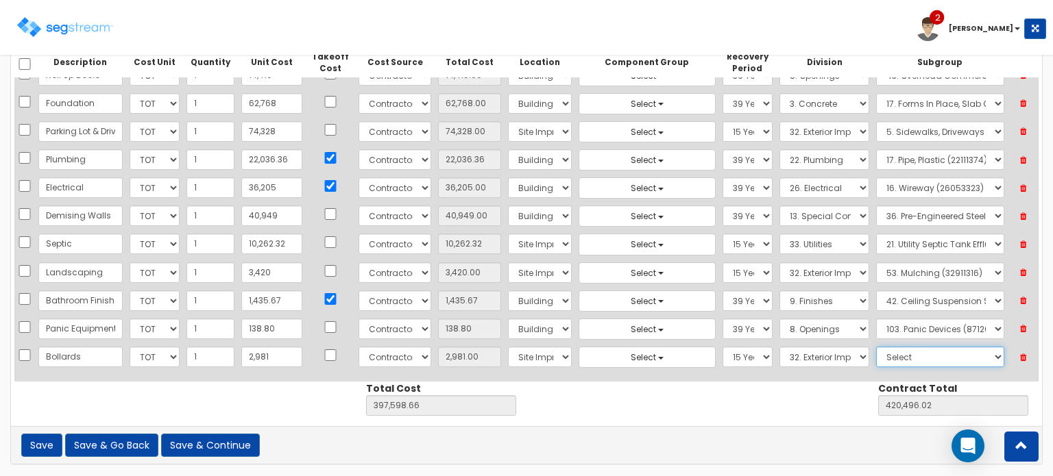
click at [890, 347] on select "Select 1. Landscaping (32011300) 2. Slurry Seal (Latex Modified) (32011361) 3. …" at bounding box center [940, 357] width 128 height 21
click at [876, 347] on select "Select 1. Landscaping (32011300) 2. Slurry Seal (Latex Modified) (32011361) 3. …" at bounding box center [940, 357] width 128 height 21
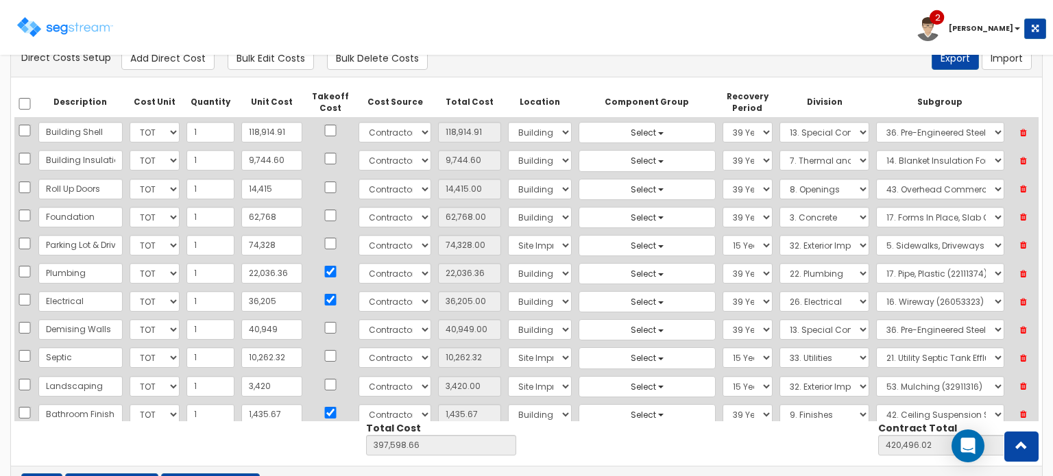
scroll to position [0, 0]
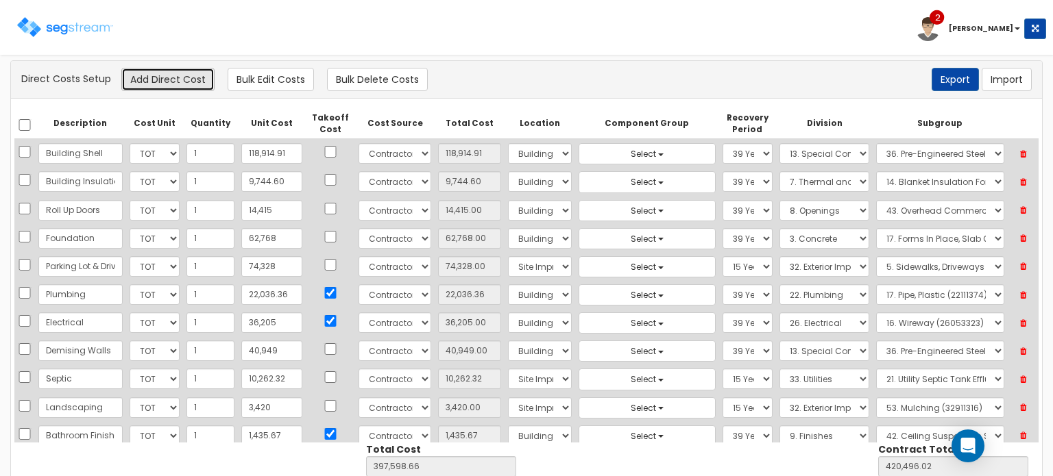
click at [163, 78] on button "Add Direct Cost" at bounding box center [167, 79] width 93 height 23
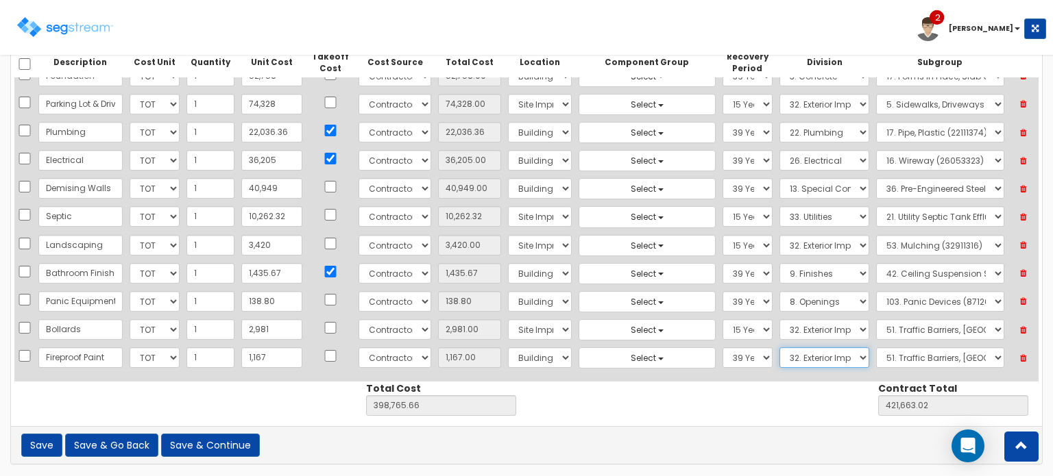
click at [820, 350] on select "Select 1. General Requirements 2. Existing Conditions 3. Concrete 4. Masonry 5.…" at bounding box center [824, 357] width 90 height 21
click at [779, 347] on select "Select 1. General Requirements 2. Existing Conditions 3. Concrete 4. Masonry 5.…" at bounding box center [824, 357] width 90 height 21
click at [906, 347] on select "Select 1. Cleaning Of Structural Metal Framing (5011051) 2. Selective Demolitio…" at bounding box center [940, 357] width 128 height 21
click at [842, 347] on select "Select 1. General Requirements 2. Existing Conditions 3. Concrete 4. Masonry 5.…" at bounding box center [824, 357] width 90 height 21
click at [779, 347] on select "Select 1. General Requirements 2. Existing Conditions 3. Concrete 4. Masonry 5.…" at bounding box center [824, 357] width 90 height 21
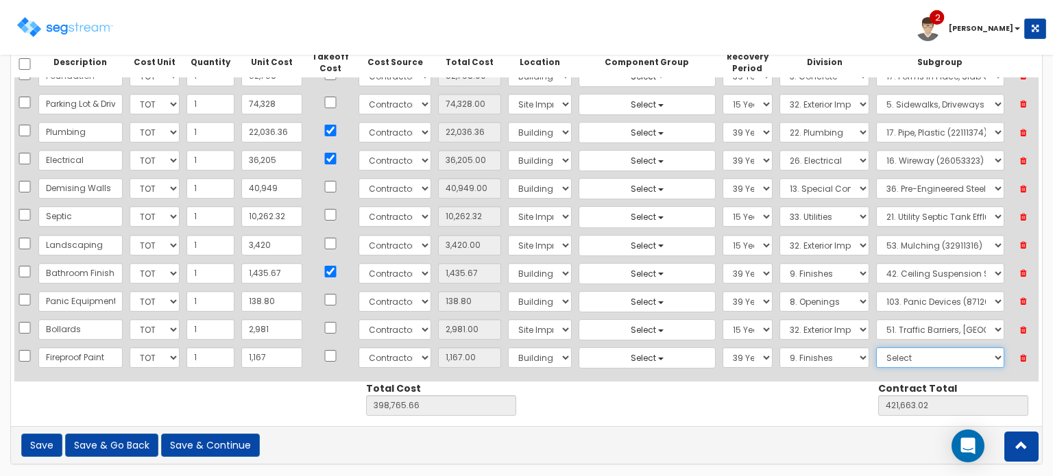
click at [916, 348] on select "Select 1. Carpet Maintenance (9016010) 2. Gypsum Wallboard Repairs (9017010) 3.…" at bounding box center [940, 357] width 128 height 21
click at [876, 347] on select "Select 1. Carpet Maintenance (9016010) 2. Gypsum Wallboard Repairs (9017010) 3.…" at bounding box center [940, 357] width 128 height 21
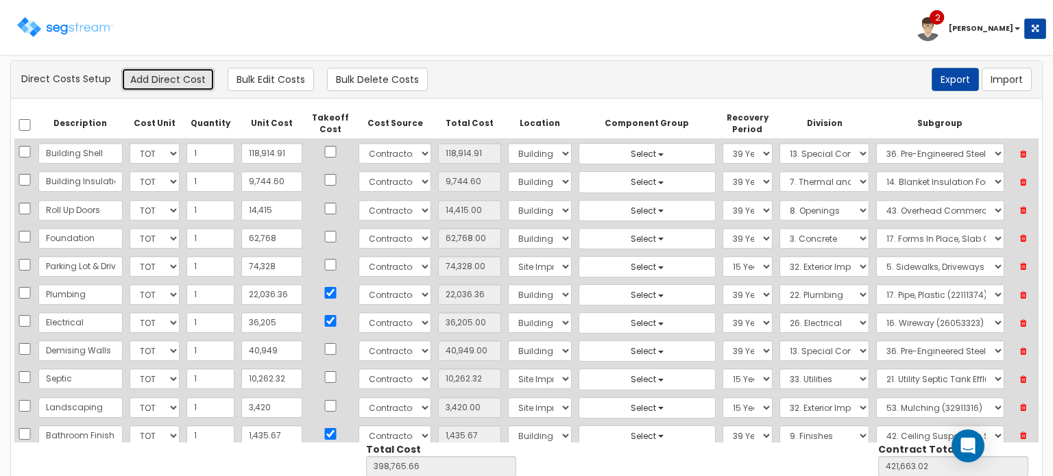
click at [167, 84] on button "Add Direct Cost" at bounding box center [167, 79] width 93 height 23
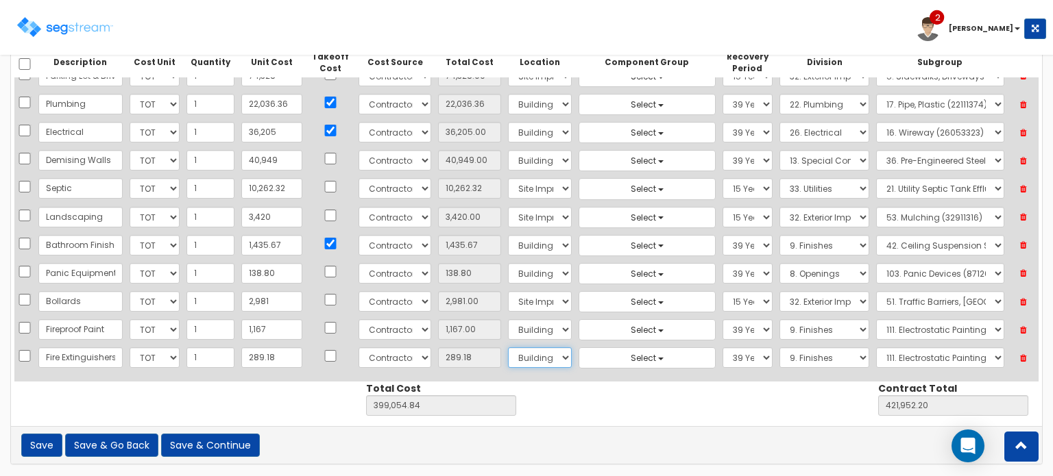
click at [514, 348] on select "Select Building Building Interior Site Improvements Add Additional Location" at bounding box center [540, 357] width 64 height 21
click at [508, 347] on select "Select Building Building Interior Site Improvements Add Additional Location" at bounding box center [540, 357] width 64 height 21
click at [792, 347] on select "Select 1. General Requirements 2. Existing Conditions 3. Concrete 4. Masonry 5.…" at bounding box center [824, 357] width 90 height 21
click at [779, 347] on select "Select 1. General Requirements 2. Existing Conditions 3. Concrete 4. Masonry 5.…" at bounding box center [824, 357] width 90 height 21
click at [907, 347] on select "Select 1. Selective Demolition, Specialties (10050510) 2. Fixed Chalkboards (10…" at bounding box center [940, 357] width 128 height 21
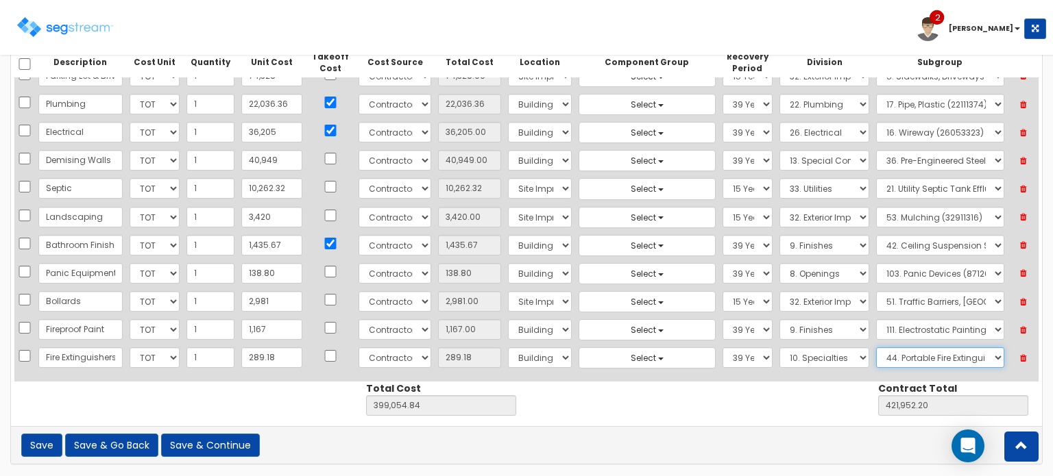
click at [876, 347] on select "Select 1. Selective Demolition, Specialties (10050510) 2. Fixed Chalkboards (10…" at bounding box center [940, 357] width 128 height 21
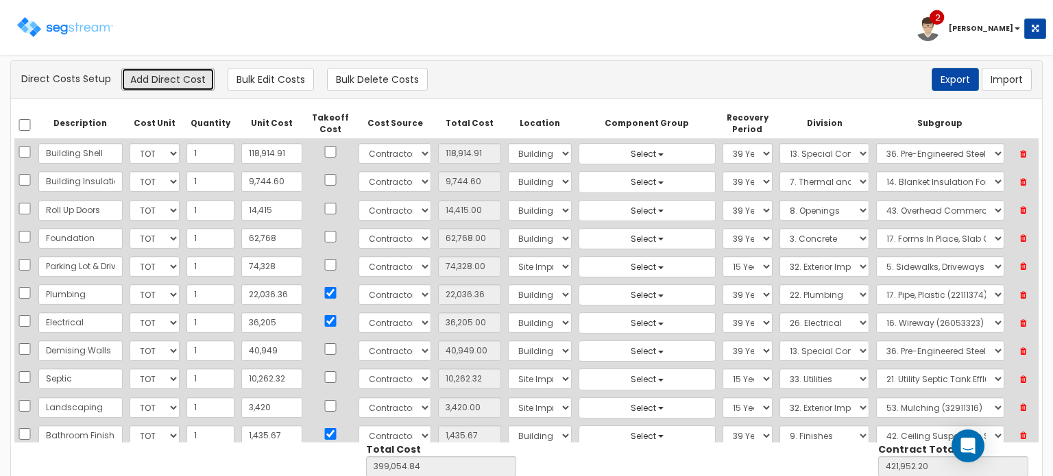
drag, startPoint x: 173, startPoint y: 82, endPoint x: 177, endPoint y: 91, distance: 9.8
click at [173, 82] on button "Add Direct Cost" at bounding box center [167, 79] width 93 height 23
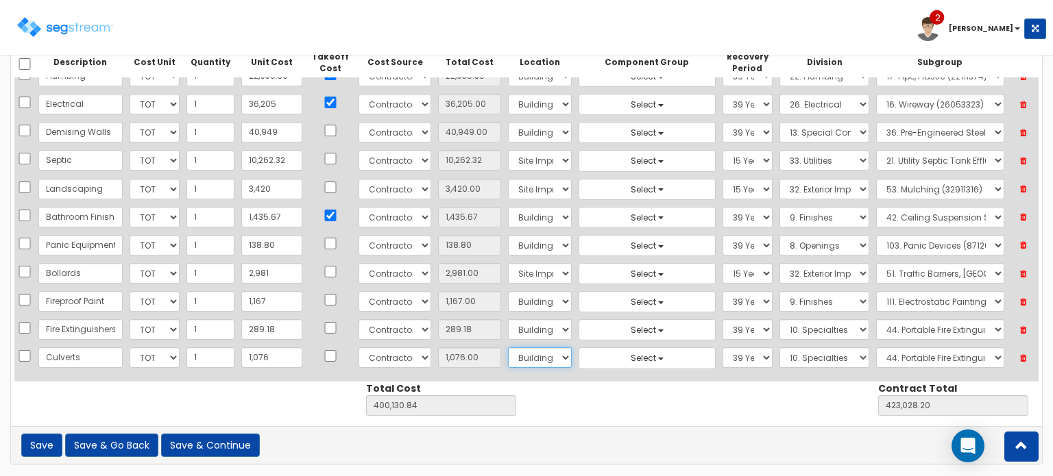
click at [508, 352] on select "Select Building Building Interior Site Improvements Add Additional Location" at bounding box center [540, 357] width 64 height 21
click at [508, 347] on select "Select Building Building Interior Site Improvements Add Additional Location" at bounding box center [540, 357] width 64 height 21
click at [724, 347] on select "Select 5 Years 7 Years 9 Years 10 Years 15 Years 15 Year QLI 15 Year QRP 15 Yea…" at bounding box center [747, 357] width 51 height 21
click at [722, 347] on select "Select 5 Years 7 Years 9 Years 10 Years 15 Years 15 Year QLI 15 Year QRP 15 Yea…" at bounding box center [747, 357] width 51 height 21
click at [793, 350] on select "Select 1. General Requirements 2. Existing Conditions 3. Concrete 4. Masonry 5.…" at bounding box center [824, 357] width 90 height 21
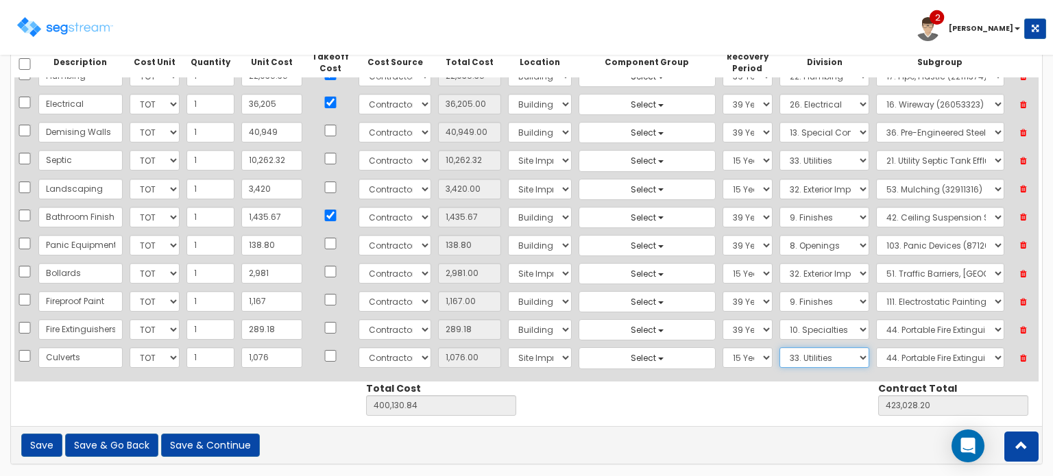
click at [779, 347] on select "Select 1. General Requirements 2. Existing Conditions 3. Concrete 4. Masonry 5.…" at bounding box center [824, 357] width 90 height 21
click at [904, 347] on select "Select 1. Corrosion Resistance (33011010) 2. Relining Sewers (33013072) 3. Prec…" at bounding box center [940, 357] width 128 height 21
click at [876, 347] on select "Select 1. Corrosion Resistance (33011010) 2. Relining Sewers (33013072) 3. Prec…" at bounding box center [940, 357] width 128 height 21
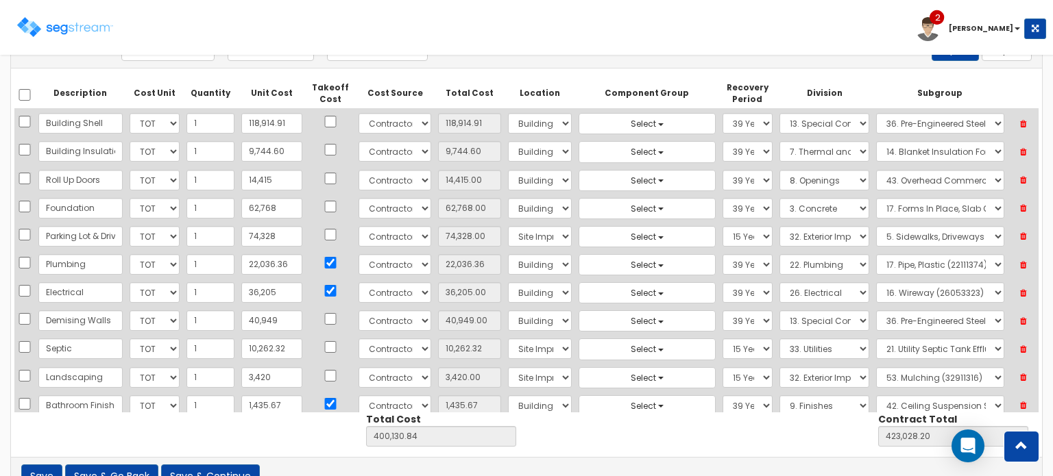
scroll to position [0, 0]
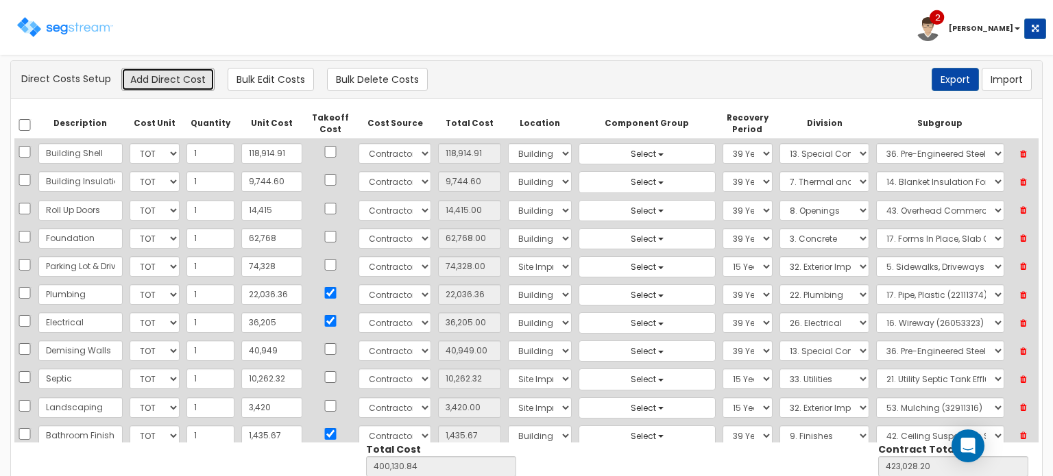
click at [173, 75] on button "Add Direct Cost" at bounding box center [167, 79] width 93 height 23
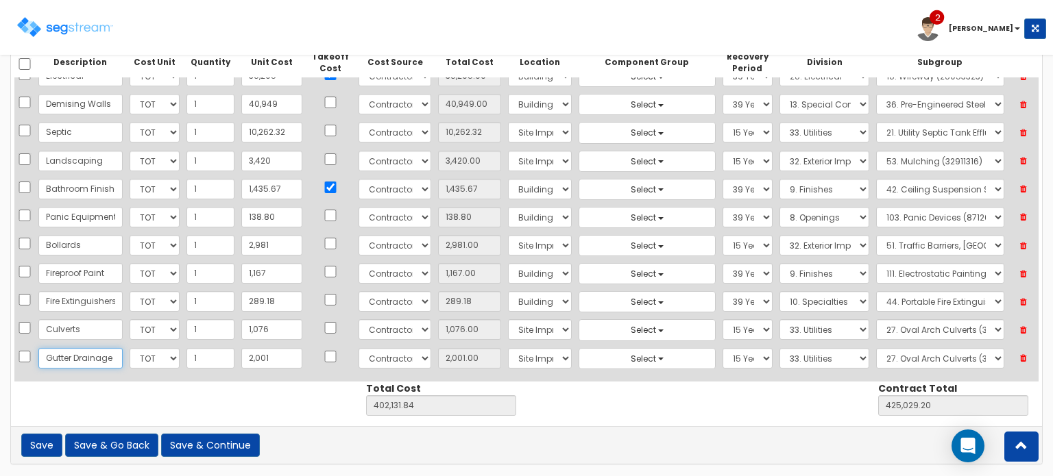
click at [73, 351] on input "Gutter Drainage" at bounding box center [80, 358] width 84 height 21
drag, startPoint x: 77, startPoint y: 350, endPoint x: -52, endPoint y: 344, distance: 129.0
click at [0, 344] on html "Toggle navigation 2 David Notification x View All David 2" at bounding box center [526, 208] width 1053 height 539
click at [914, 351] on select "Select 1. Corrosion Resistance (33011010) 2. Relining Sewers (33013072) 3. Prec…" at bounding box center [940, 358] width 128 height 21
click at [876, 348] on select "Select 1. Corrosion Resistance (33011010) 2. Relining Sewers (33013072) 3. Prec…" at bounding box center [940, 358] width 128 height 21
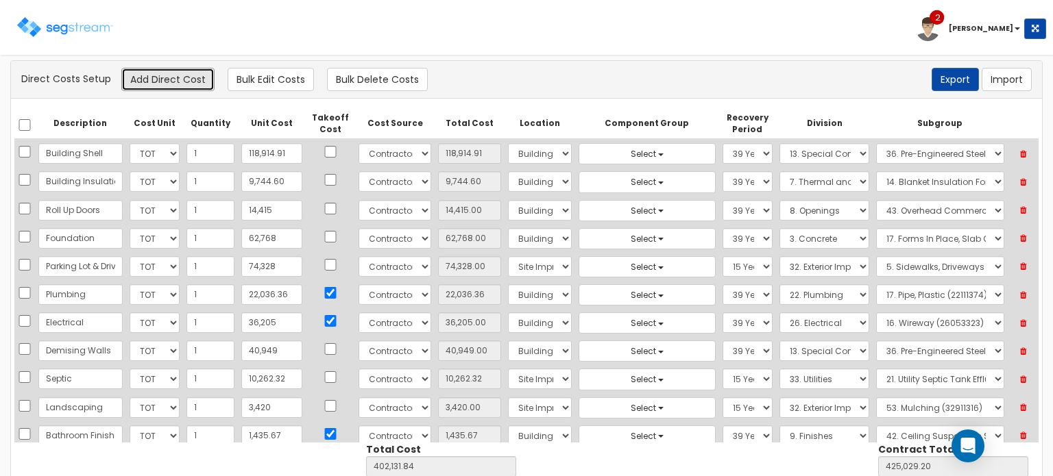
click at [160, 79] on button "Add Direct Cost" at bounding box center [167, 79] width 93 height 23
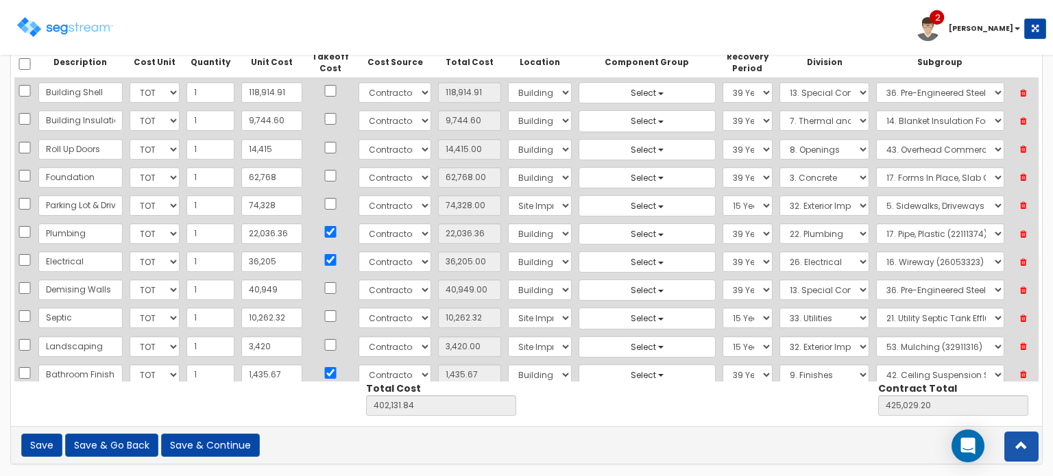
scroll to position [214, 0]
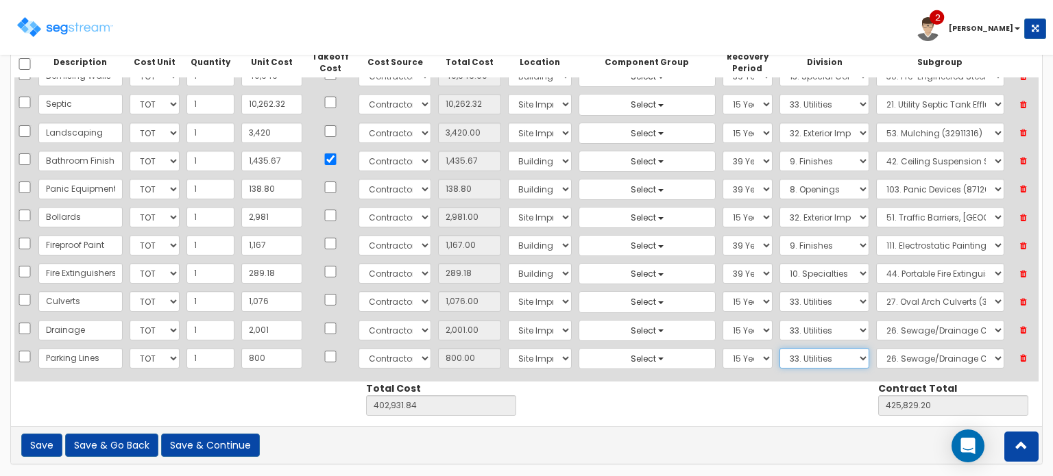
click at [818, 350] on select "Select 1. General Requirements 2. Existing Conditions 3. Concrete 4. Masonry 5.…" at bounding box center [824, 358] width 90 height 21
click at [779, 348] on select "Select 1. General Requirements 2. Existing Conditions 3. Concrete 4. Masonry 5.…" at bounding box center [824, 358] width 90 height 21
click at [901, 350] on select "Select 1. Selective Demolition, Specialties (10050510) 2. Fixed Chalkboards (10…" at bounding box center [940, 358] width 128 height 21
click at [814, 413] on div "Description Cost Unit Quantity Unit Cost Takeoff Cost Cost Source Total Cost Lo…" at bounding box center [526, 232] width 1031 height 389
click at [853, 350] on select "Select 1. General Requirements 2. Existing Conditions 3. Concrete 4. Masonry 5.…" at bounding box center [824, 358] width 90 height 21
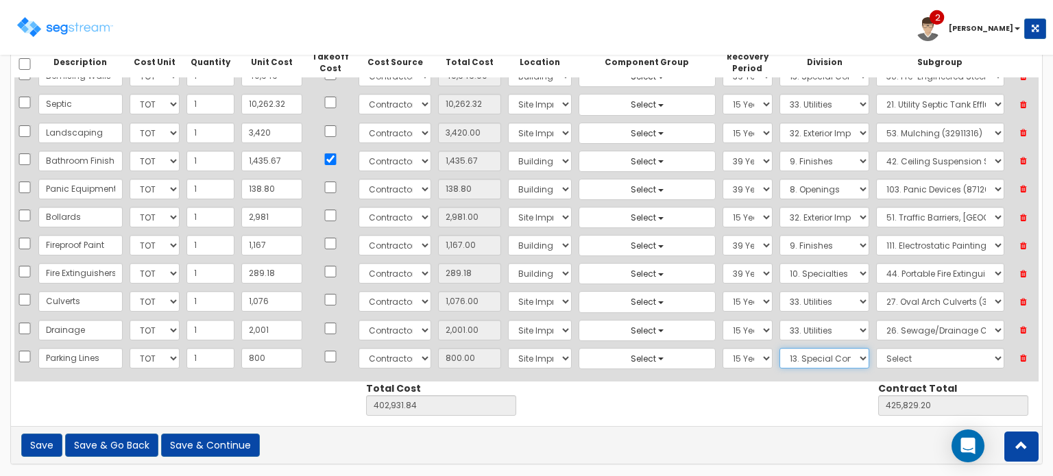
click at [779, 348] on select "Select 1. General Requirements 2. Existing Conditions 3. Concrete 4. Masonry 5.…" at bounding box center [824, 358] width 90 height 21
click at [907, 348] on select "Select 1. Selective Demolition, Air Supported Structures (13050510) 2. Selectiv…" at bounding box center [940, 358] width 128 height 21
click at [853, 348] on select "Select 1. General Requirements 2. Existing Conditions 3. Concrete 4. Masonry 5.…" at bounding box center [824, 358] width 90 height 21
click at [779, 348] on select "Select 1. General Requirements 2. Existing Conditions 3. Concrete 4. Masonry 5.…" at bounding box center [824, 358] width 90 height 21
click at [894, 354] on select "Select 1. Landscaping (32011300) 2. Slurry Seal (Latex Modified) (32011361) 3. …" at bounding box center [940, 358] width 128 height 21
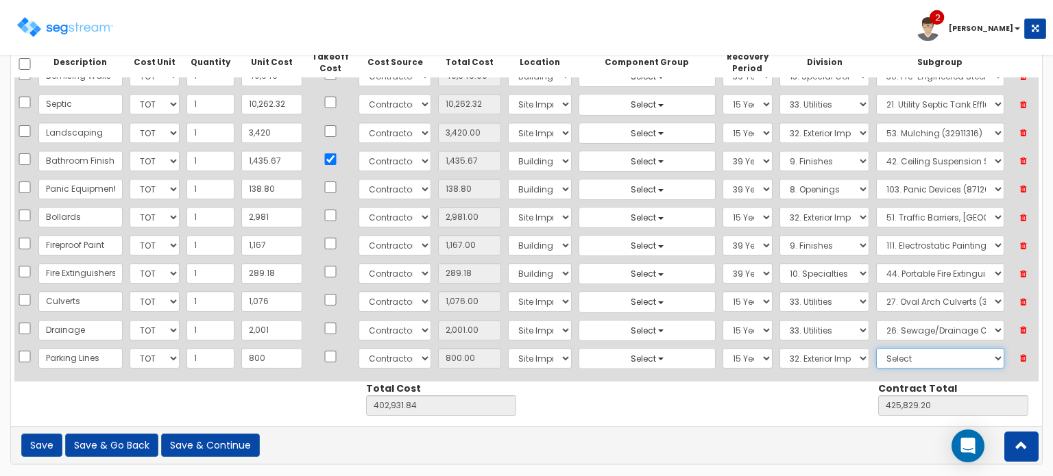
click at [876, 348] on select "Select 1. Landscaping (32011300) 2. Slurry Seal (Latex Modified) (32011361) 3. …" at bounding box center [940, 358] width 128 height 21
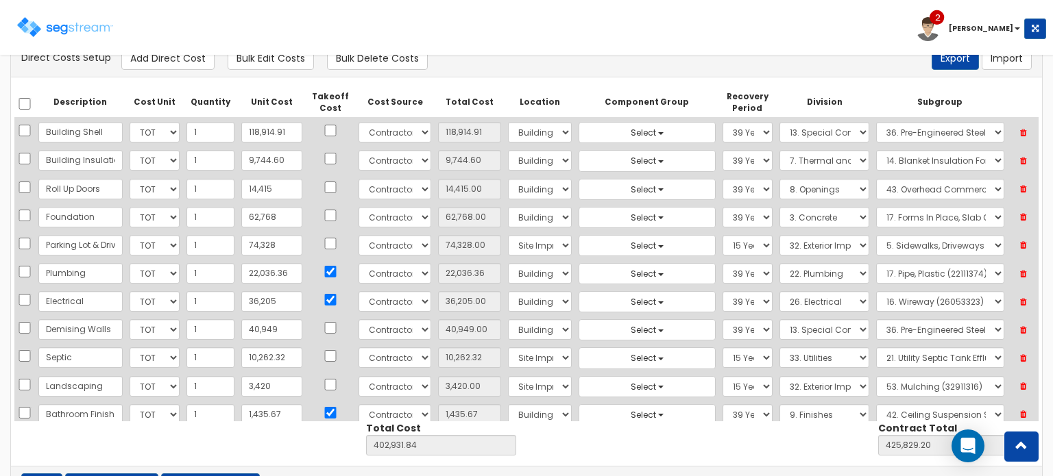
scroll to position [0, 0]
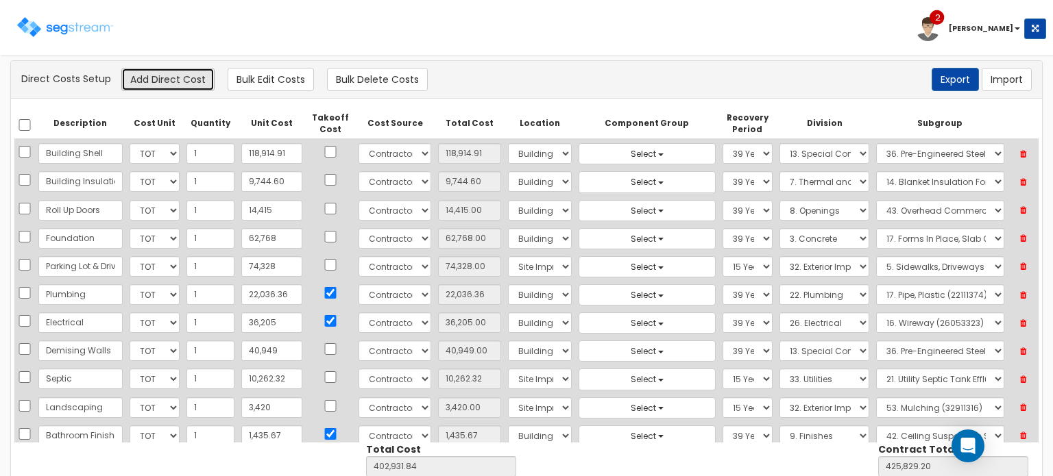
click at [164, 84] on button "Add Direct Cost" at bounding box center [167, 79] width 93 height 23
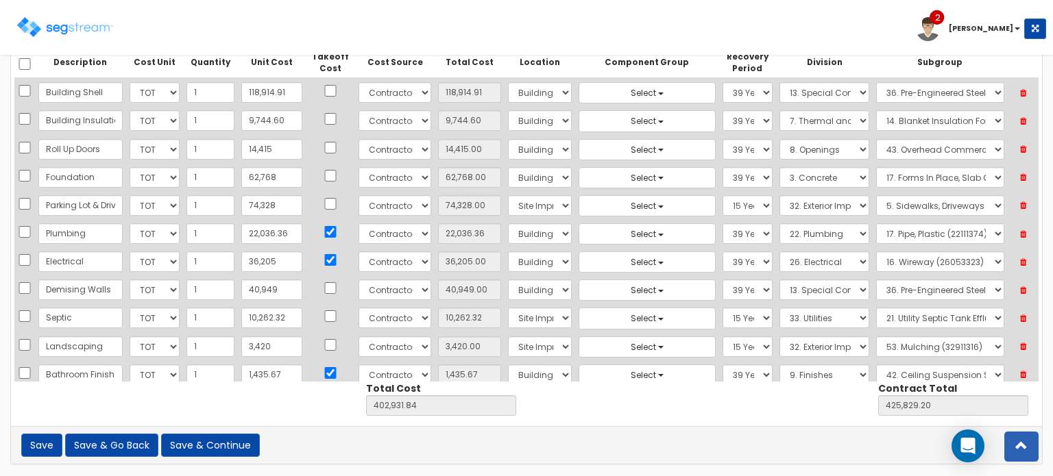
scroll to position [241, 0]
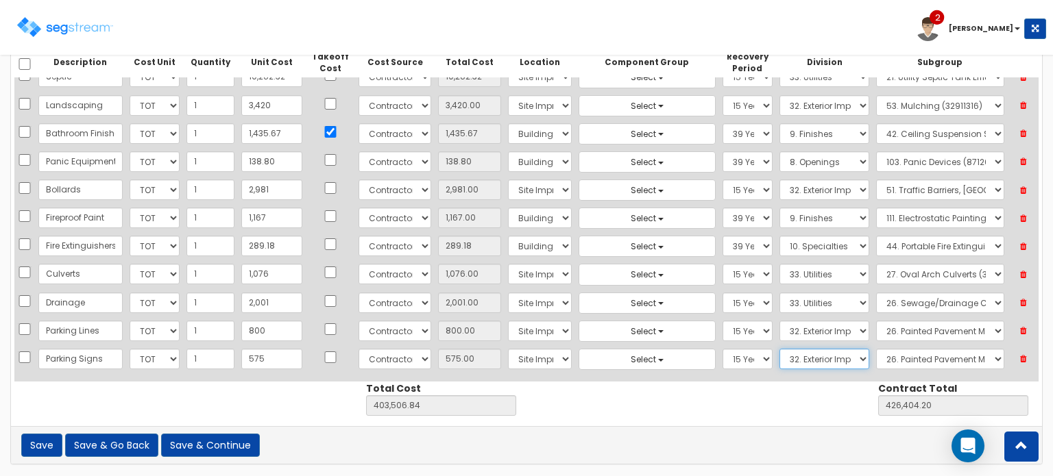
click at [842, 349] on select "Select 1. General Requirements 2. Existing Conditions 3. Concrete 4. Masonry 5.…" at bounding box center [824, 359] width 90 height 21
click at [779, 349] on select "Select 1. General Requirements 2. Existing Conditions 3. Concrete 4. Masonry 5.…" at bounding box center [824, 359] width 90 height 21
click at [899, 353] on select "Select 1. Selective Demolition, Specialties (10050510) 2. Fixed Chalkboards (10…" at bounding box center [940, 359] width 128 height 21
click at [876, 349] on select "Select 1. Selective Demolition, Specialties (10050510) 2. Fixed Chalkboards (10…" at bounding box center [940, 359] width 128 height 21
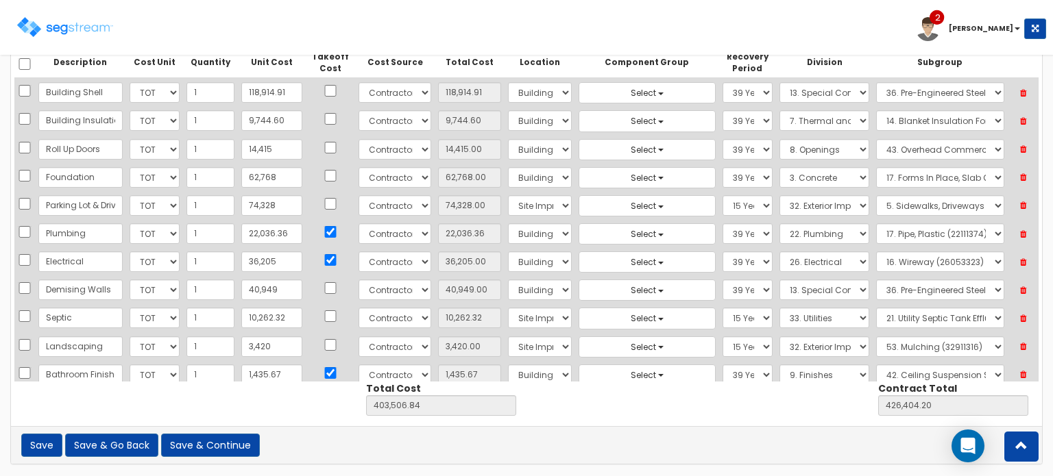
scroll to position [0, 0]
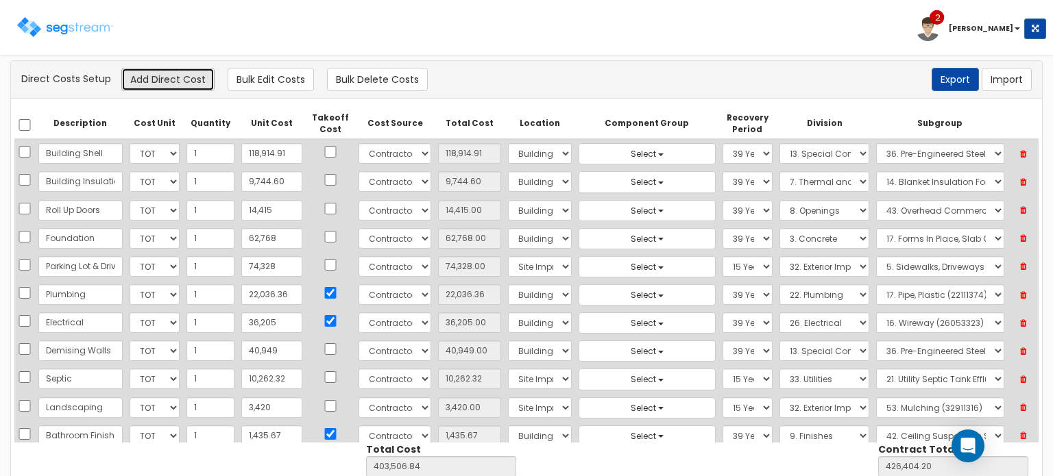
click at [185, 87] on button "Add Direct Cost" at bounding box center [167, 79] width 93 height 23
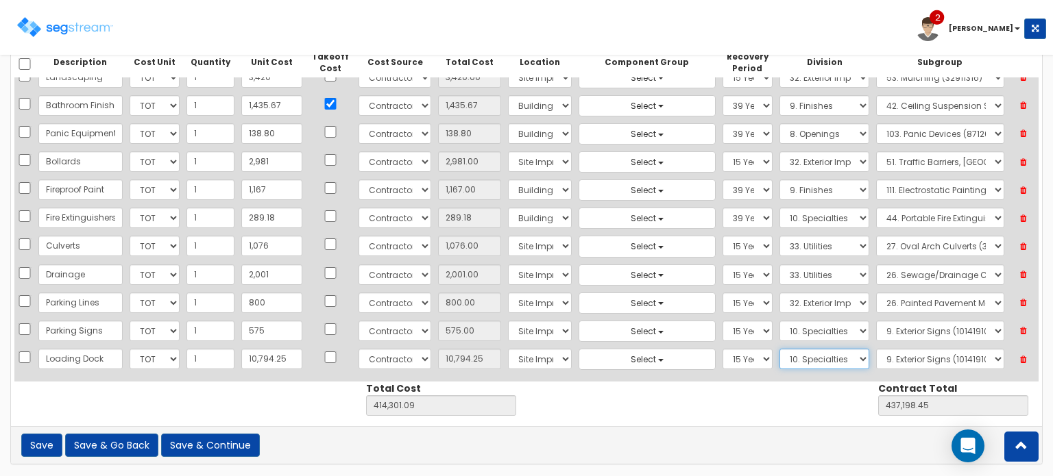
click at [794, 355] on select "Select 1. General Requirements 2. Existing Conditions 3. Concrete 4. Masonry 5.…" at bounding box center [824, 359] width 90 height 21
click at [779, 349] on select "Select 1. General Requirements 2. Existing Conditions 3. Concrete 4. Masonry 5.…" at bounding box center [824, 359] width 90 height 21
click at [910, 349] on select "Select 1. Selective Demolition (11050510) 2. Industrial Equipment Installation …" at bounding box center [940, 359] width 128 height 21
click at [876, 349] on select "Select 1. Selective Demolition (11050510) 2. Industrial Equipment Installation …" at bounding box center [940, 359] width 128 height 21
click at [200, 443] on button "Save & Continue" at bounding box center [210, 445] width 99 height 23
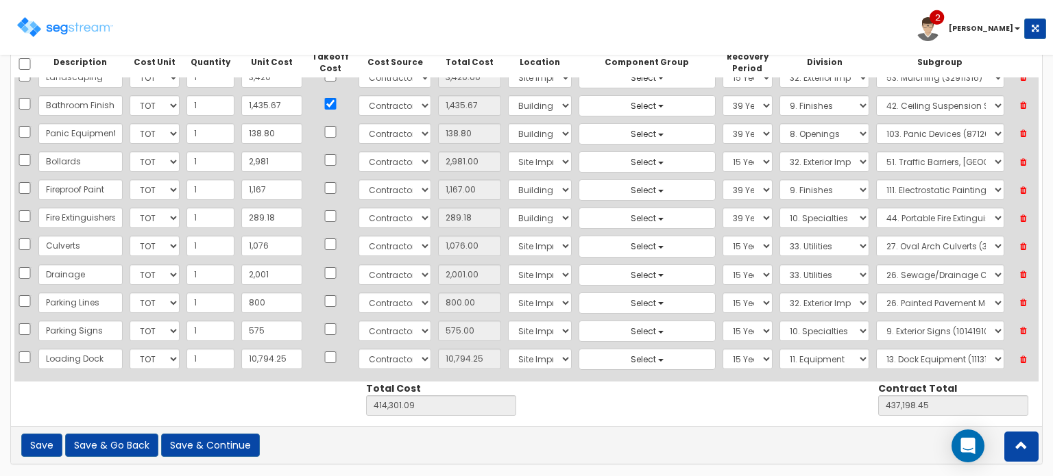
click at [0, 0] on div at bounding box center [0, 0] width 0 height 0
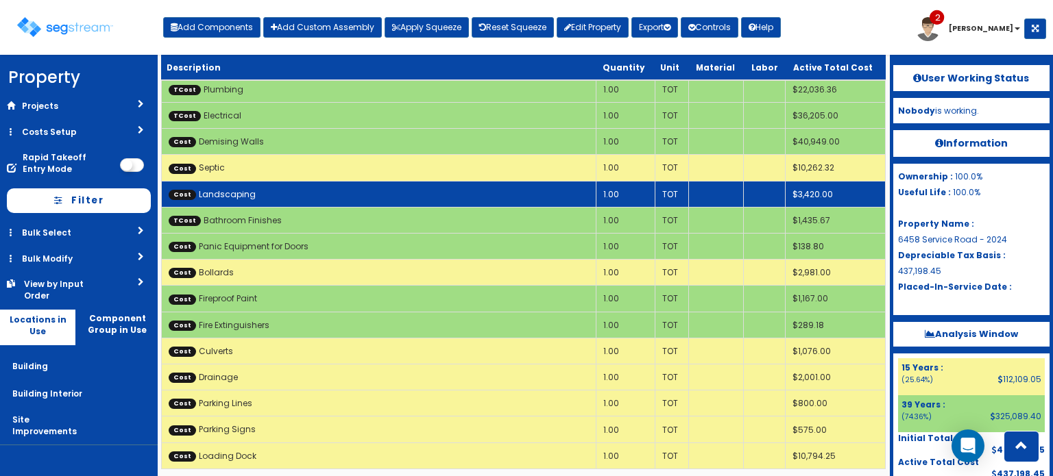
scroll to position [327, 0]
